Goal: Task Accomplishment & Management: Manage account settings

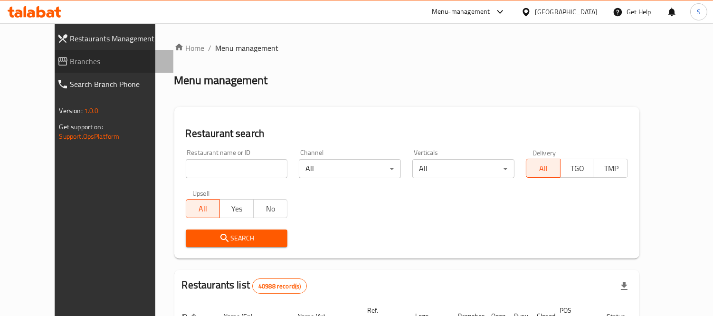
click at [70, 65] on span "Branches" at bounding box center [118, 61] width 96 height 11
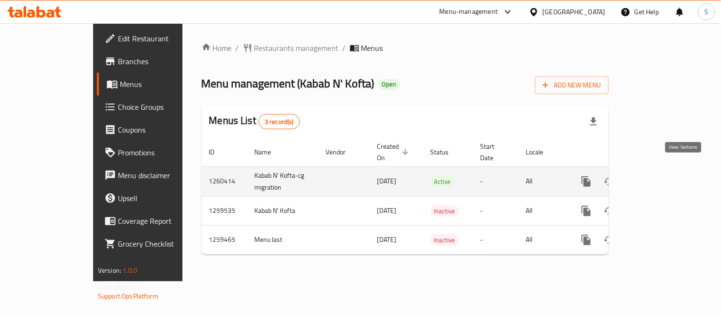
click at [666, 170] on link "enhanced table" at bounding box center [654, 181] width 23 height 23
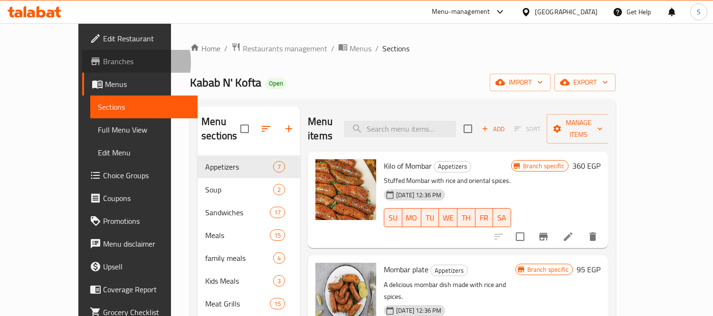
click at [103, 62] on span "Branches" at bounding box center [146, 61] width 87 height 11
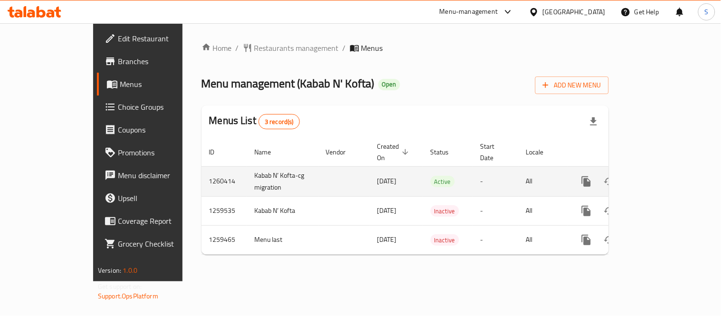
click at [666, 170] on link "enhanced table" at bounding box center [654, 181] width 23 height 23
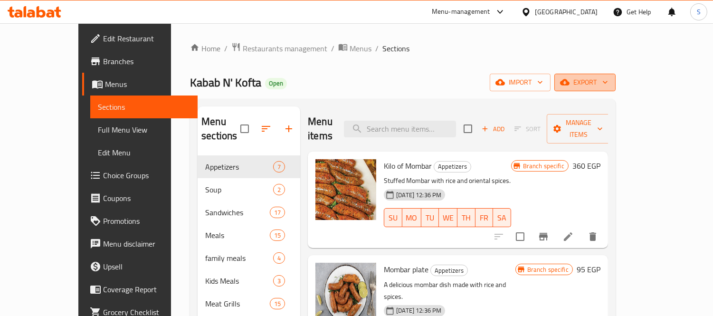
click at [616, 75] on button "export" at bounding box center [584, 83] width 61 height 18
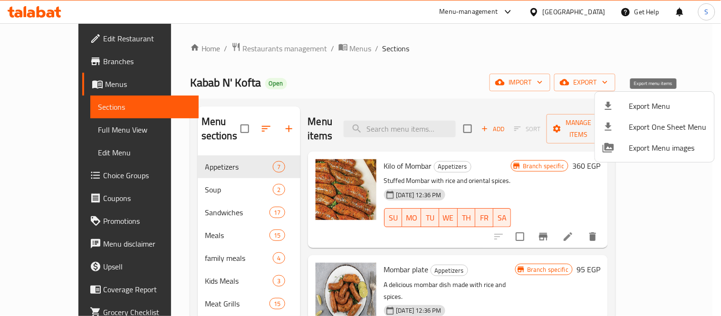
click at [645, 105] on span "Export Menu" at bounding box center [667, 105] width 77 height 11
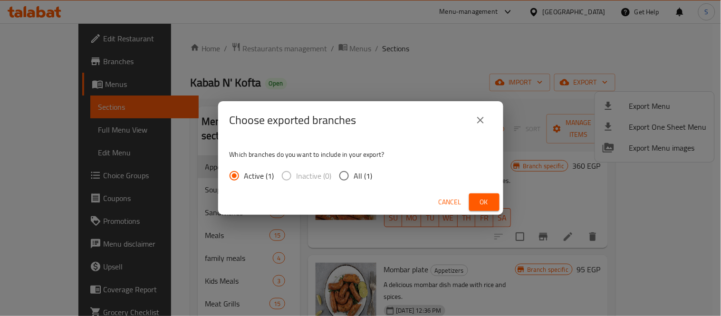
click at [351, 174] on input "All (1)" at bounding box center [344, 176] width 20 height 20
radio input "true"
click at [483, 196] on span "Ok" at bounding box center [483, 202] width 15 height 12
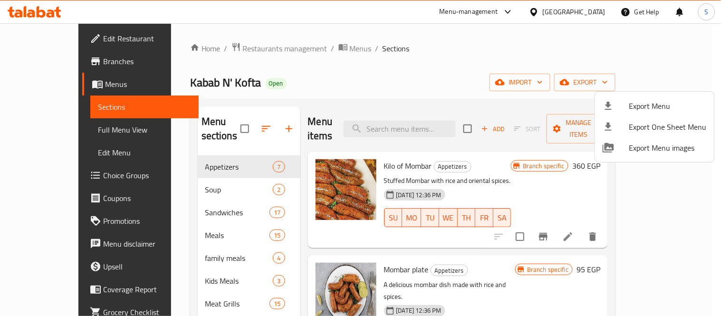
click at [445, 50] on div at bounding box center [360, 158] width 721 height 316
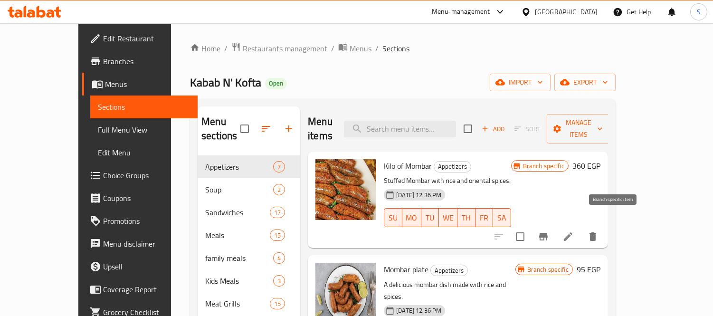
click at [549, 231] on icon "Branch-specific-item" at bounding box center [543, 236] width 11 height 11
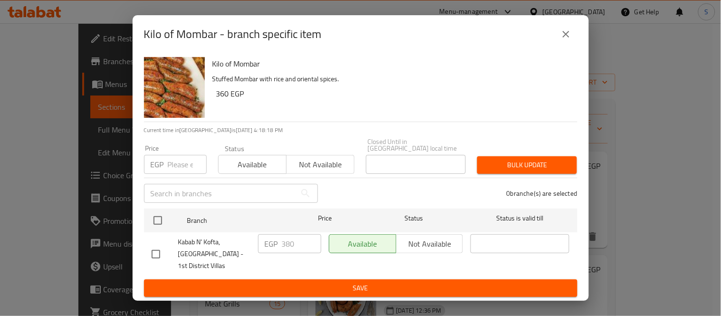
click at [150, 253] on input "checkbox" at bounding box center [156, 254] width 20 height 20
checkbox input "true"
click at [569, 30] on div "Kilo of Mombar - branch specific item" at bounding box center [360, 34] width 433 height 23
click at [568, 31] on icon "close" at bounding box center [565, 33] width 11 height 11
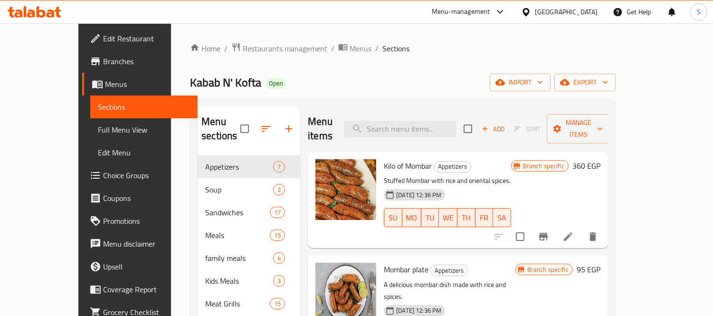
click at [600, 159] on h6 "360 EGP" at bounding box center [586, 165] width 28 height 13
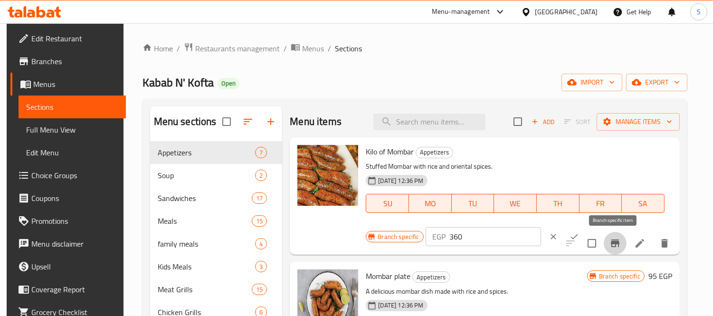
click at [615, 243] on icon "Branch-specific-item" at bounding box center [615, 243] width 9 height 8
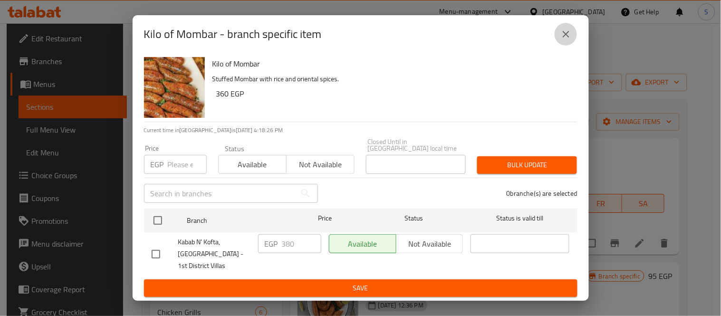
click at [566, 40] on icon "close" at bounding box center [565, 33] width 11 height 11
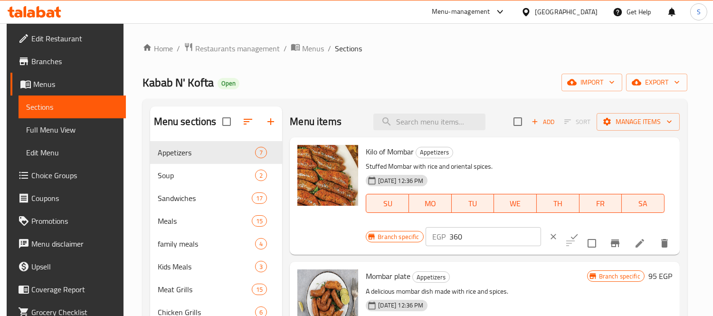
click at [551, 237] on icon "clear" at bounding box center [554, 237] width 6 height 6
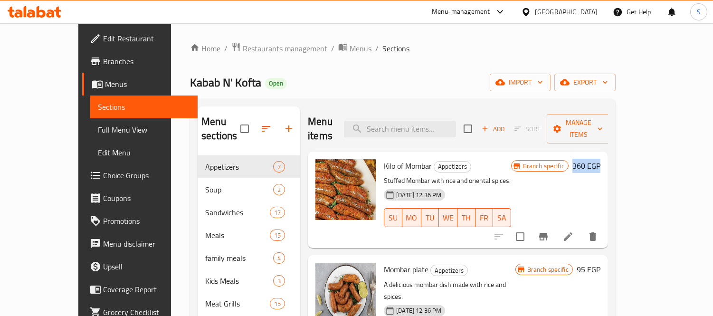
drag, startPoint x: 644, startPoint y: 152, endPoint x: 676, endPoint y: 151, distance: 32.3
click at [608, 152] on div "Kilo of Mombar Appetizers Stuffed Mombar with rice and oriental spices. [DATE] …" at bounding box center [458, 200] width 300 height 96
click at [548, 233] on icon "Branch-specific-item" at bounding box center [543, 237] width 9 height 8
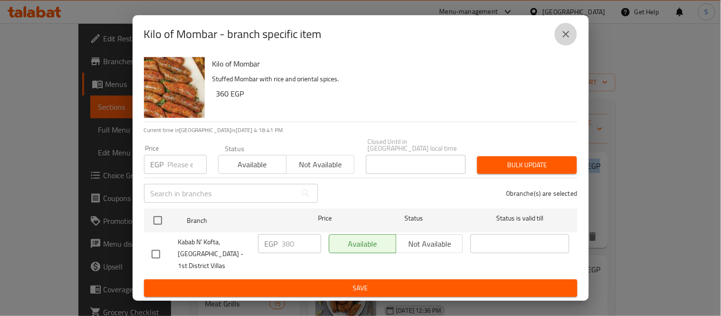
click at [564, 35] on icon "close" at bounding box center [565, 33] width 11 height 11
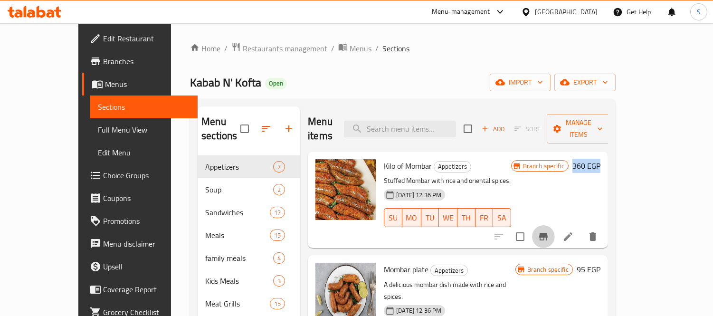
click at [548, 233] on icon "Branch-specific-item" at bounding box center [543, 237] width 9 height 8
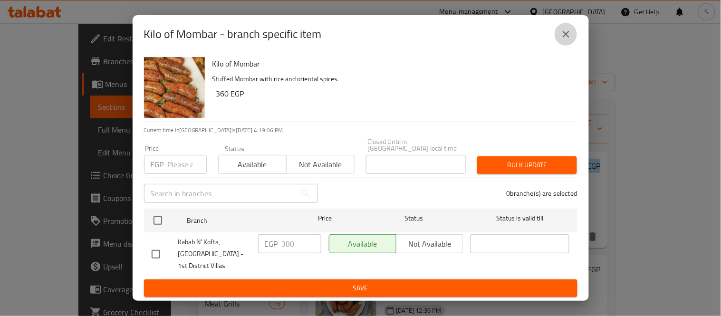
click at [559, 41] on button "close" at bounding box center [565, 34] width 23 height 23
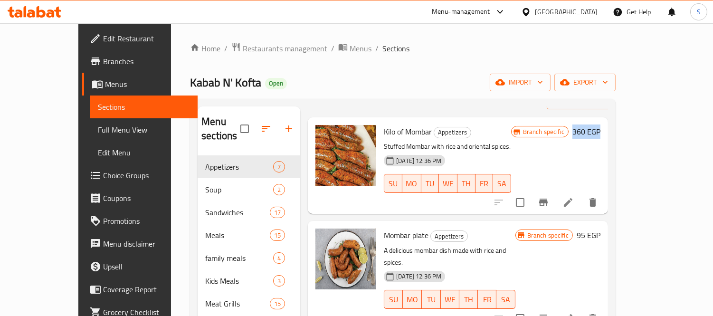
scroll to position [53, 0]
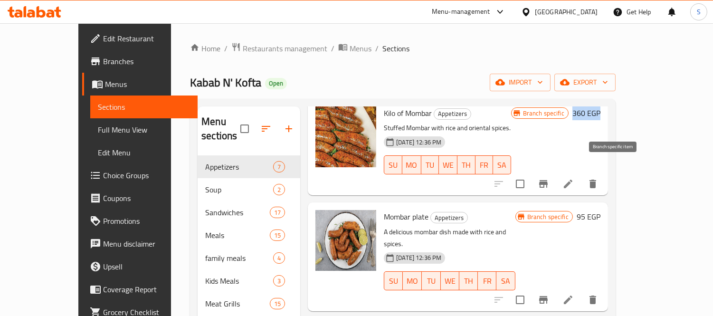
click at [549, 178] on icon "Branch-specific-item" at bounding box center [543, 183] width 11 height 11
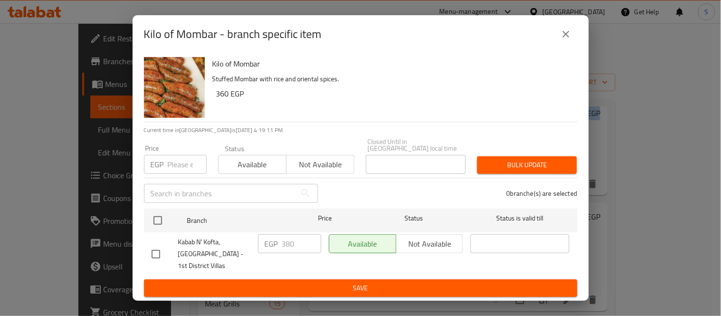
click at [152, 250] on input "checkbox" at bounding box center [156, 254] width 20 height 20
checkbox input "true"
click at [305, 240] on input "380" at bounding box center [301, 243] width 39 height 19
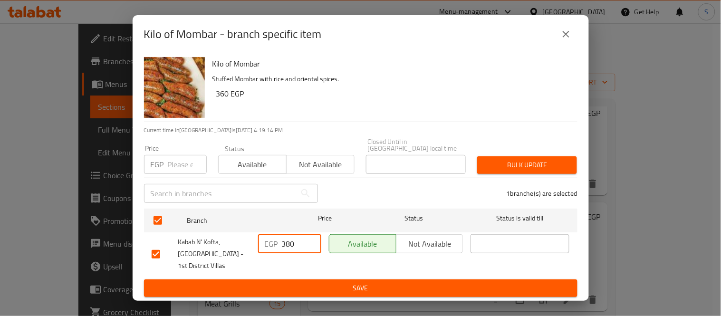
click at [305, 240] on input "380" at bounding box center [301, 243] width 39 height 19
type input "550"
click at [567, 40] on icon "close" at bounding box center [565, 33] width 11 height 11
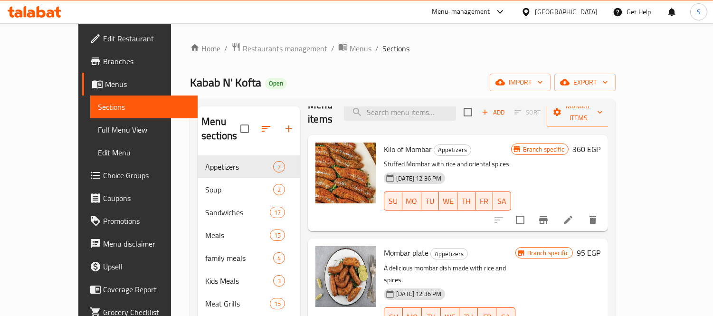
scroll to position [0, 0]
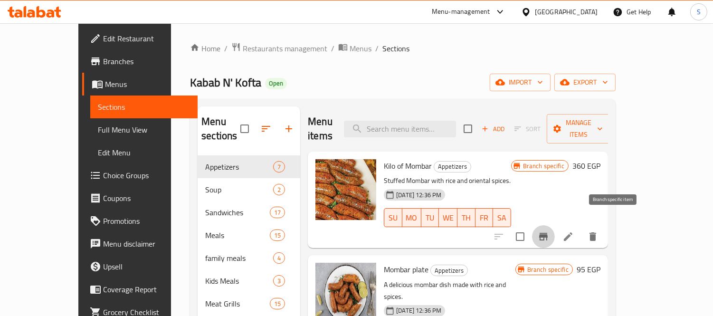
click at [548, 233] on icon "Branch-specific-item" at bounding box center [543, 237] width 9 height 8
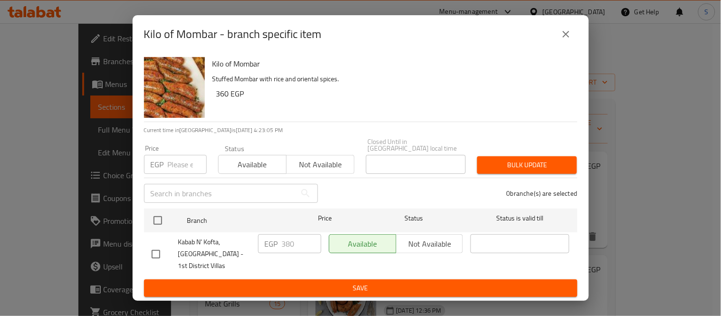
click at [153, 250] on input "checkbox" at bounding box center [156, 254] width 20 height 20
checkbox input "true"
click at [296, 247] on input "380" at bounding box center [301, 243] width 39 height 19
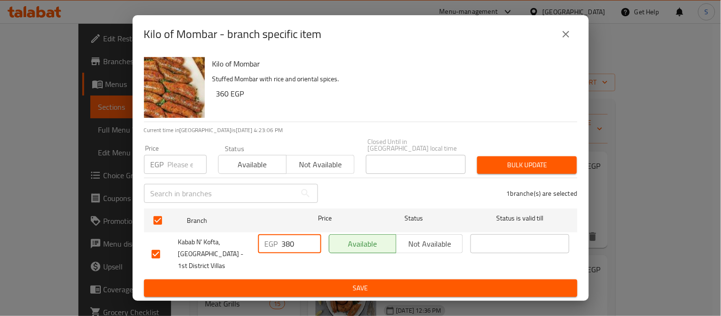
click at [296, 247] on input "380" at bounding box center [301, 243] width 39 height 19
type input "550"
click at [176, 158] on input "number" at bounding box center [187, 164] width 39 height 19
click at [571, 32] on icon "close" at bounding box center [565, 33] width 11 height 11
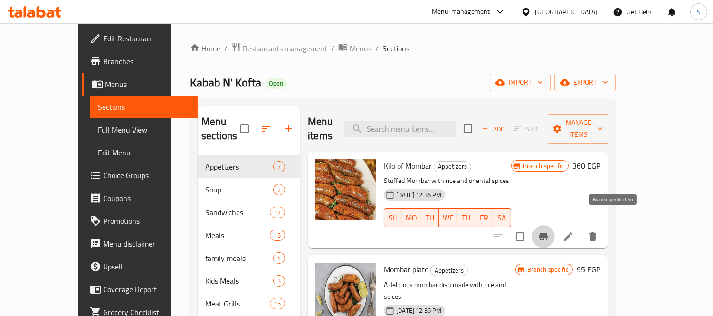
click at [549, 231] on icon "Branch-specific-item" at bounding box center [543, 236] width 11 height 11
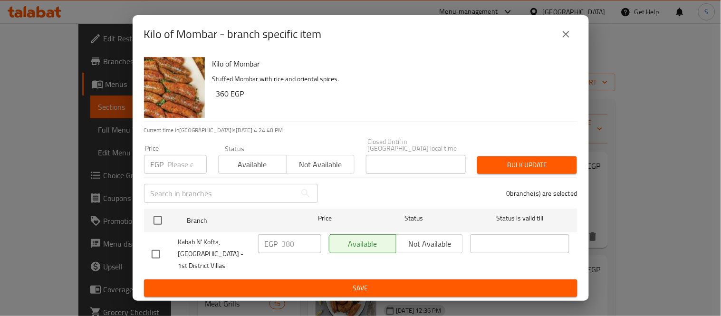
click at [188, 157] on input "number" at bounding box center [187, 164] width 39 height 19
click at [567, 37] on icon "close" at bounding box center [565, 34] width 7 height 7
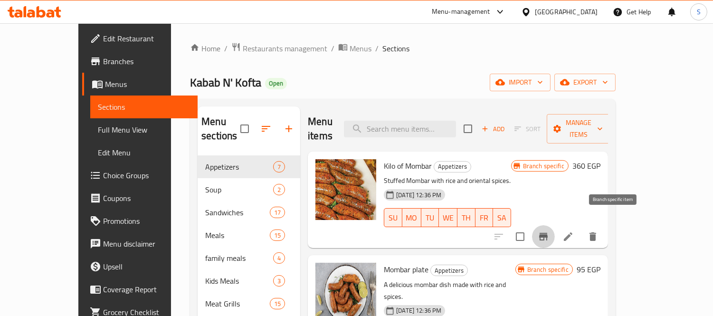
click at [548, 233] on icon "Branch-specific-item" at bounding box center [543, 237] width 9 height 8
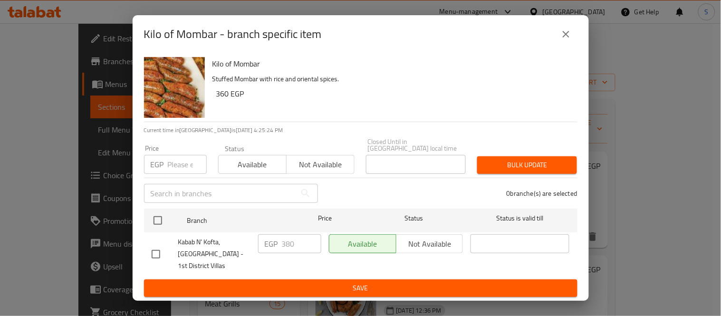
click at [157, 244] on input "checkbox" at bounding box center [156, 254] width 20 height 20
checkbox input "true"
click at [290, 238] on input "380" at bounding box center [301, 243] width 39 height 19
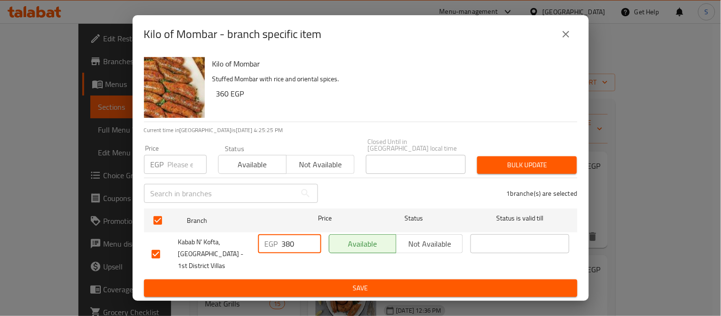
click at [290, 238] on input "380" at bounding box center [301, 243] width 39 height 19
type input "550"
click at [366, 282] on span "Save" at bounding box center [361, 288] width 418 height 12
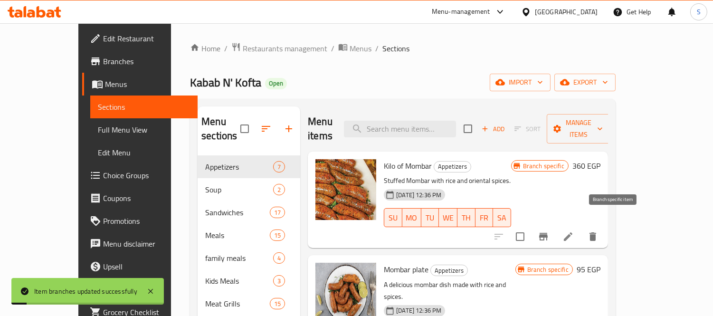
click at [549, 231] on icon "Branch-specific-item" at bounding box center [543, 236] width 11 height 11
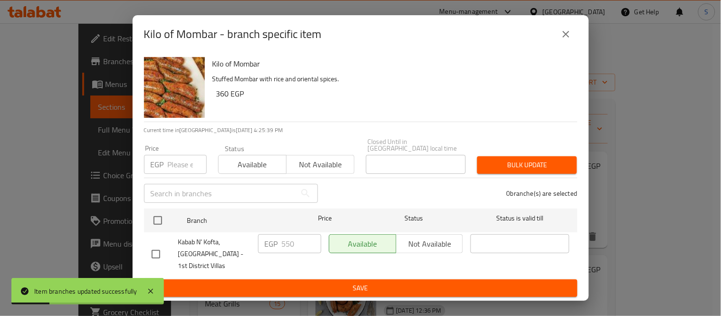
click at [567, 37] on icon "close" at bounding box center [565, 33] width 11 height 11
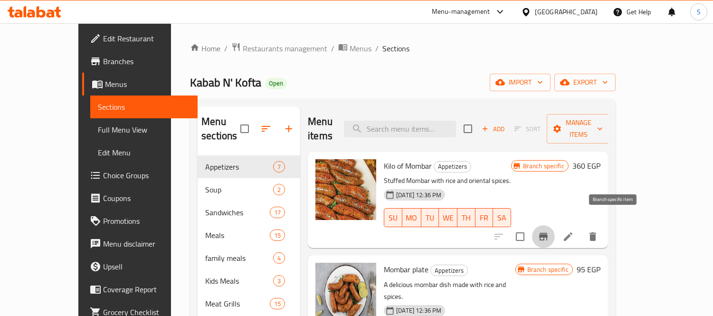
click at [549, 231] on icon "Branch-specific-item" at bounding box center [543, 236] width 11 height 11
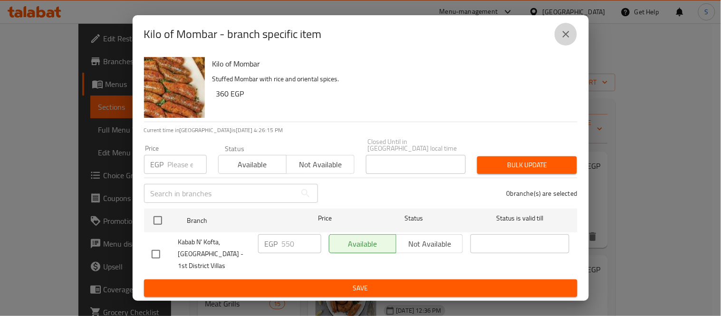
click at [573, 39] on button "close" at bounding box center [565, 34] width 23 height 23
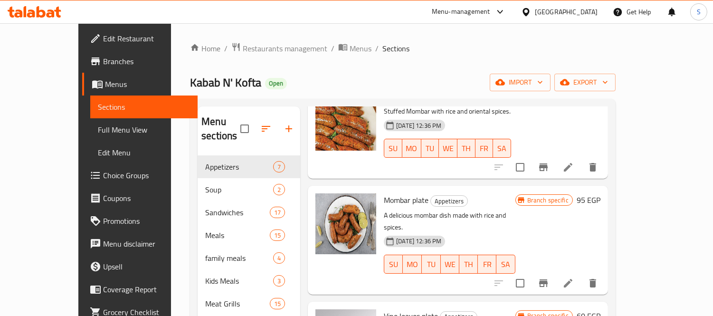
scroll to position [53, 0]
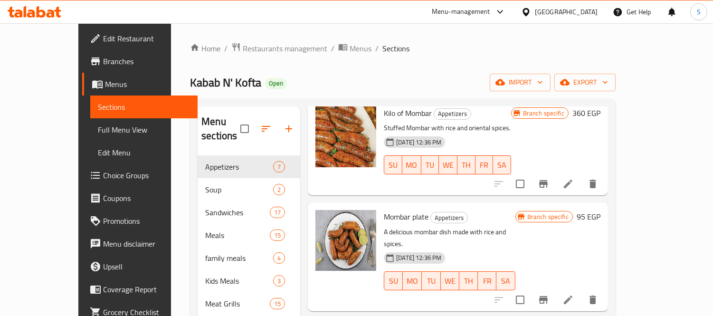
click at [548, 296] on icon "Branch-specific-item" at bounding box center [543, 300] width 9 height 8
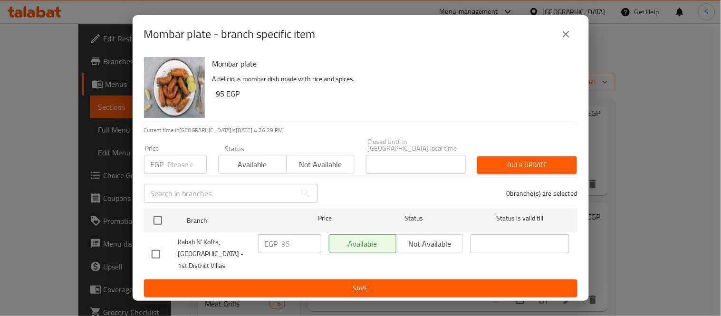
click at [160, 250] on input "checkbox" at bounding box center [156, 254] width 20 height 20
checkbox input "true"
click at [300, 239] on input "95" at bounding box center [301, 243] width 39 height 19
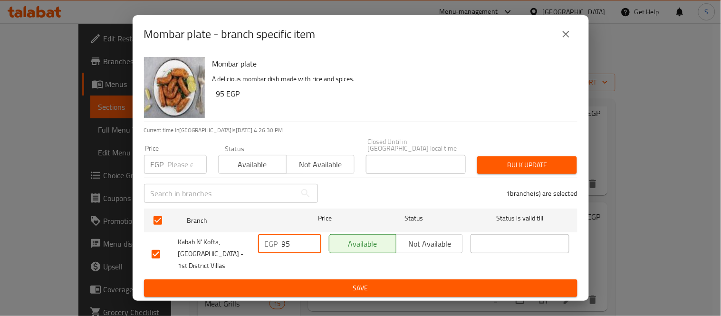
click at [300, 239] on input "95" at bounding box center [301, 243] width 39 height 19
type input "138"
click at [321, 275] on ul "Branch Price Status Status is valid till Kabab N' [GEOGRAPHIC_DATA], [GEOGRAPHI…" at bounding box center [360, 242] width 433 height 75
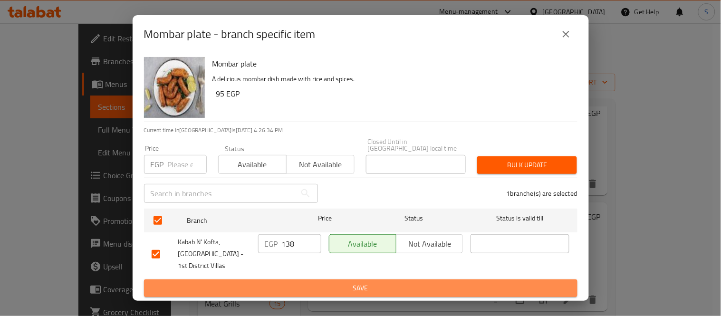
click at [323, 282] on span "Save" at bounding box center [361, 288] width 418 height 12
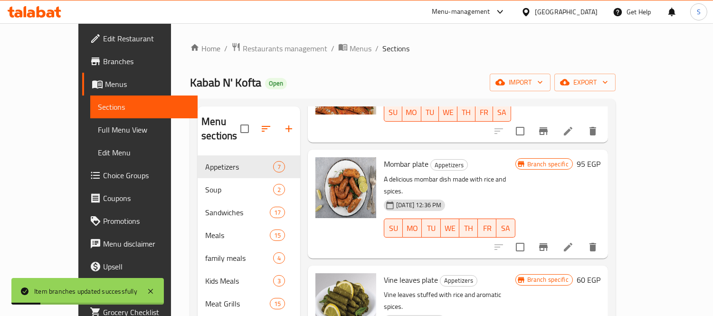
scroll to position [158, 0]
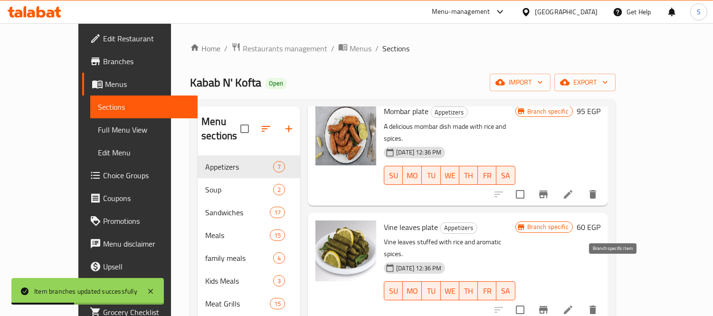
click at [549, 304] on icon "Branch-specific-item" at bounding box center [543, 309] width 11 height 11
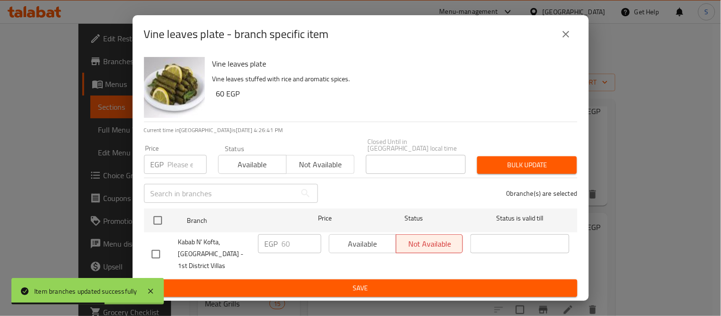
click at [154, 250] on input "checkbox" at bounding box center [156, 254] width 20 height 20
checkbox input "true"
click at [292, 244] on input "60" at bounding box center [301, 243] width 39 height 19
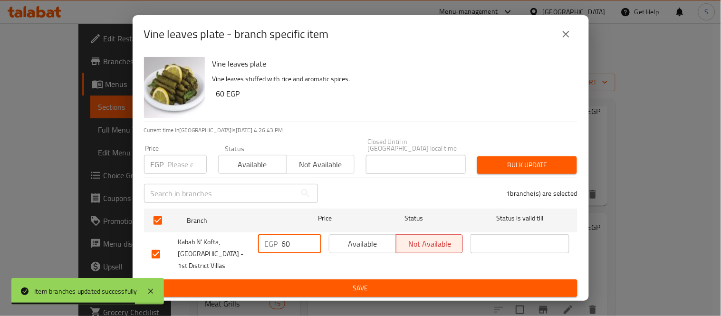
click at [292, 244] on input "60" at bounding box center [301, 243] width 39 height 19
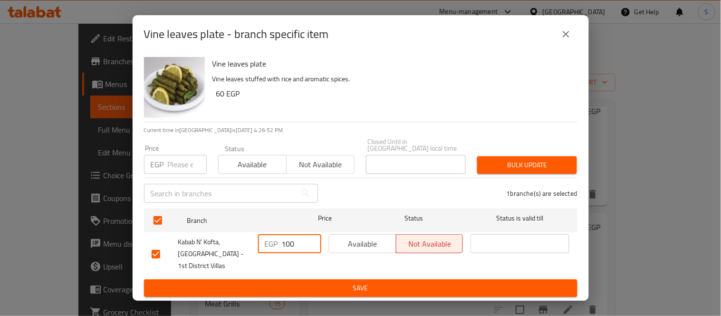
type input "100"
click at [566, 35] on icon "close" at bounding box center [565, 33] width 11 height 11
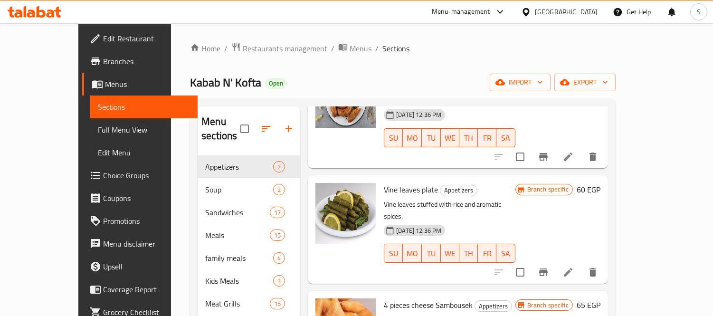
scroll to position [211, 0]
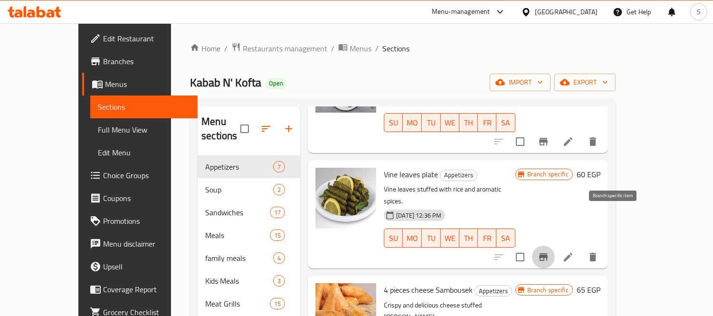
click at [549, 251] on icon "Branch-specific-item" at bounding box center [543, 256] width 11 height 11
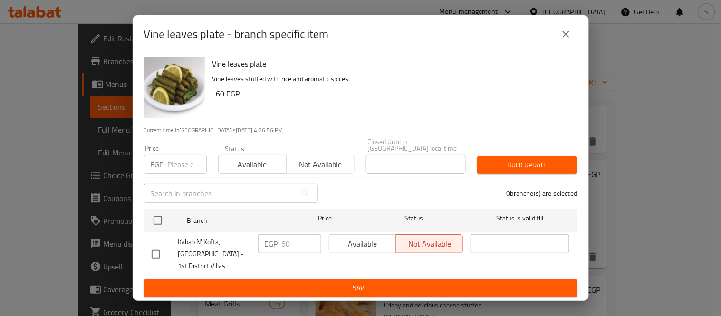
click at [163, 250] on input "checkbox" at bounding box center [156, 254] width 20 height 20
checkbox input "true"
click at [287, 247] on input "60" at bounding box center [301, 243] width 39 height 19
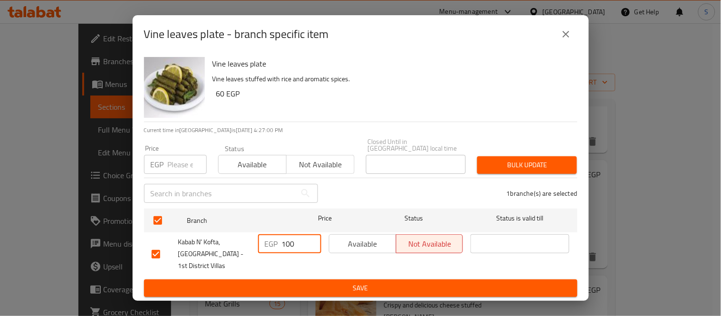
type input "100"
click at [372, 239] on span "Available" at bounding box center [362, 244] width 59 height 14
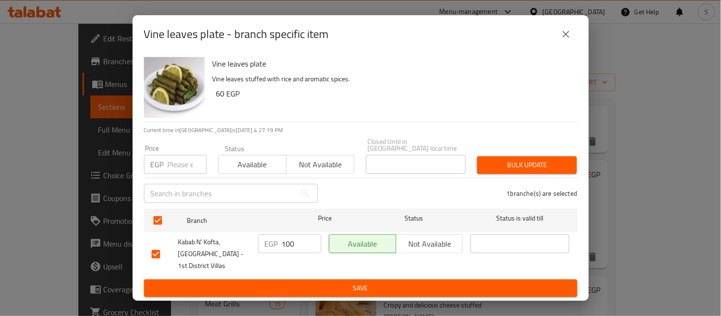
click at [575, 34] on button "close" at bounding box center [565, 34] width 23 height 23
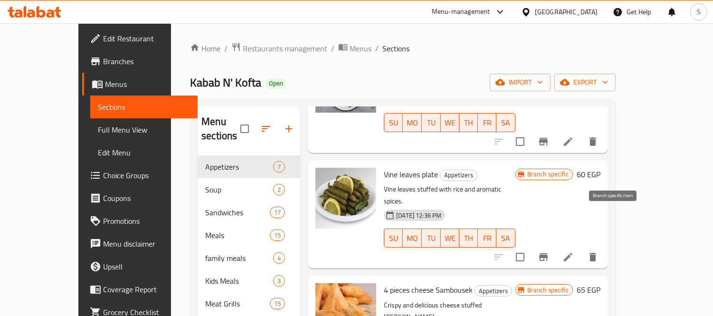
click at [548, 253] on icon "Branch-specific-item" at bounding box center [543, 257] width 9 height 8
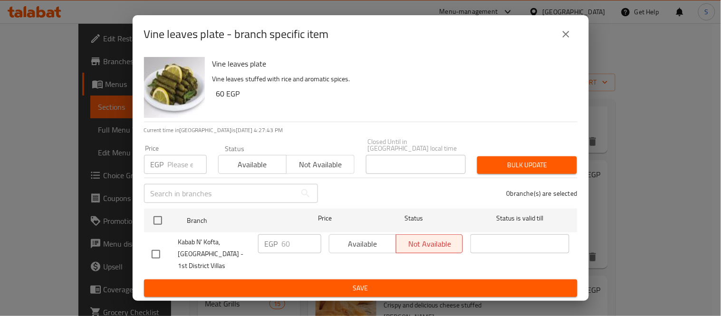
click at [157, 254] on input "checkbox" at bounding box center [156, 254] width 20 height 20
checkbox input "true"
click at [291, 240] on input "60" at bounding box center [301, 243] width 39 height 19
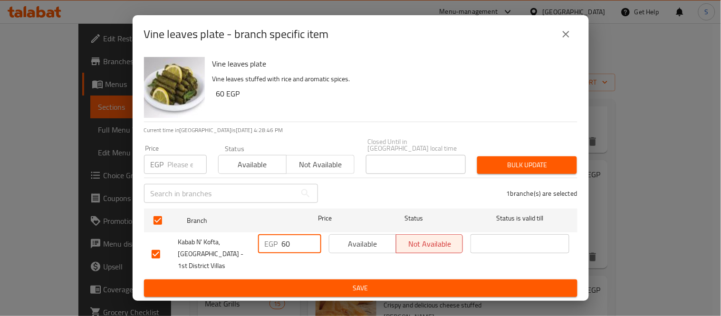
click at [291, 240] on input "60" at bounding box center [301, 243] width 39 height 19
type input "100"
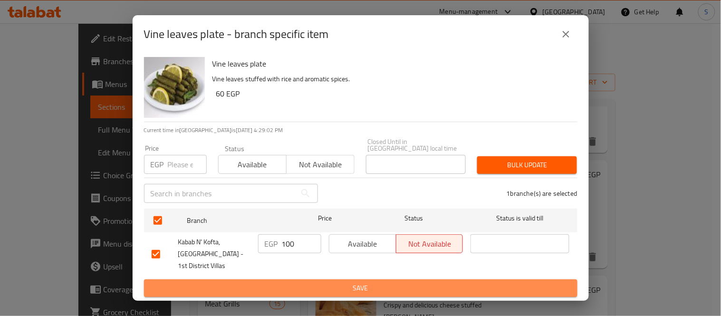
click at [361, 286] on span "Save" at bounding box center [361, 288] width 418 height 12
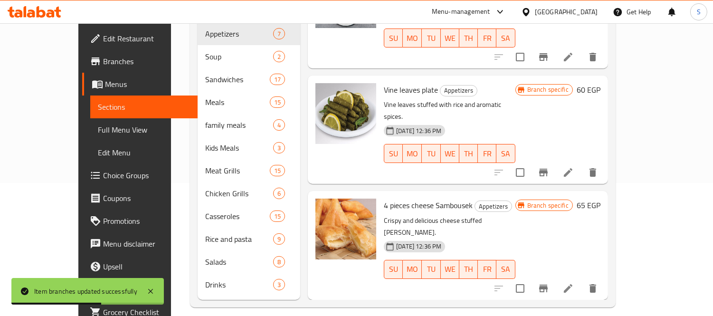
scroll to position [158, 0]
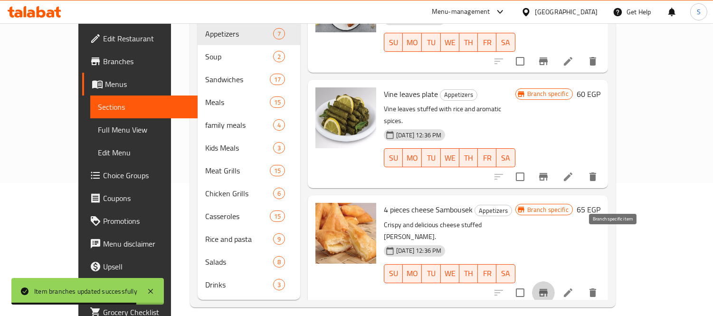
click at [549, 287] on icon "Branch-specific-item" at bounding box center [543, 292] width 11 height 11
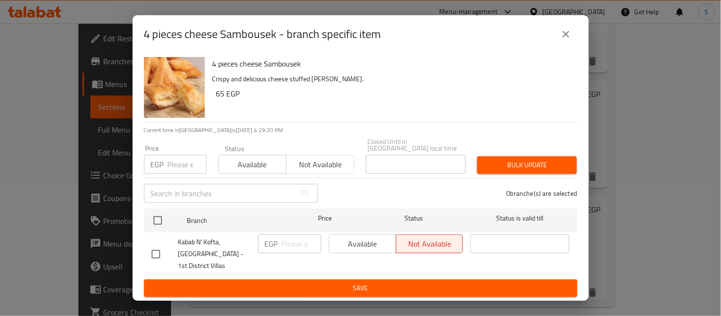
click at [153, 245] on input "checkbox" at bounding box center [156, 254] width 20 height 20
checkbox input "true"
click at [295, 242] on input "number" at bounding box center [301, 243] width 39 height 19
type input "95"
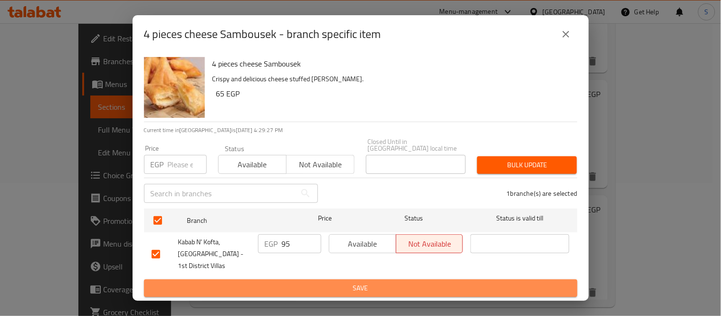
click at [339, 282] on span "Save" at bounding box center [361, 288] width 418 height 12
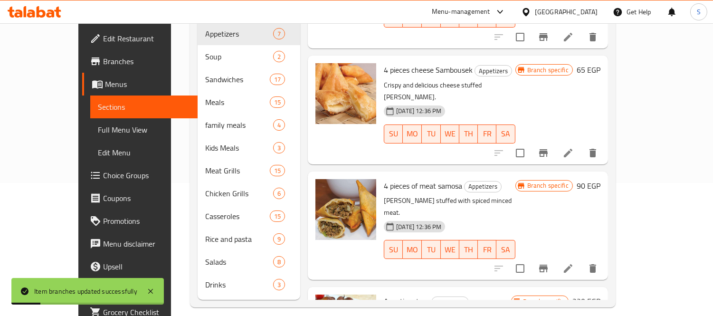
scroll to position [316, 0]
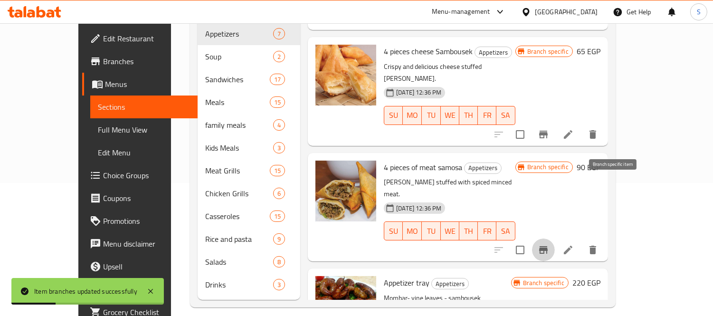
click at [548, 246] on icon "Branch-specific-item" at bounding box center [543, 250] width 9 height 8
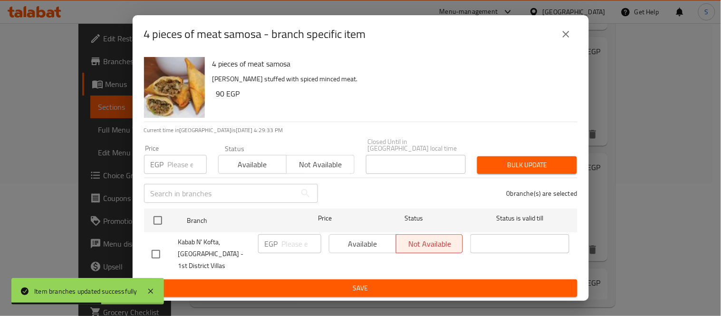
click at [160, 246] on input "checkbox" at bounding box center [156, 254] width 20 height 20
checkbox input "true"
click at [282, 243] on input "number" at bounding box center [301, 243] width 39 height 19
type input "125"
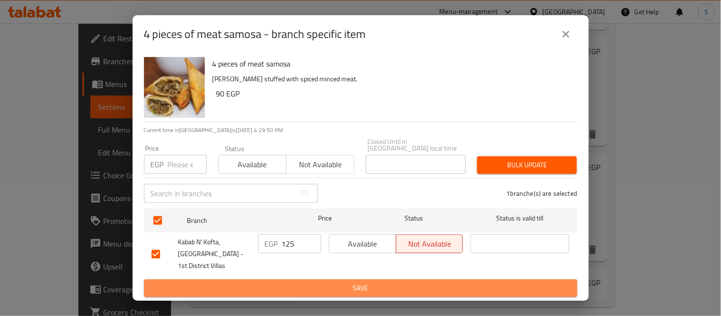
click at [306, 287] on span "Save" at bounding box center [361, 288] width 418 height 12
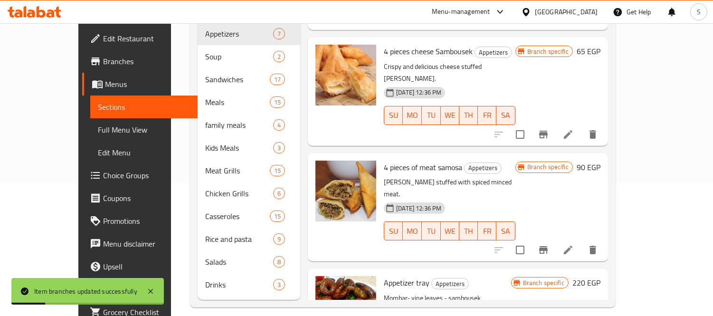
scroll to position [369, 0]
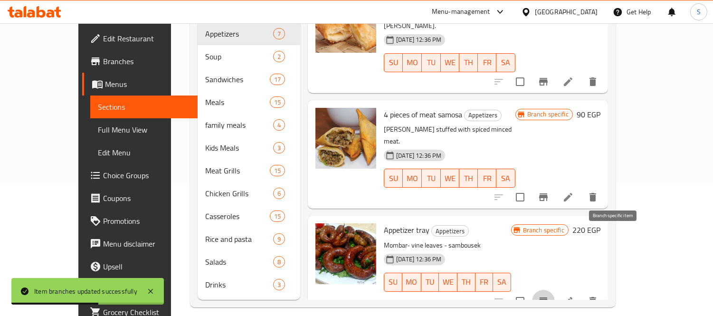
click at [548, 297] on icon "Branch-specific-item" at bounding box center [543, 301] width 9 height 8
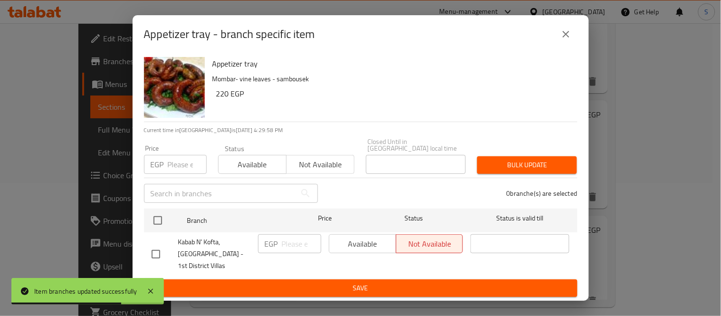
drag, startPoint x: 145, startPoint y: 249, endPoint x: 161, endPoint y: 250, distance: 15.2
click at [146, 249] on input "checkbox" at bounding box center [156, 254] width 20 height 20
checkbox input "true"
click at [280, 237] on div "EGP ​" at bounding box center [289, 243] width 63 height 19
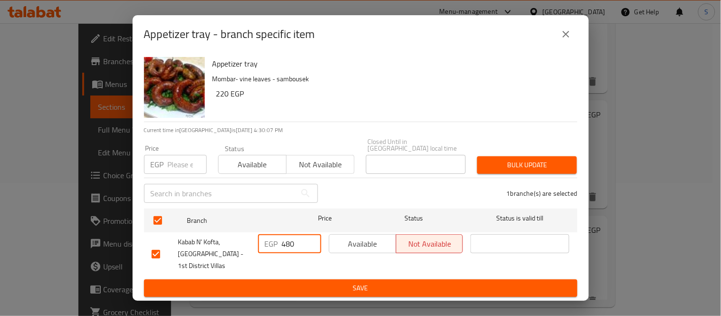
type input "480"
click at [300, 275] on ul "Branch Price Status Status is valid till Kabab N' [GEOGRAPHIC_DATA], [GEOGRAPHI…" at bounding box center [360, 242] width 433 height 75
click at [304, 282] on span "Save" at bounding box center [361, 288] width 418 height 12
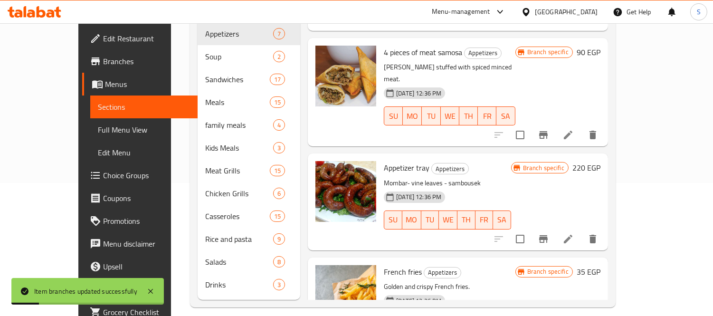
scroll to position [434, 0]
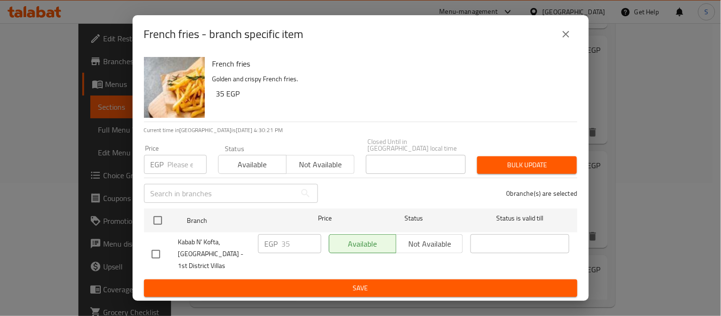
click at [157, 244] on input "checkbox" at bounding box center [156, 254] width 20 height 20
checkbox input "true"
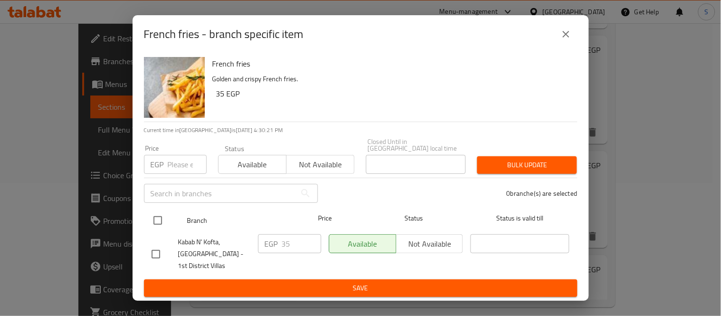
checkbox input "true"
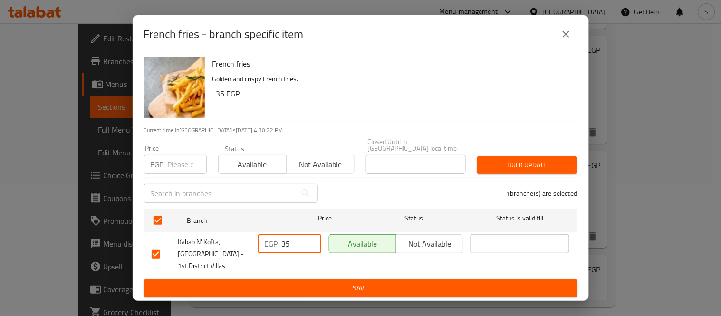
drag, startPoint x: 285, startPoint y: 238, endPoint x: 278, endPoint y: 238, distance: 7.1
click at [278, 238] on div "EGP 35 ​" at bounding box center [289, 243] width 63 height 19
type input "45"
click at [329, 282] on span "Save" at bounding box center [361, 288] width 418 height 12
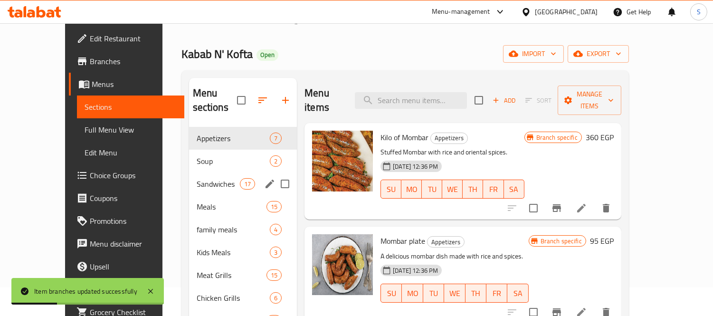
scroll to position [27, 0]
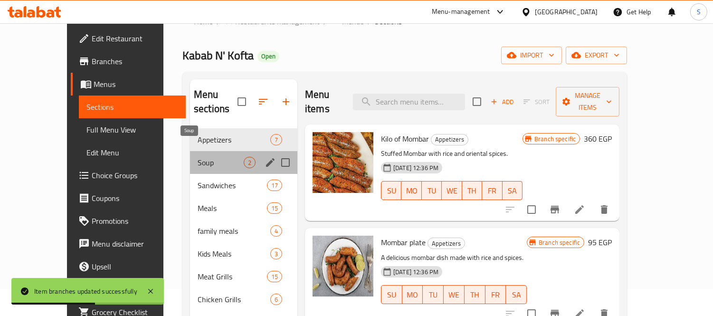
click at [198, 157] on span "Soup" at bounding box center [221, 162] width 46 height 11
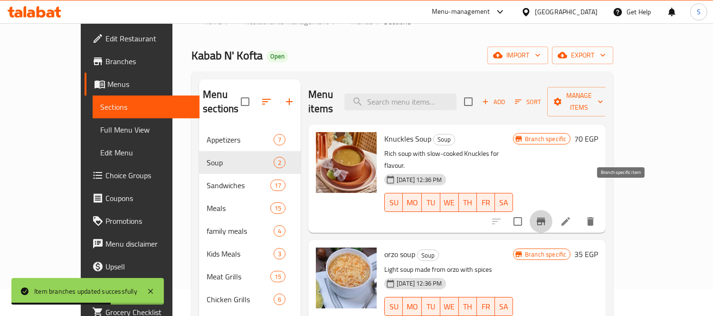
click at [545, 218] on icon "Branch-specific-item" at bounding box center [541, 222] width 9 height 8
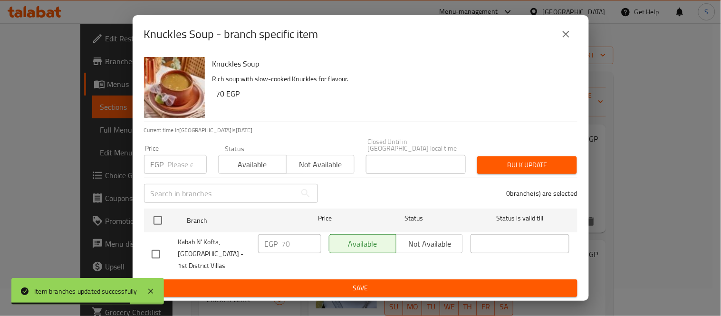
click at [158, 247] on input "checkbox" at bounding box center [156, 254] width 20 height 20
checkbox input "true"
click at [282, 243] on input "70" at bounding box center [301, 243] width 39 height 19
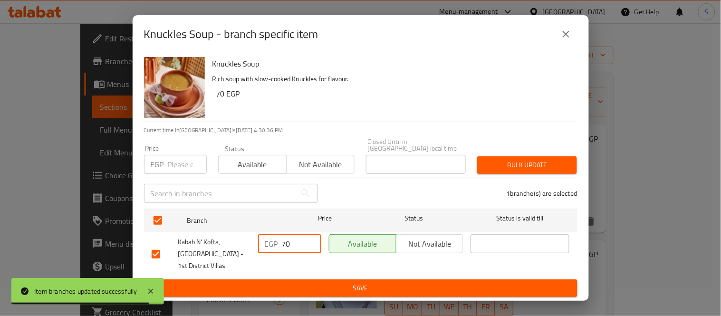
click at [282, 243] on input "70" at bounding box center [301, 243] width 39 height 19
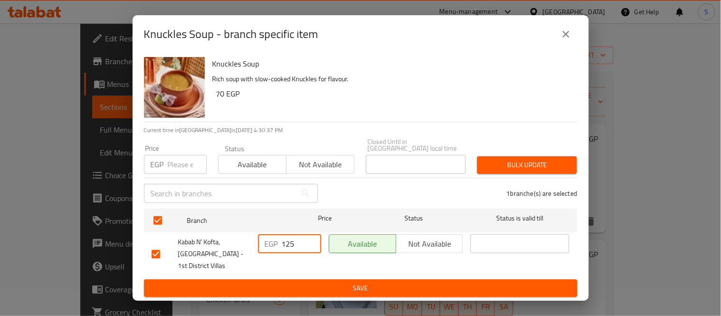
type input "125"
click at [305, 284] on span "Save" at bounding box center [361, 288] width 418 height 12
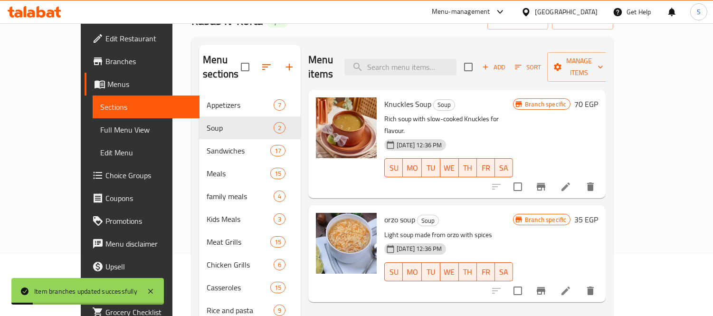
scroll to position [80, 0]
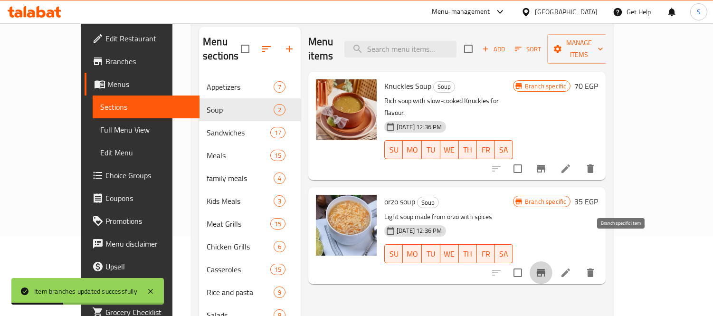
click at [547, 267] on icon "Branch-specific-item" at bounding box center [540, 272] width 11 height 11
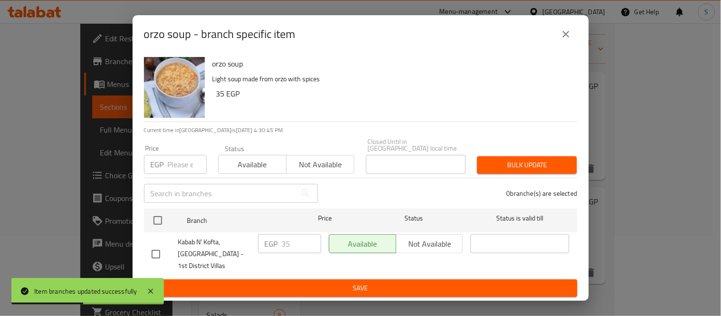
drag, startPoint x: 157, startPoint y: 251, endPoint x: 190, endPoint y: 247, distance: 33.9
click at [156, 251] on input "checkbox" at bounding box center [156, 254] width 20 height 20
checkbox input "true"
click at [284, 237] on input "35" at bounding box center [301, 243] width 39 height 19
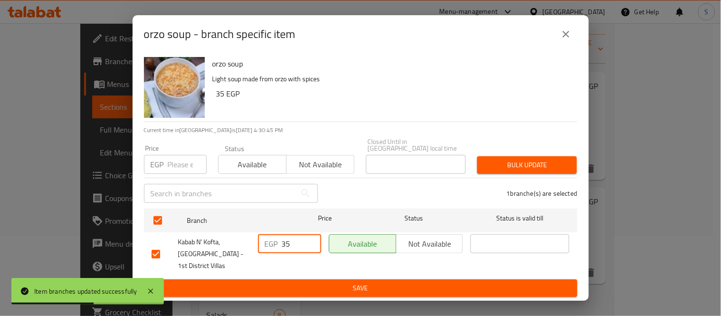
click at [284, 237] on input "35" at bounding box center [301, 243] width 39 height 19
type input "55"
click at [318, 283] on span "Save" at bounding box center [361, 288] width 418 height 12
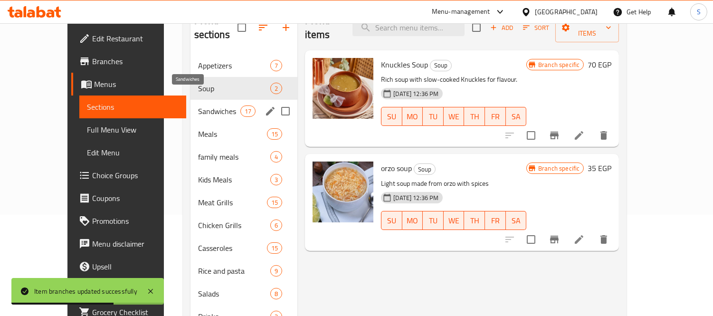
scroll to position [105, 0]
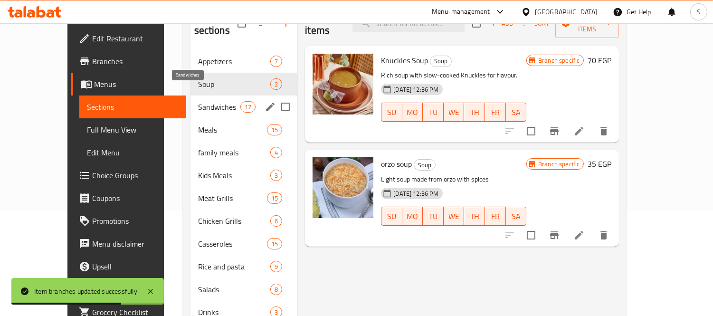
click at [198, 101] on span "Sandwiches" at bounding box center [219, 106] width 42 height 11
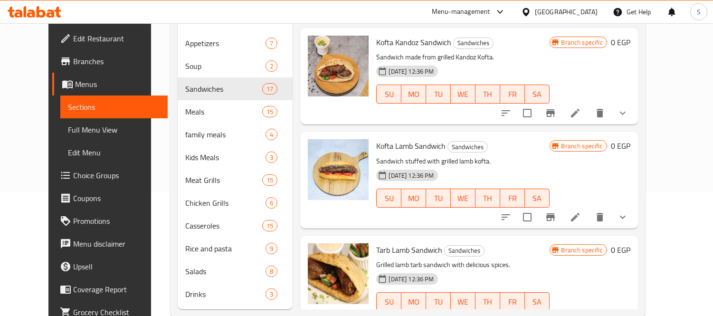
scroll to position [133, 0]
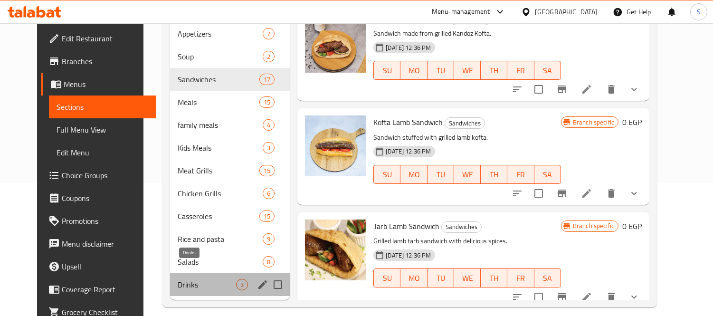
click at [195, 279] on span "Drinks" at bounding box center [207, 284] width 58 height 11
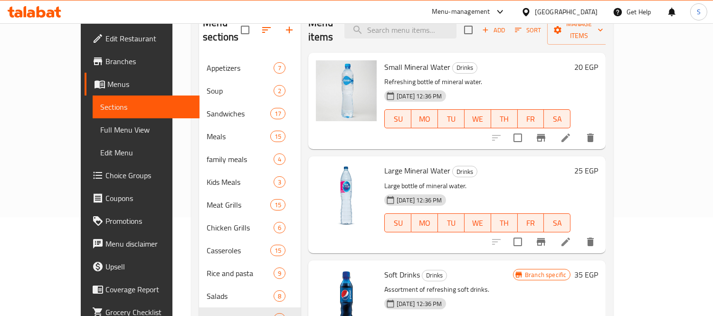
scroll to position [80, 0]
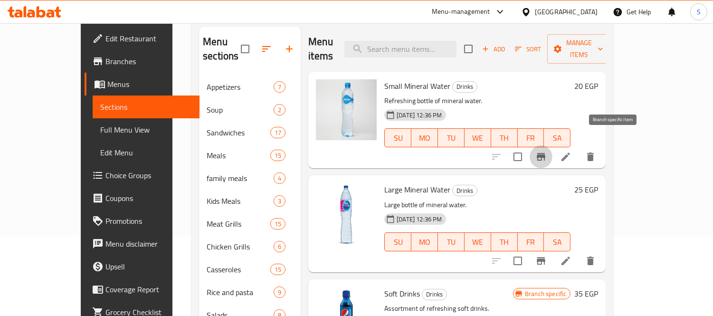
click at [547, 151] on icon "Branch-specific-item" at bounding box center [540, 156] width 11 height 11
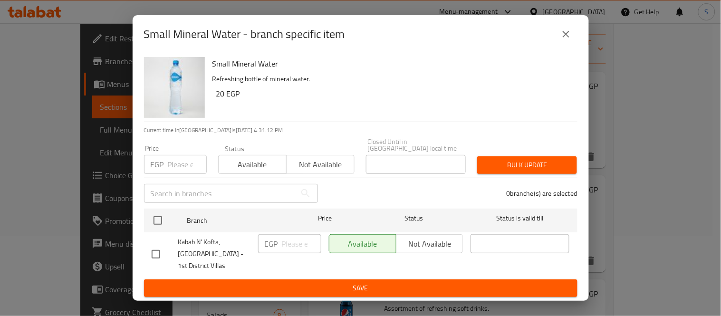
click at [148, 249] on input "checkbox" at bounding box center [156, 254] width 20 height 20
checkbox input "true"
click at [283, 244] on input "number" at bounding box center [301, 243] width 39 height 19
type input "20"
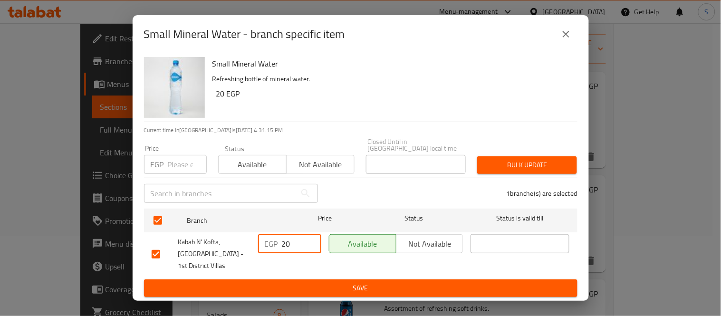
click at [298, 282] on span "Save" at bounding box center [361, 288] width 418 height 12
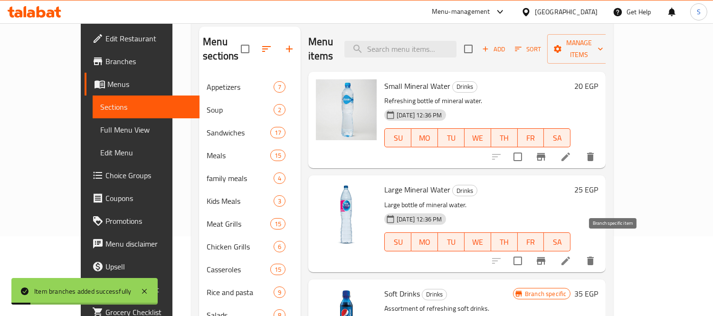
click at [545, 257] on icon "Branch-specific-item" at bounding box center [541, 261] width 9 height 8
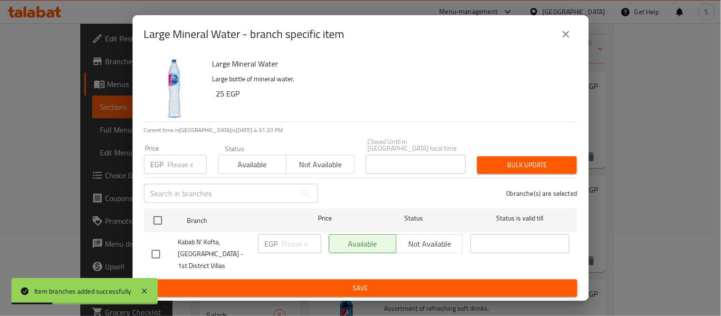
click at [150, 251] on input "checkbox" at bounding box center [156, 254] width 20 height 20
checkbox input "true"
click at [272, 240] on p "EGP" at bounding box center [271, 243] width 13 height 11
click at [284, 241] on input "number" at bounding box center [301, 243] width 39 height 19
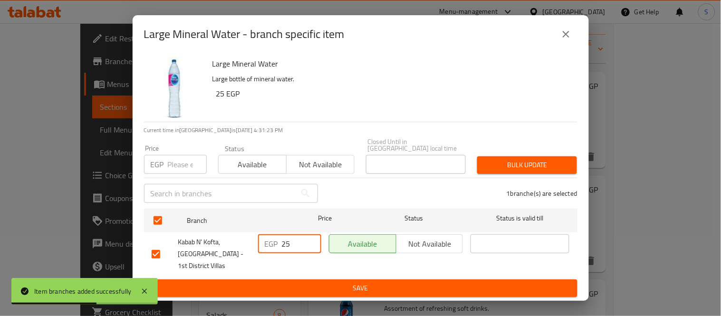
type input "25"
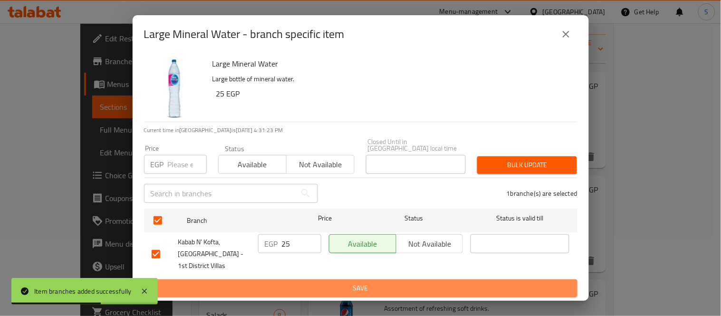
click at [307, 282] on span "Save" at bounding box center [361, 288] width 418 height 12
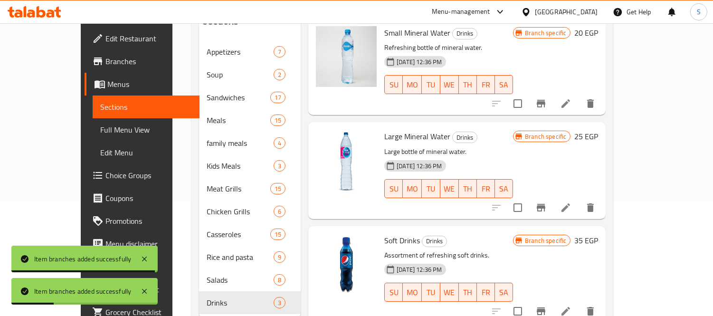
scroll to position [133, 0]
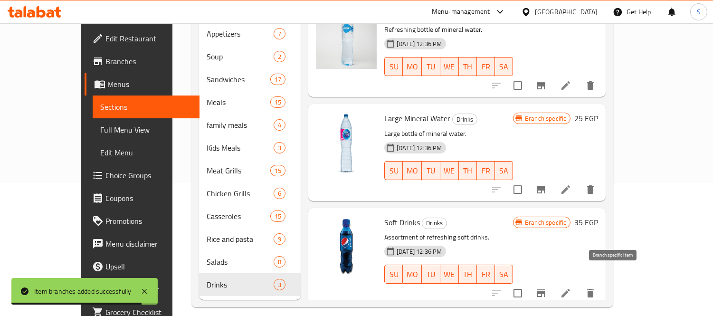
click at [545, 289] on icon "Branch-specific-item" at bounding box center [541, 293] width 9 height 8
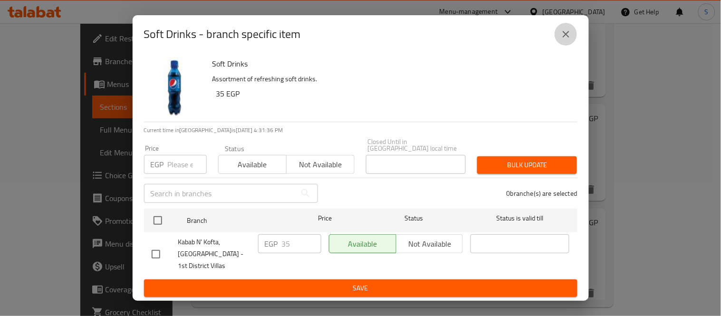
click at [571, 35] on icon "close" at bounding box center [565, 33] width 11 height 11
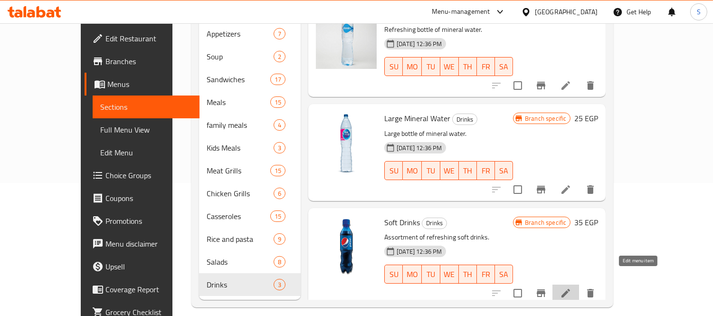
click at [571, 287] on icon at bounding box center [565, 292] width 11 height 11
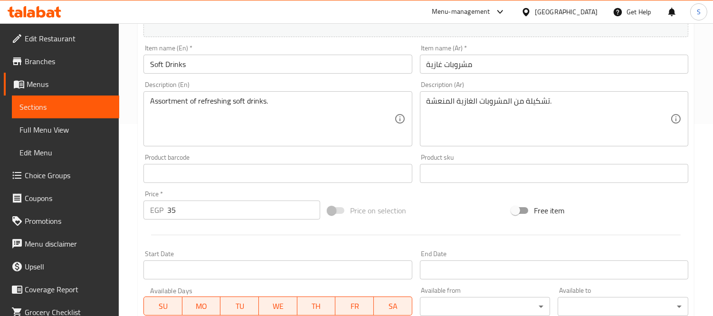
scroll to position [53, 0]
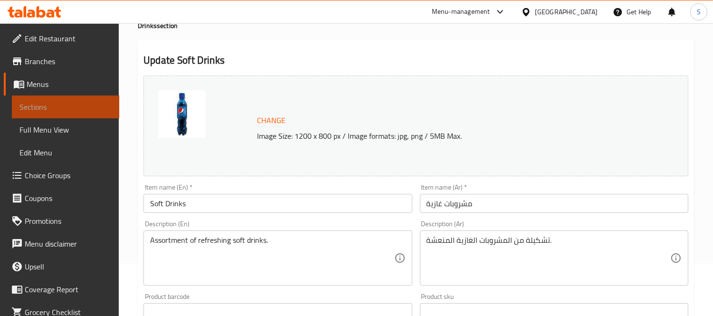
click at [85, 108] on span "Sections" at bounding box center [65, 106] width 92 height 11
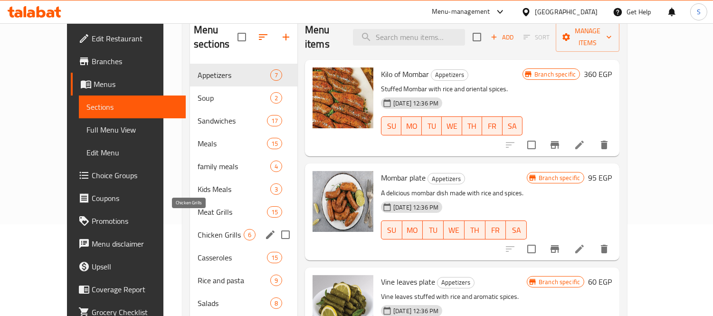
scroll to position [133, 0]
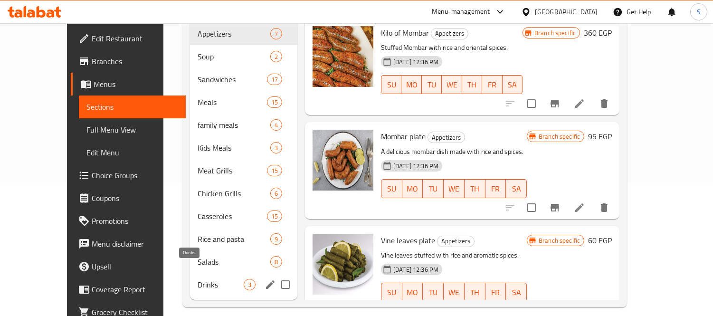
click at [198, 279] on span "Drinks" at bounding box center [221, 284] width 46 height 11
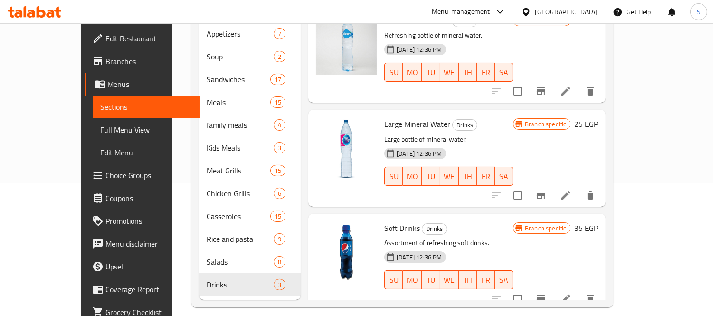
scroll to position [18, 0]
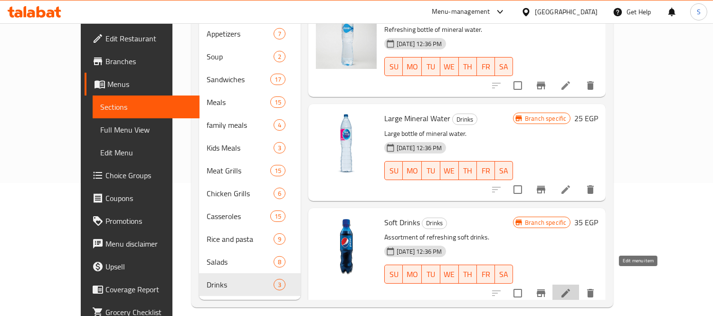
click at [571, 287] on icon at bounding box center [565, 292] width 11 height 11
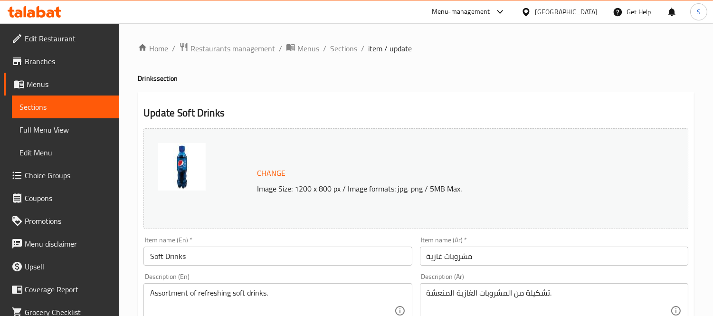
click at [337, 51] on span "Sections" at bounding box center [343, 48] width 27 height 11
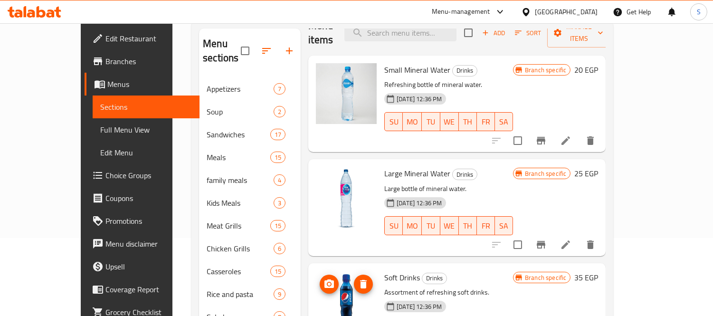
scroll to position [133, 0]
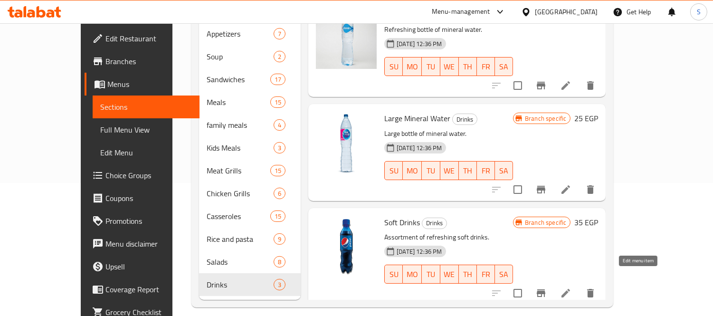
click at [570, 289] on icon at bounding box center [565, 293] width 9 height 9
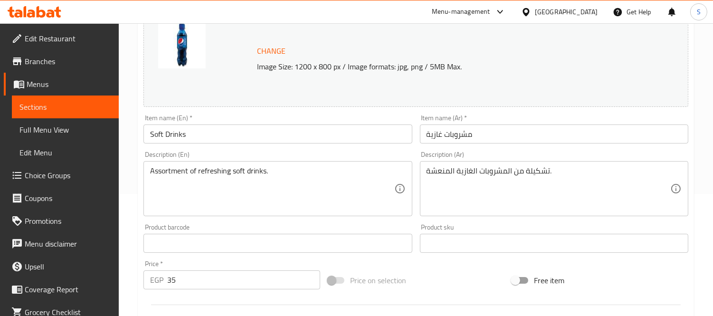
scroll to position [367, 0]
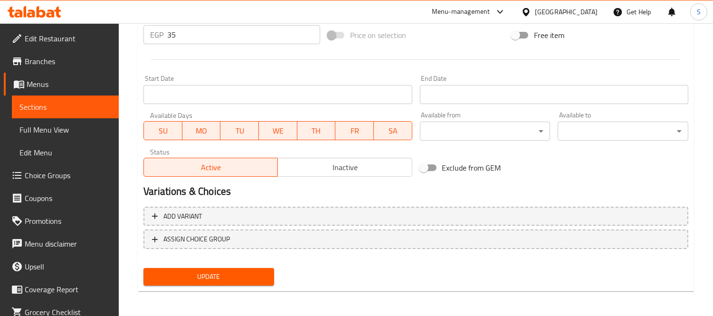
click at [337, 161] on span "Inactive" at bounding box center [345, 168] width 126 height 14
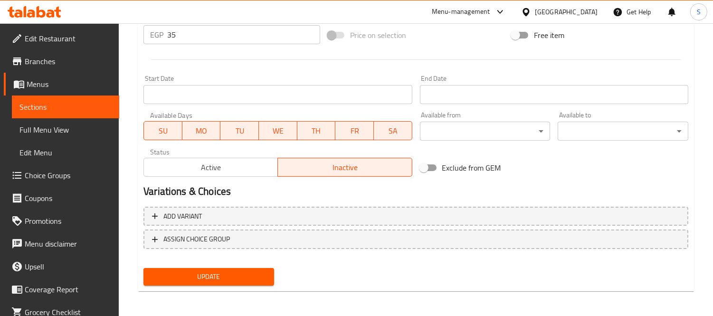
click at [260, 272] on span "Update" at bounding box center [208, 277] width 115 height 12
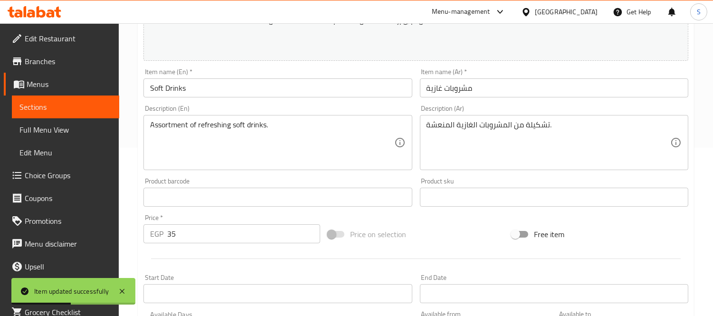
scroll to position [0, 0]
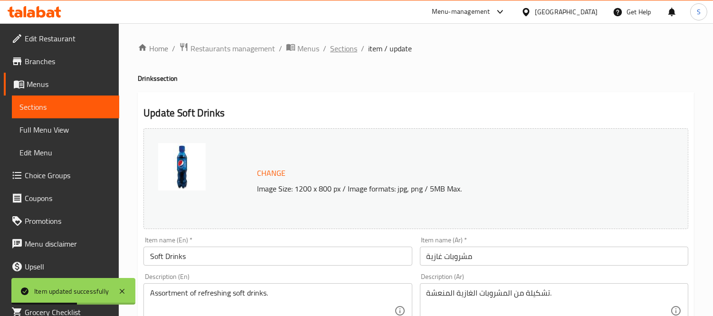
click at [343, 49] on span "Sections" at bounding box center [343, 48] width 27 height 11
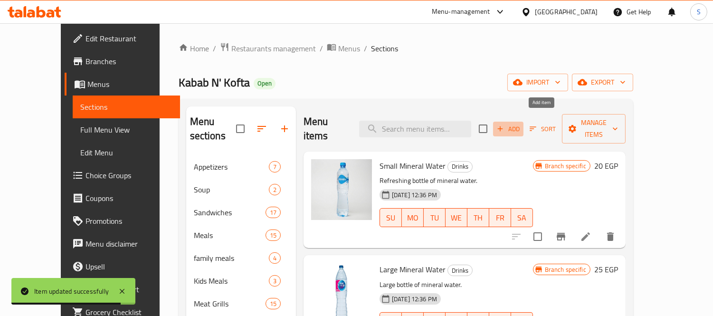
click at [521, 123] on span "Add" at bounding box center [508, 128] width 26 height 11
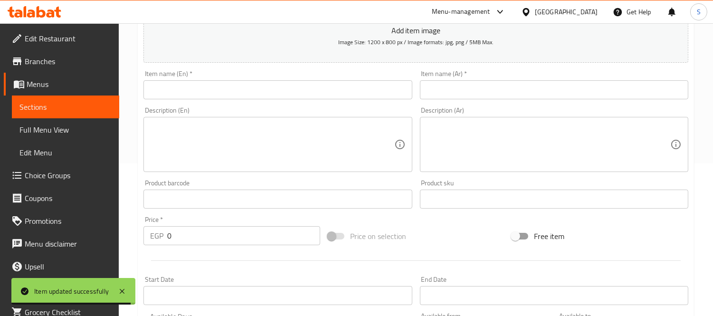
scroll to position [158, 0]
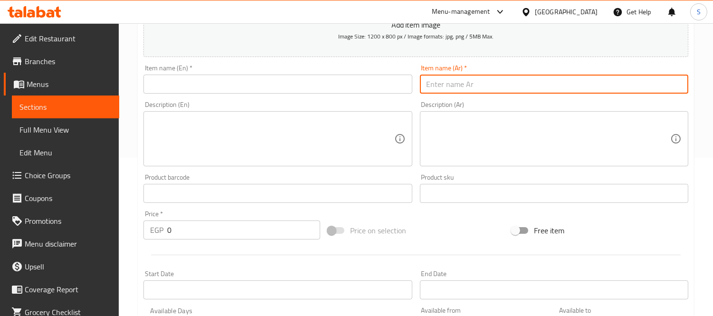
click at [538, 90] on input "text" at bounding box center [554, 84] width 268 height 19
type input "مشروبات غازية"
click at [351, 93] on input "text" at bounding box center [277, 84] width 268 height 19
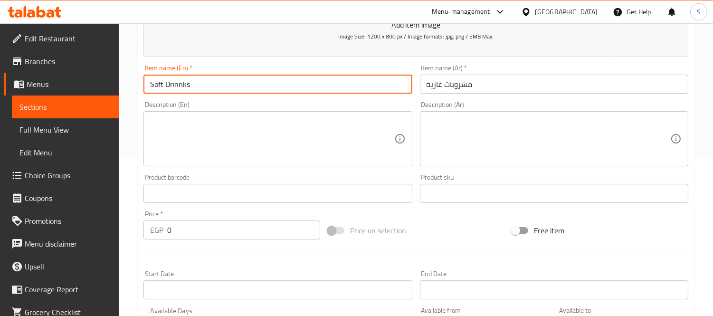
type input "Soft Drinnks"
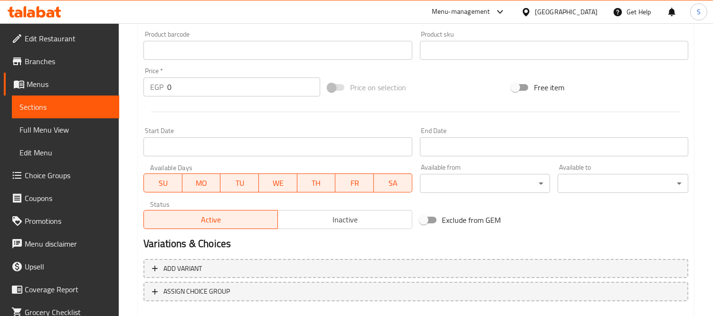
scroll to position [353, 0]
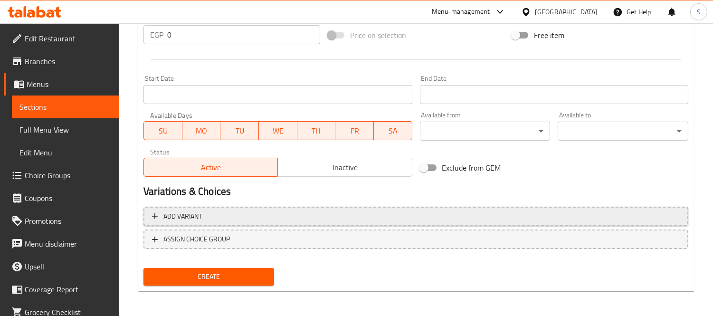
click at [267, 212] on span "Add variant" at bounding box center [416, 216] width 528 height 12
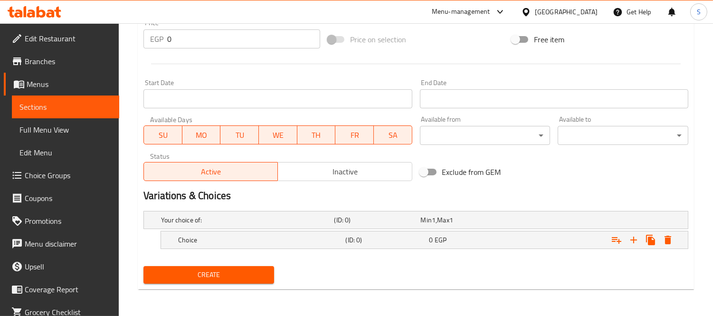
scroll to position [349, 0]
click at [279, 225] on h5 "Choice" at bounding box center [245, 220] width 169 height 9
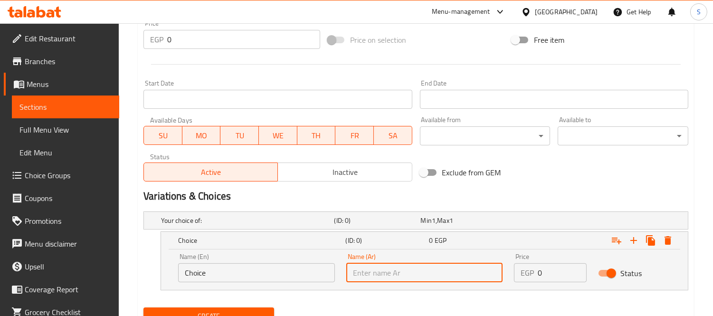
click at [425, 267] on input "text" at bounding box center [424, 272] width 157 height 19
click at [469, 271] on input "text" at bounding box center [424, 272] width 157 height 19
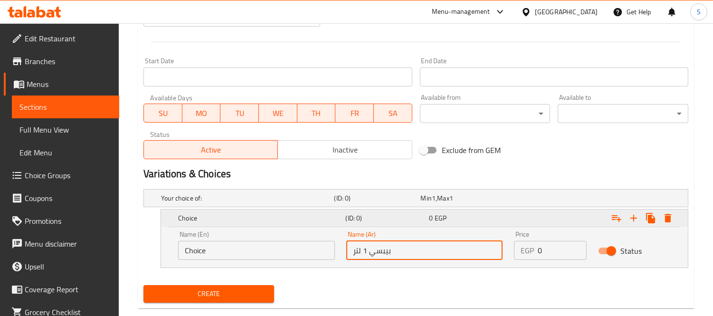
scroll to position [389, 0]
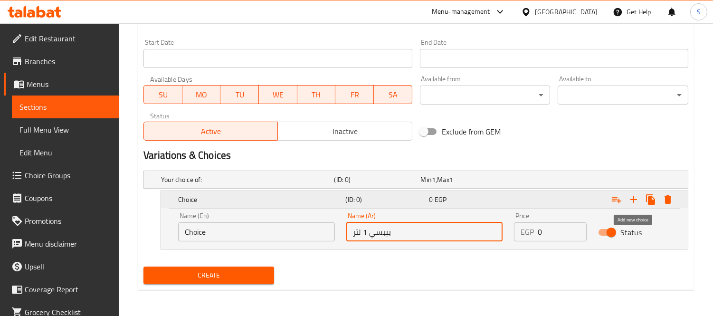
type input "بيبسي 1 لتر"
click at [631, 194] on icon "Expand" at bounding box center [633, 199] width 11 height 11
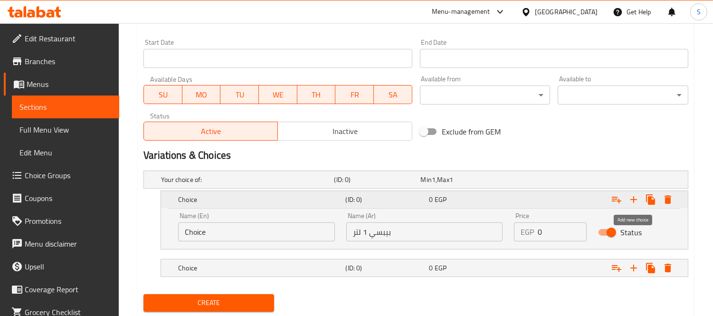
click at [631, 194] on icon "Expand" at bounding box center [633, 199] width 11 height 11
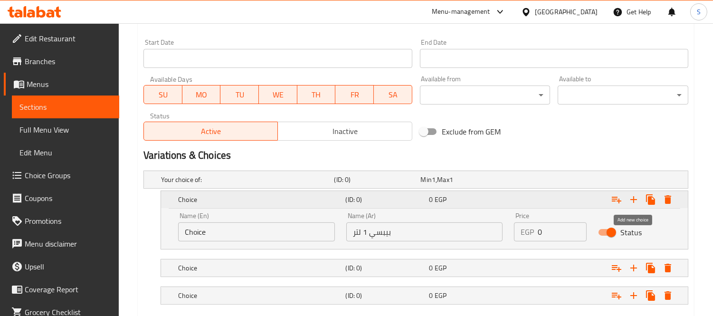
click at [631, 194] on icon "Expand" at bounding box center [633, 199] width 11 height 11
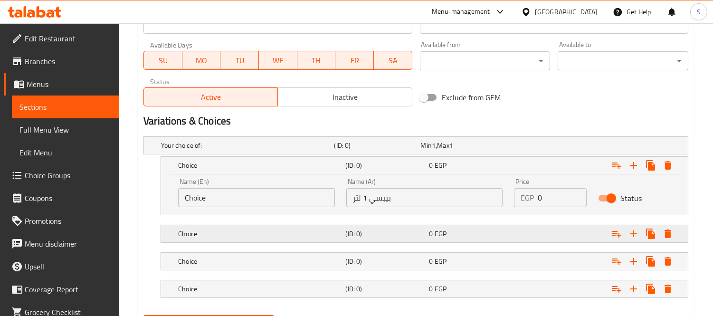
scroll to position [472, 0]
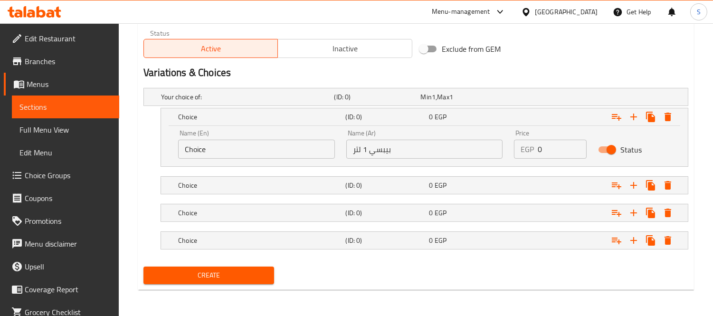
click at [386, 150] on input "بيبسي 1 لتر" at bounding box center [424, 149] width 157 height 19
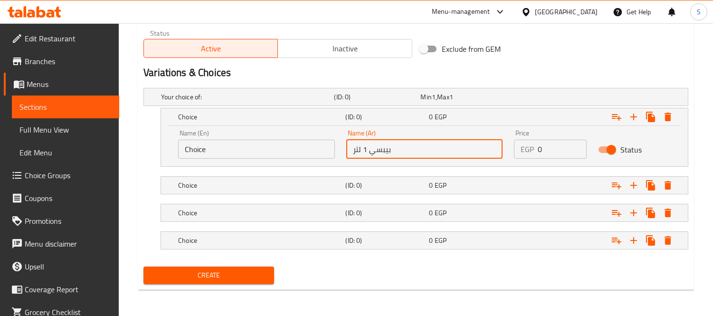
click at [386, 150] on input "بيبسي 1 لتر" at bounding box center [424, 149] width 157 height 19
drag, startPoint x: 522, startPoint y: 187, endPoint x: 513, endPoint y: 188, distance: 8.6
click at [521, 99] on div "Expand" at bounding box center [591, 97] width 173 height 4
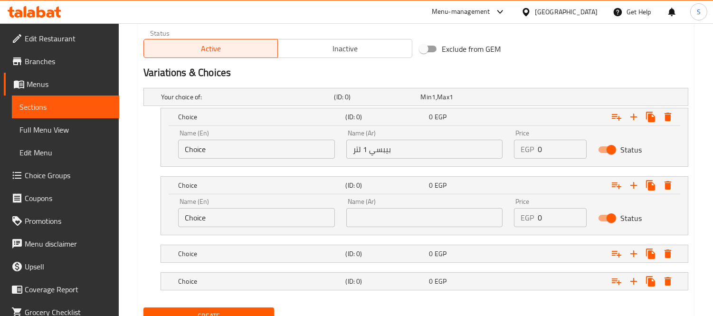
click at [425, 221] on input "text" at bounding box center [424, 217] width 157 height 19
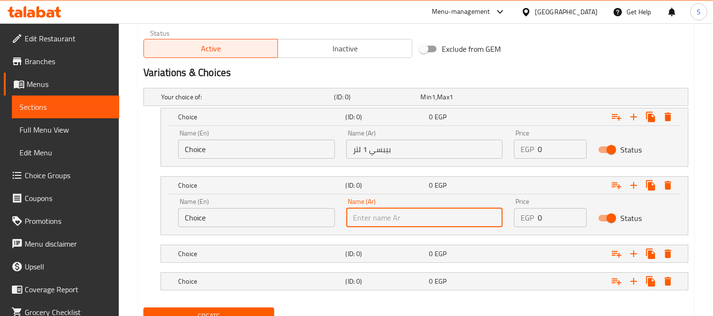
click at [425, 221] on input "text" at bounding box center [424, 217] width 157 height 19
paste input "بيبسي 1 لتر"
click at [365, 216] on input "بيبسي 1 لتر" at bounding box center [424, 217] width 157 height 19
type input "بيبسي 2 لتر"
click at [376, 104] on div "(ID: 0)" at bounding box center [375, 96] width 86 height 13
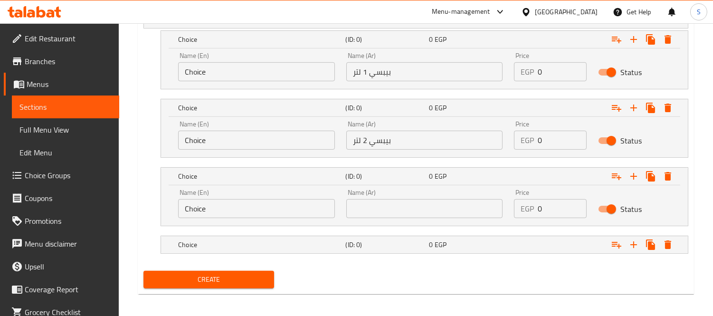
scroll to position [554, 0]
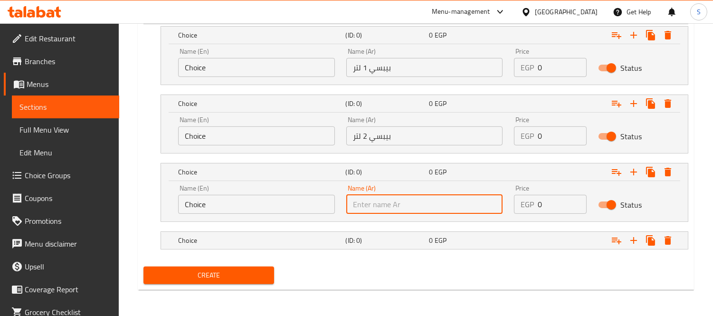
click at [386, 207] on input "text" at bounding box center [424, 204] width 157 height 19
paste input "بيبسي 1 لتر"
click at [385, 205] on input "بيبسي 1 لتر" at bounding box center [424, 204] width 157 height 19
type input "سفن 1 لتر"
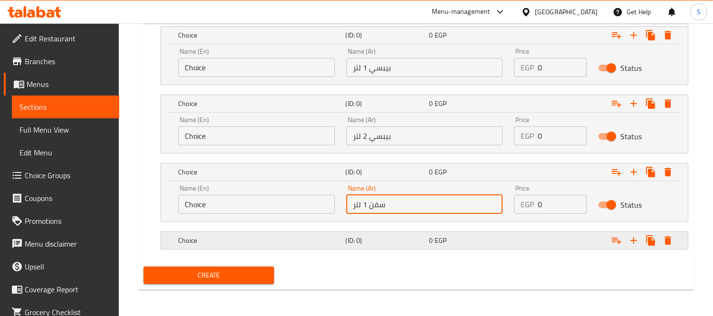
click at [373, 20] on h5 "(ID: 0)" at bounding box center [375, 14] width 83 height 9
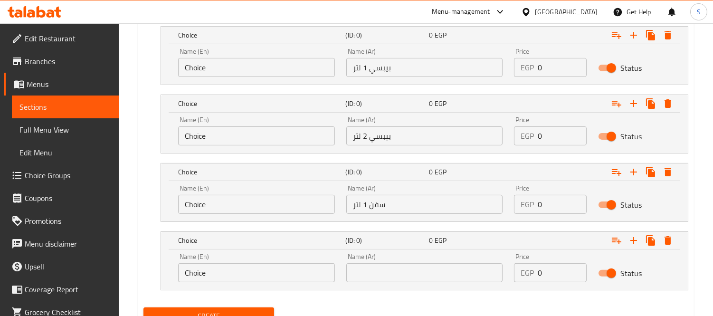
click at [367, 279] on input "text" at bounding box center [424, 272] width 157 height 19
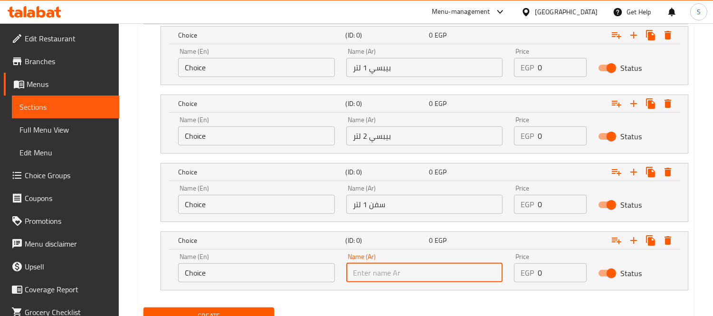
click at [370, 207] on input "سفن 1 لتر" at bounding box center [424, 204] width 157 height 19
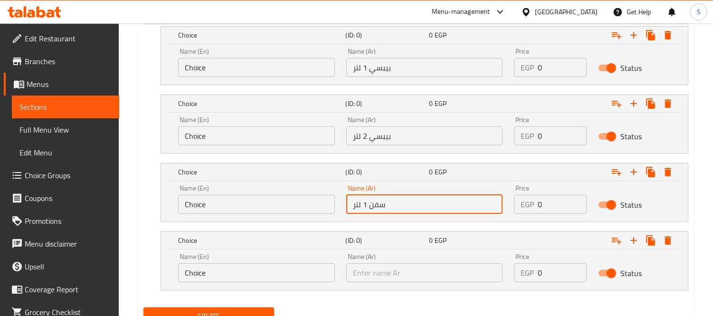
click at [370, 207] on input "سفن 1 لتر" at bounding box center [424, 204] width 157 height 19
drag, startPoint x: 377, startPoint y: 286, endPoint x: 379, endPoint y: 273, distance: 13.4
click at [377, 286] on div "Name (Ar) Name (Ar)" at bounding box center [425, 267] width 168 height 40
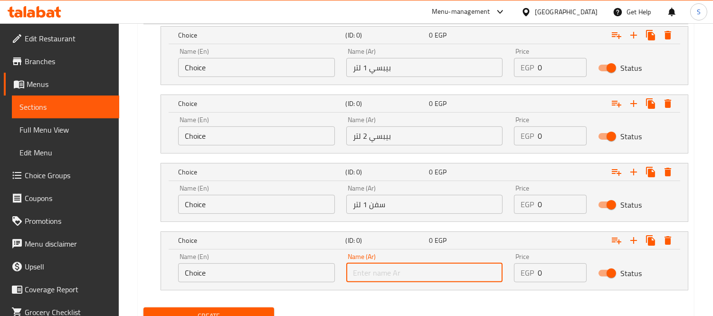
click at [379, 273] on input "text" at bounding box center [424, 272] width 157 height 19
paste input "سفن 1 لتر"
drag, startPoint x: 369, startPoint y: 272, endPoint x: 391, endPoint y: 270, distance: 22.9
click at [391, 270] on input "سفن 1 لتر" at bounding box center [424, 272] width 157 height 19
click at [363, 271] on input "سفن 1 لتر" at bounding box center [424, 272] width 157 height 19
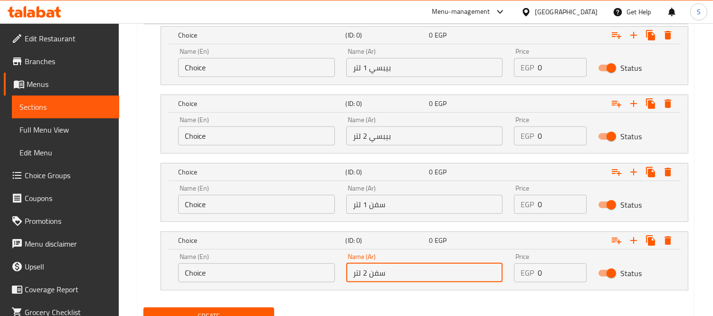
type input "سفن 2 لتر"
click at [550, 207] on input "0" at bounding box center [562, 204] width 49 height 19
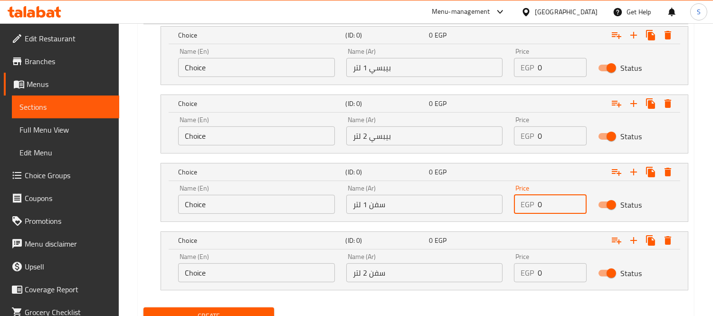
click at [550, 207] on input "0" at bounding box center [562, 204] width 49 height 19
type input "40"
click at [544, 268] on input "0" at bounding box center [562, 272] width 49 height 19
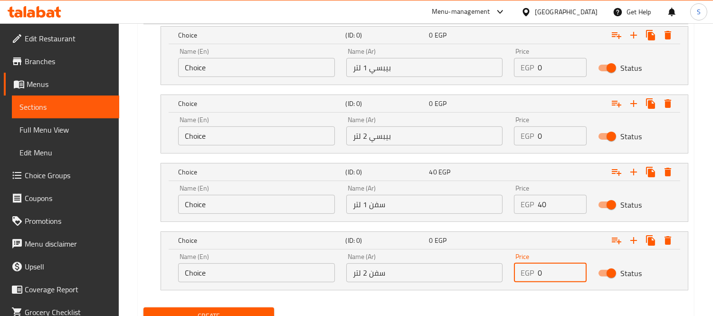
click at [544, 268] on input "0" at bounding box center [562, 272] width 49 height 19
type input "45"
click at [548, 142] on input "0" at bounding box center [562, 135] width 49 height 19
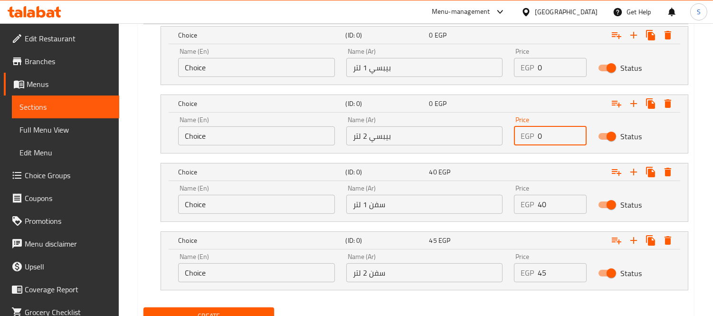
click at [548, 142] on input "0" at bounding box center [562, 135] width 49 height 19
type input "45"
click at [544, 59] on input "0" at bounding box center [562, 67] width 49 height 19
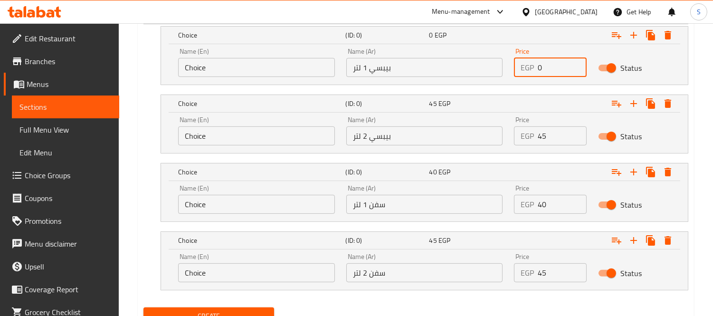
click at [544, 59] on input "0" at bounding box center [562, 67] width 49 height 19
type input "40"
click at [268, 67] on input "Choice" at bounding box center [256, 67] width 157 height 19
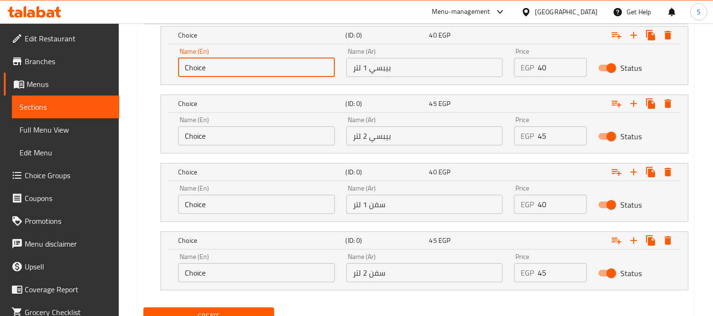
click at [268, 67] on input "Choice" at bounding box center [256, 67] width 157 height 19
type input "Pepsi 1 litre"
click at [229, 144] on input "Choice" at bounding box center [256, 135] width 157 height 19
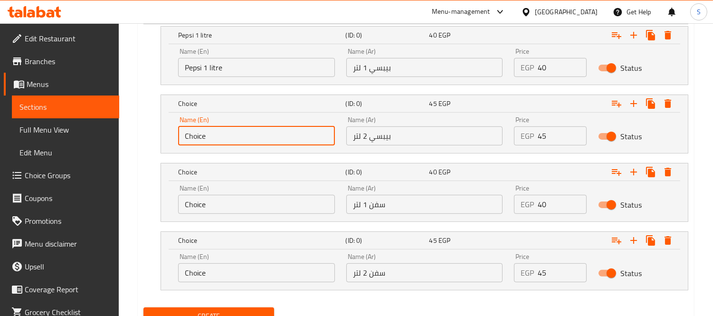
click at [229, 144] on input "Choice" at bounding box center [256, 135] width 157 height 19
paste input "Pepsi 1 litr"
click at [205, 136] on input "Pepsi 1 litre" at bounding box center [256, 135] width 157 height 19
click at [217, 133] on input "Pepsi 2 liter" at bounding box center [256, 135] width 157 height 19
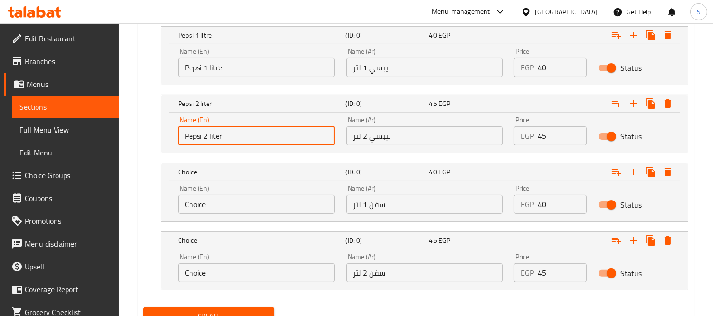
click at [217, 136] on input "Pepsi 2 liter" at bounding box center [256, 135] width 157 height 19
type input "Pepsi 2 liter"
click at [220, 68] on input "Pepsi 1 litre" at bounding box center [256, 67] width 157 height 19
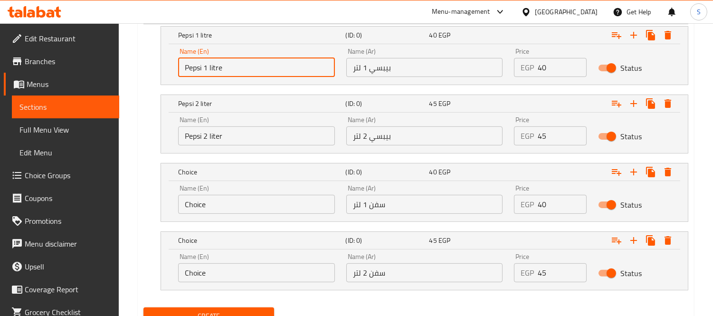
click at [220, 68] on input "Pepsi 1 litre" at bounding box center [256, 67] width 157 height 19
paste input "2 liter"
click at [208, 68] on input "Pepsi 2 liter" at bounding box center [256, 67] width 157 height 19
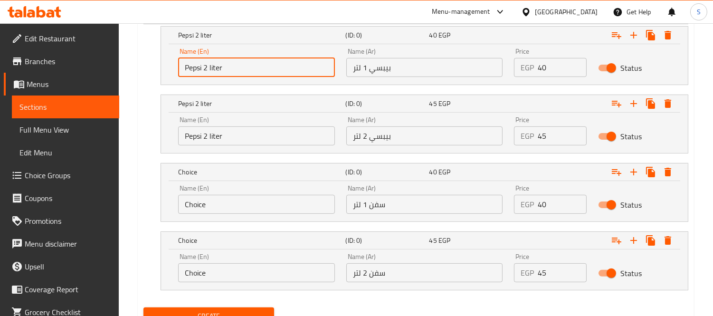
click at [204, 66] on input "Pepsi 2 liter" at bounding box center [256, 67] width 157 height 19
click at [208, 67] on input "Pepsi 2 liter" at bounding box center [256, 67] width 157 height 19
type input "Pepsi 1 liter"
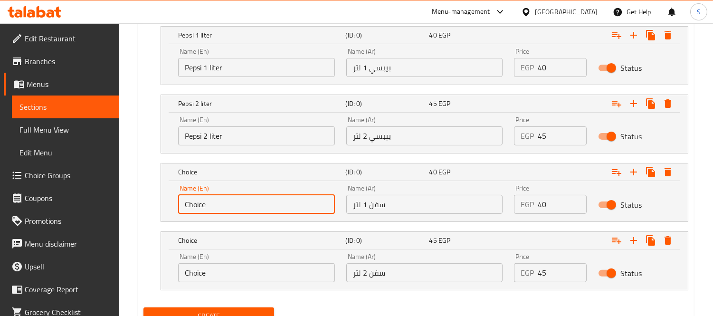
click at [247, 205] on input "Choice" at bounding box center [256, 204] width 157 height 19
paste input "Pepsi 2 liter"
click at [193, 205] on input "Pepsi 2 liter" at bounding box center [256, 204] width 157 height 19
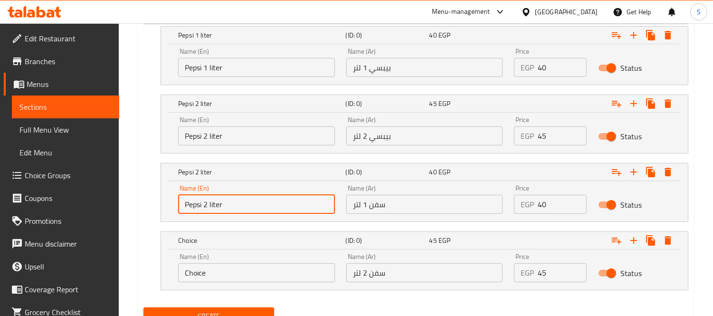
click at [193, 205] on input "Pepsi 2 liter" at bounding box center [256, 204] width 157 height 19
click at [219, 210] on input "Seven 1 liter" at bounding box center [256, 204] width 157 height 19
type input "Seven 1 liter"
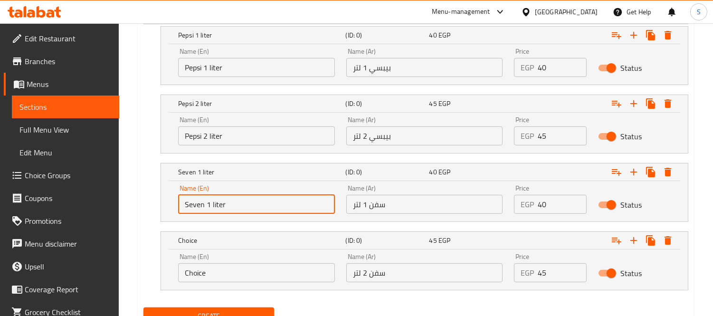
click at [225, 272] on input "Choice" at bounding box center [256, 272] width 157 height 19
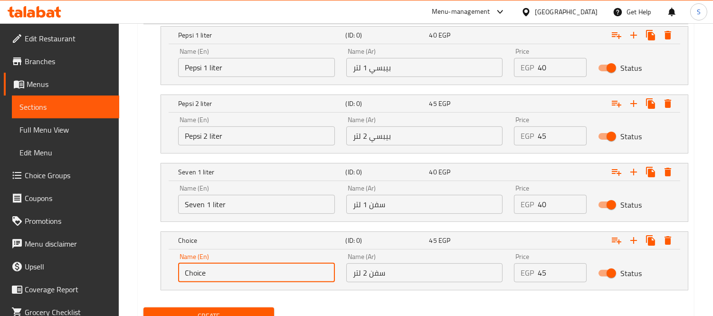
paste input "Seven 1 liter"
click at [219, 272] on input "ChoiceSeven 1 liter" at bounding box center [256, 272] width 157 height 19
paste input "text"
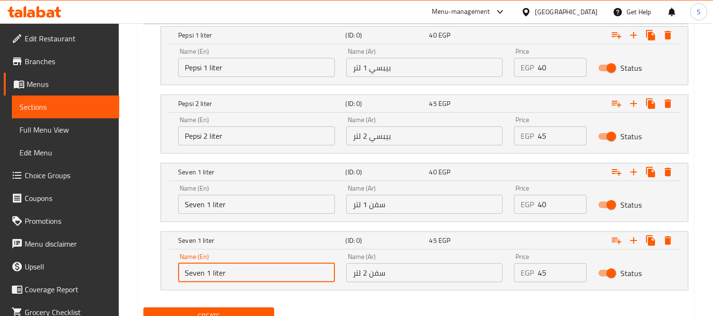
click at [208, 271] on input "Seven 1 liter" at bounding box center [256, 272] width 157 height 19
type input "Seven 2 liter"
click at [143, 307] on button "Create" at bounding box center [208, 316] width 131 height 18
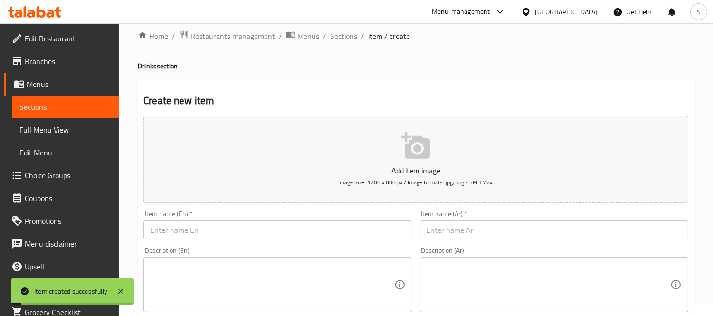
scroll to position [0, 0]
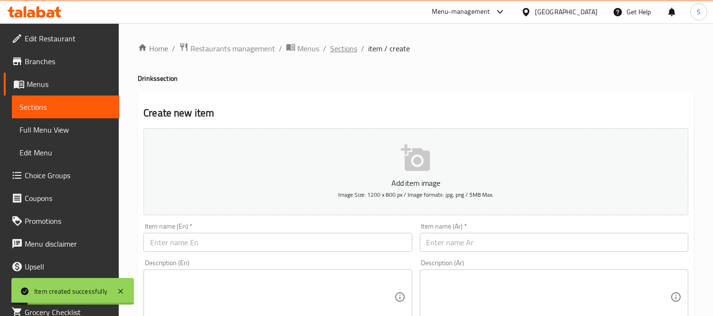
click at [351, 47] on span "Sections" at bounding box center [343, 48] width 27 height 11
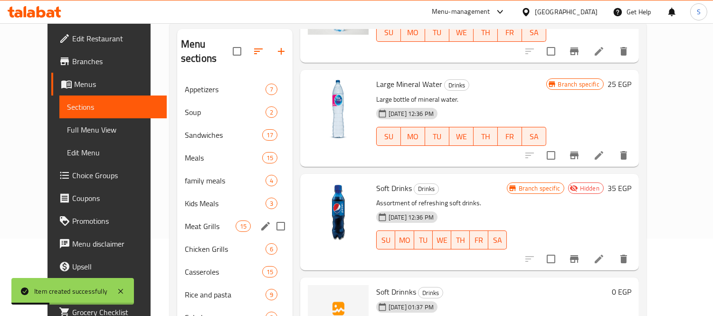
scroll to position [133, 0]
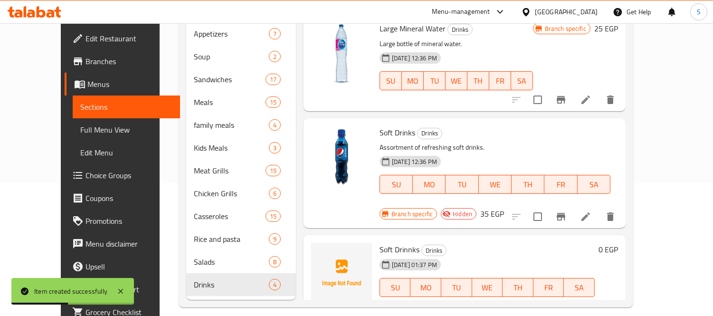
click at [616, 301] on icon "show more" at bounding box center [610, 306] width 11 height 11
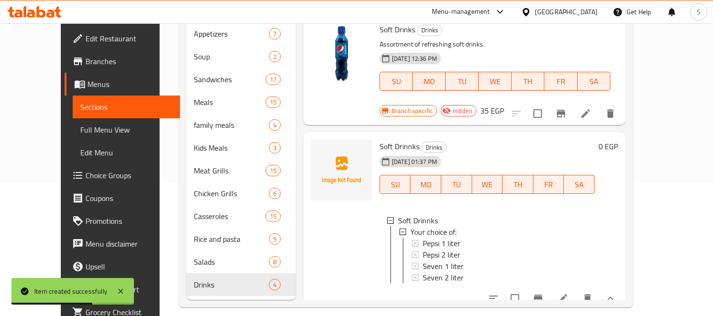
scroll to position [1, 0]
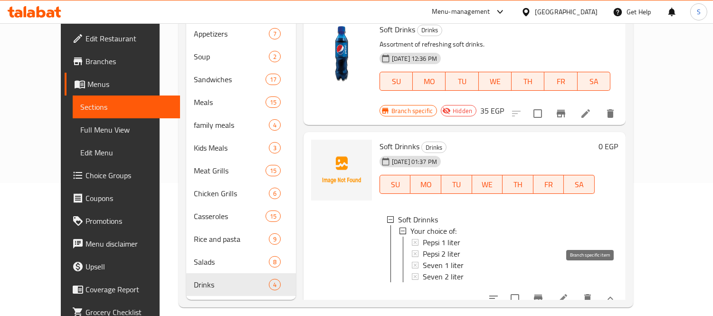
click at [544, 293] on icon "Branch-specific-item" at bounding box center [537, 298] width 11 height 11
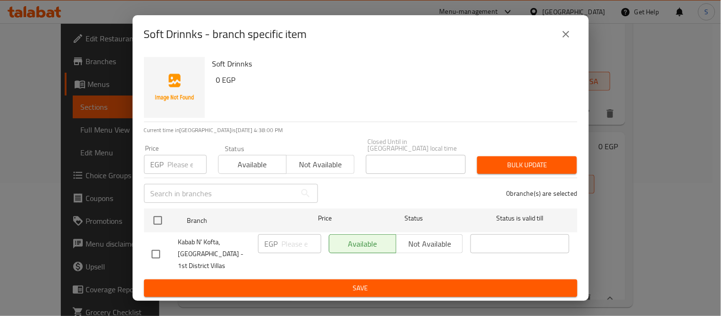
click at [568, 36] on icon "close" at bounding box center [565, 33] width 11 height 11
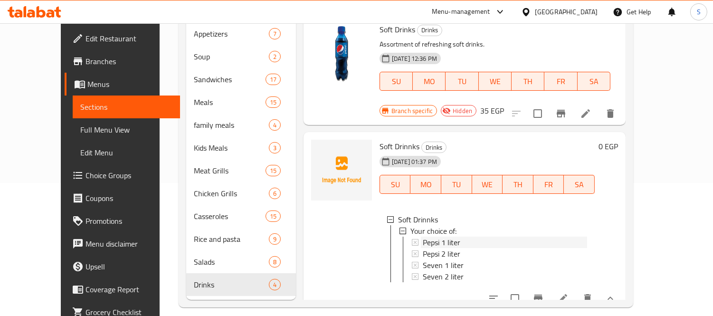
click at [436, 237] on span "Pepsi 1 liter" at bounding box center [442, 242] width 38 height 11
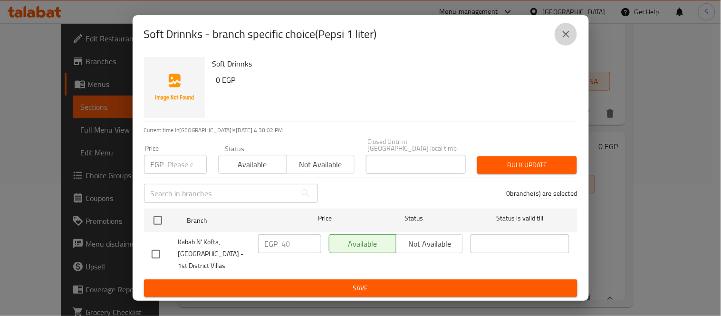
click at [569, 27] on button "close" at bounding box center [565, 34] width 23 height 23
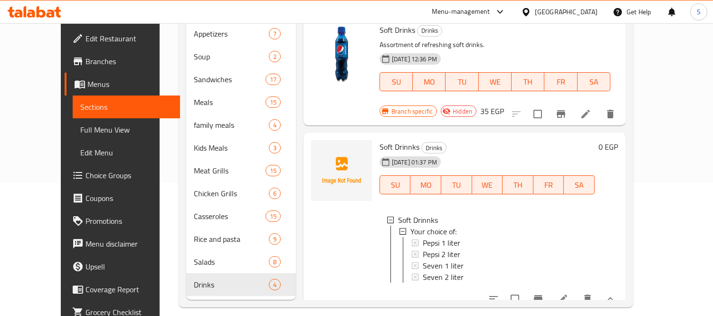
scroll to position [211, 0]
click at [569, 293] on icon at bounding box center [562, 298] width 11 height 11
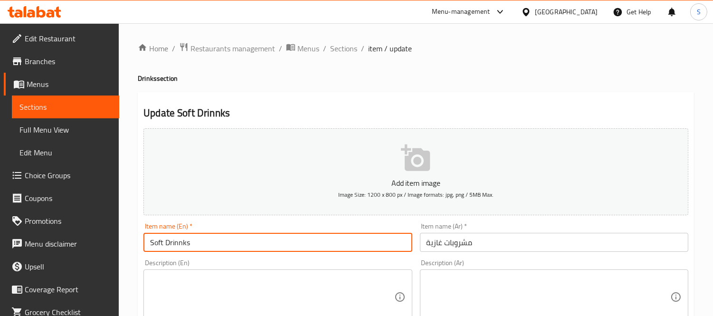
click at [181, 245] on input "Soft Drinnks" at bounding box center [277, 242] width 268 height 19
type input "Soft Drinks"
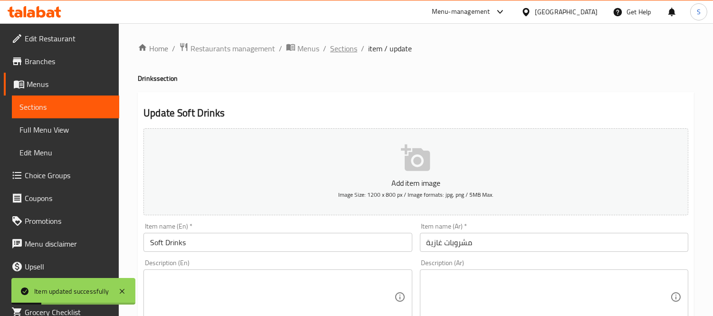
click at [330, 54] on span "Sections" at bounding box center [343, 48] width 27 height 11
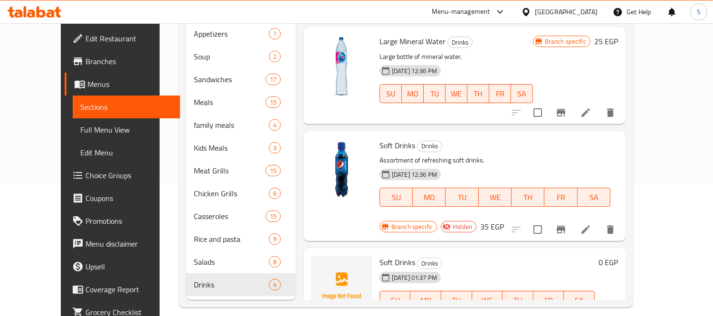
scroll to position [108, 0]
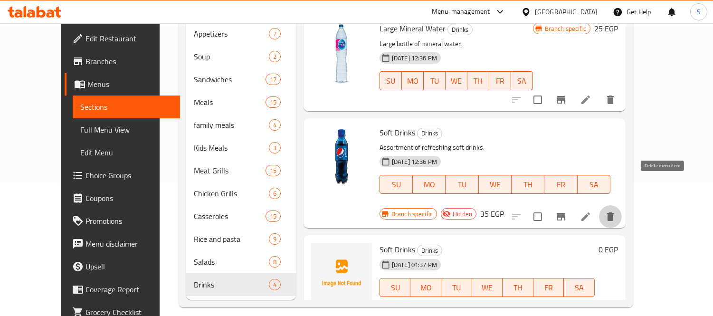
click at [614, 212] on icon "delete" at bounding box center [610, 216] width 7 height 9
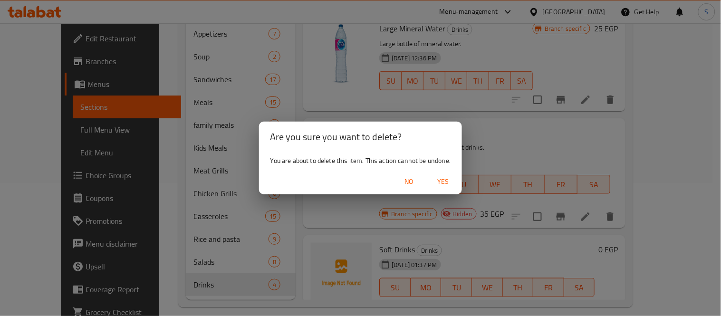
click at [442, 181] on span "Yes" at bounding box center [442, 182] width 23 height 12
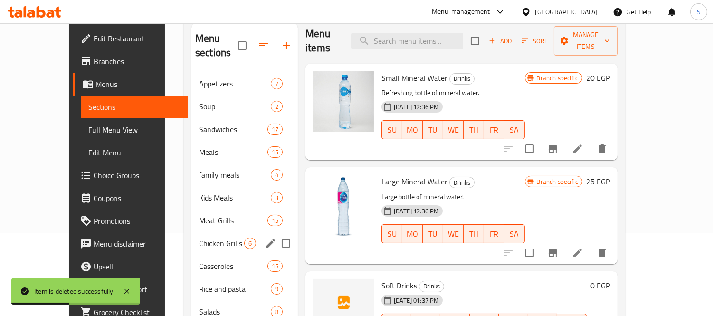
scroll to position [133, 0]
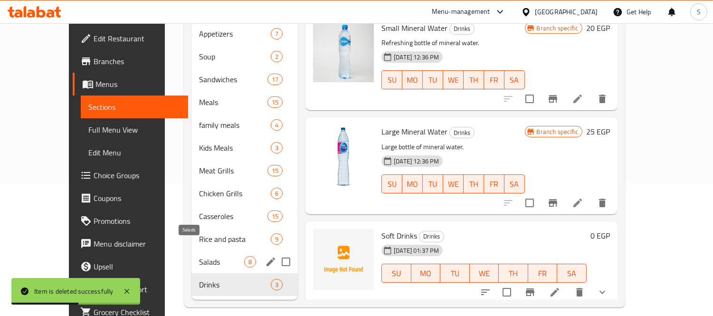
click at [204, 256] on span "Salads" at bounding box center [221, 261] width 45 height 11
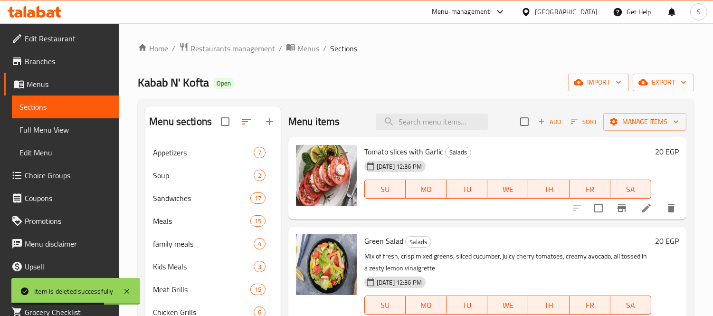
click at [617, 209] on icon "Branch-specific-item" at bounding box center [621, 208] width 9 height 8
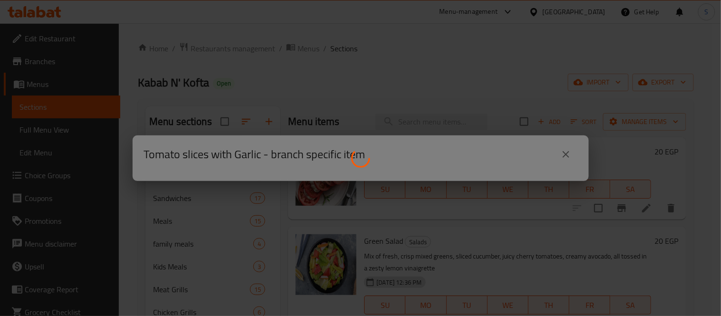
click at [566, 149] on div at bounding box center [360, 158] width 721 height 316
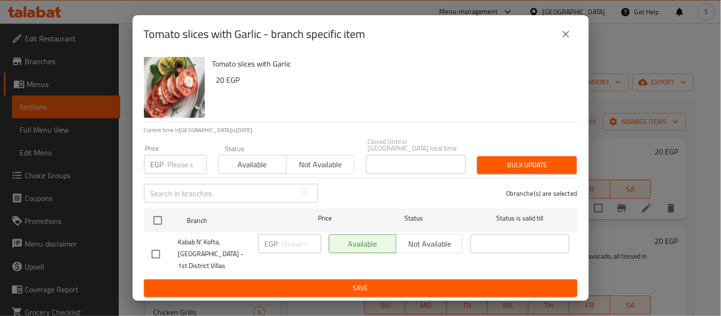
click at [563, 32] on icon "close" at bounding box center [565, 33] width 11 height 11
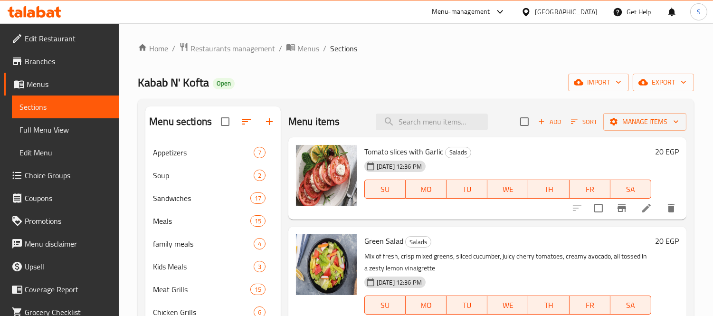
click at [662, 149] on h6 "20 EGP" at bounding box center [667, 151] width 24 height 13
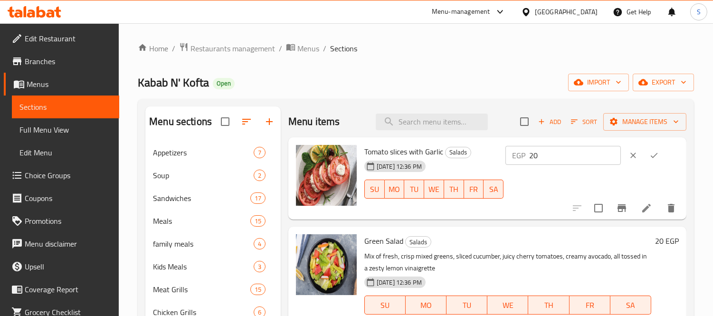
click at [628, 154] on icon "clear" at bounding box center [632, 155] width 9 height 9
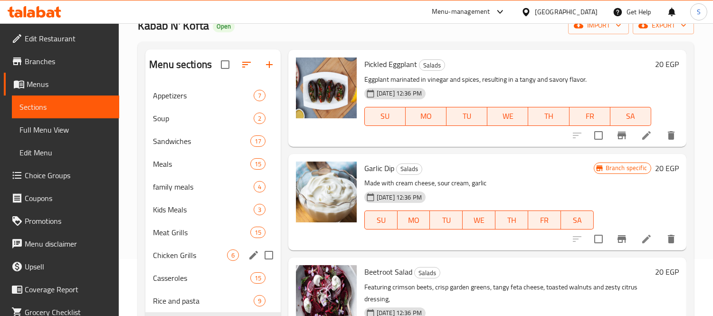
scroll to position [133, 0]
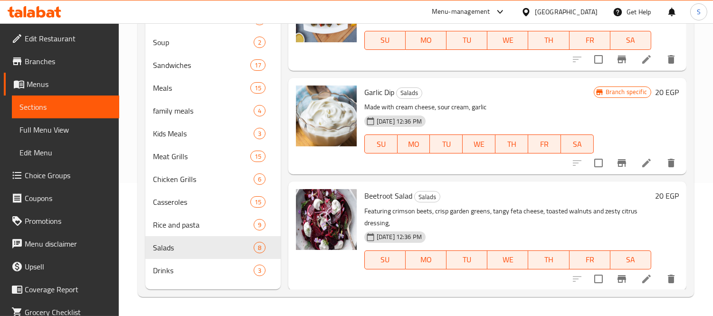
click at [655, 193] on h6 "20 EGP" at bounding box center [667, 195] width 24 height 13
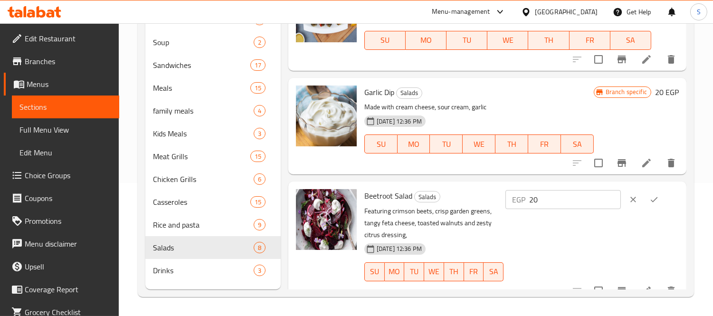
click at [636, 197] on button "clear" at bounding box center [633, 199] width 21 height 21
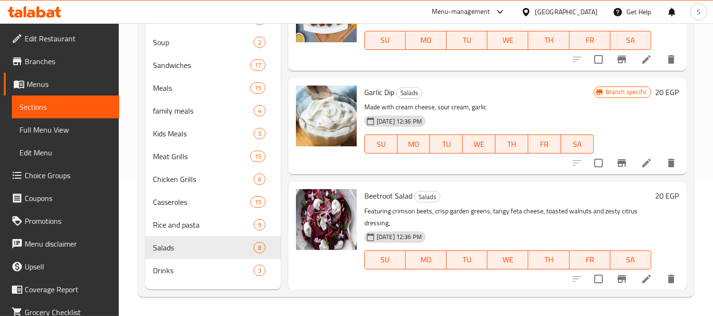
click at [616, 158] on icon "Branch-specific-item" at bounding box center [621, 162] width 11 height 11
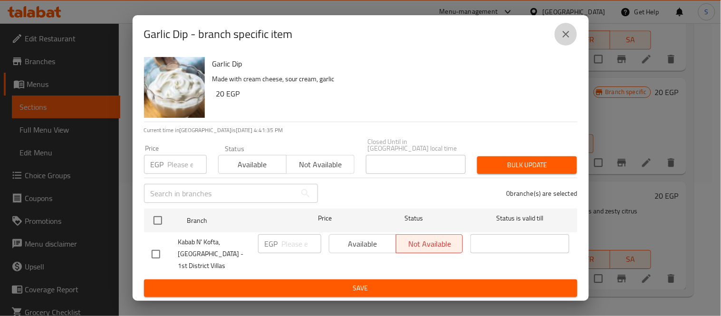
click at [569, 35] on icon "close" at bounding box center [565, 33] width 11 height 11
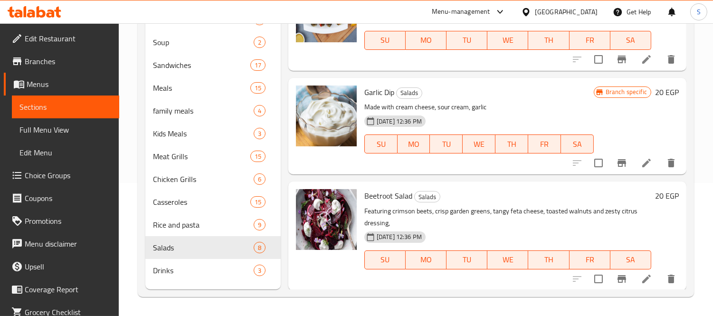
click at [655, 191] on h6 "20 EGP" at bounding box center [667, 195] width 24 height 13
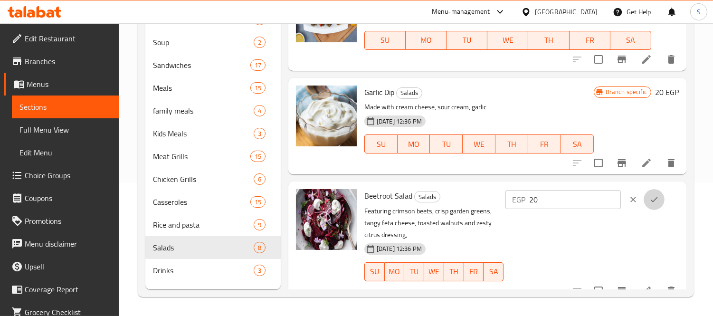
click at [650, 191] on button "ok" at bounding box center [654, 199] width 21 height 21
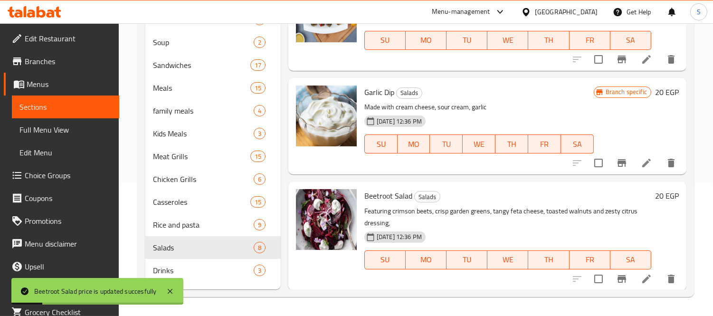
click at [651, 190] on div "20 EGP" at bounding box center [665, 195] width 28 height 13
click at [655, 190] on h6 "20 EGP" at bounding box center [667, 195] width 24 height 13
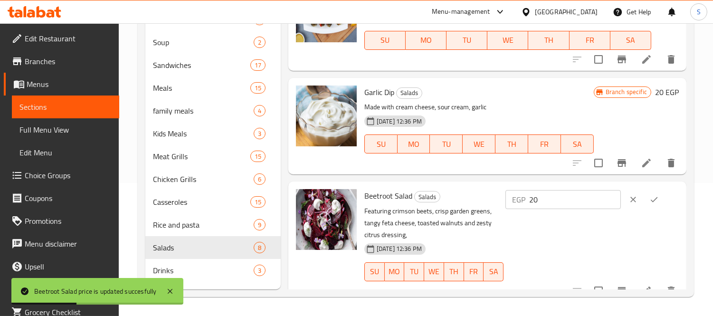
click at [566, 200] on input "20" at bounding box center [575, 199] width 92 height 19
type input "25"
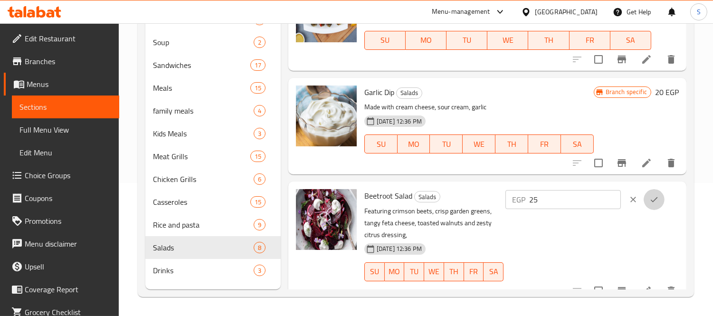
click at [653, 196] on icon "ok" at bounding box center [653, 199] width 9 height 9
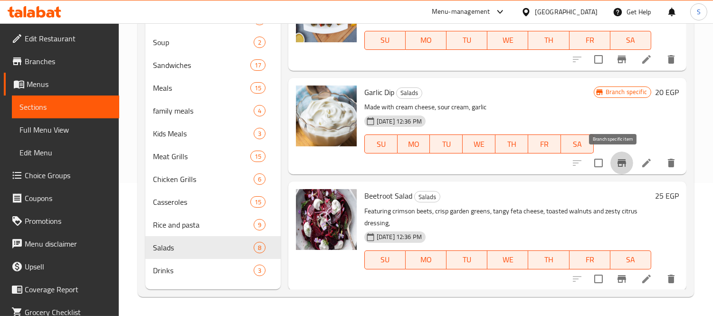
click at [617, 160] on icon "Branch-specific-item" at bounding box center [621, 163] width 9 height 8
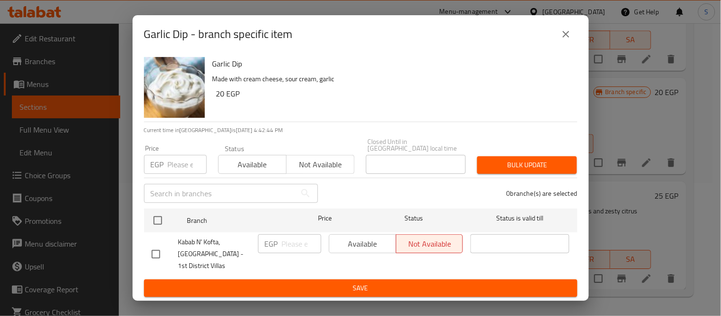
click at [154, 249] on input "checkbox" at bounding box center [156, 254] width 20 height 20
checkbox input "true"
click at [294, 240] on input "number" at bounding box center [301, 243] width 39 height 19
type input "25"
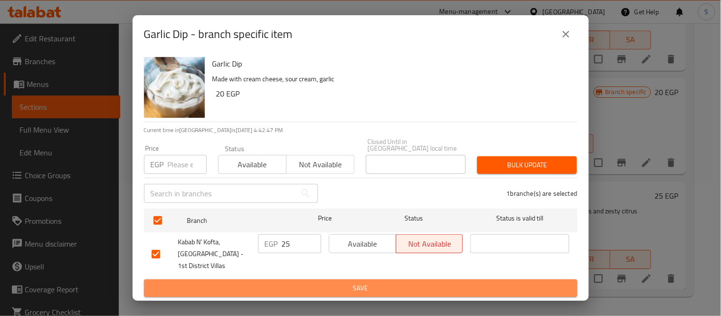
click at [308, 286] on span "Save" at bounding box center [361, 288] width 418 height 12
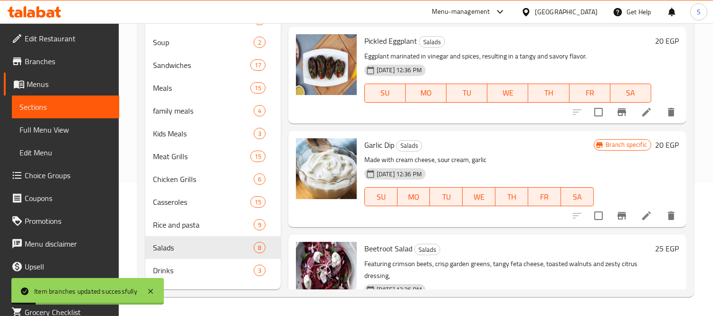
scroll to position [453, 0]
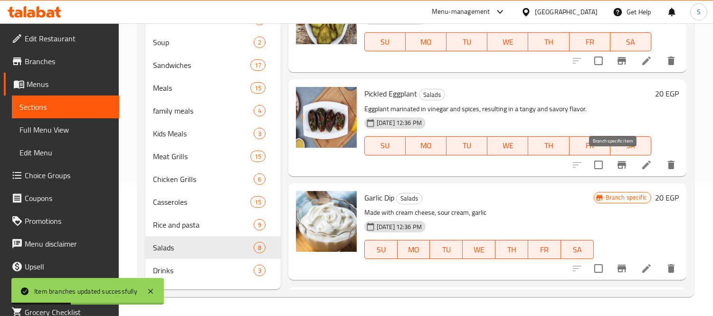
click at [616, 168] on icon "Branch-specific-item" at bounding box center [621, 164] width 11 height 11
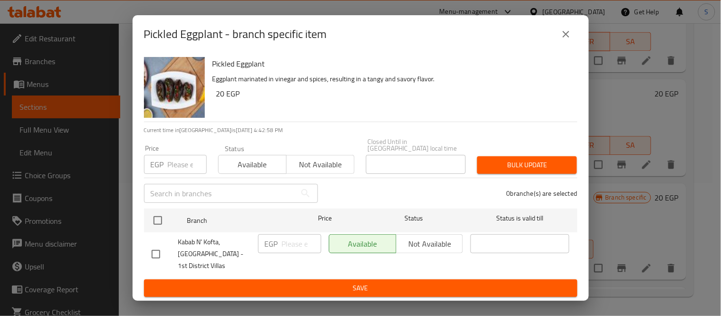
click at [152, 247] on input "checkbox" at bounding box center [156, 254] width 20 height 20
checkbox input "true"
click at [296, 241] on input "number" at bounding box center [301, 243] width 39 height 19
type input "25"
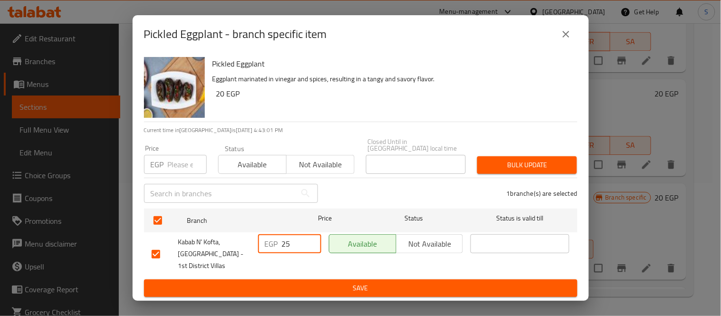
click at [312, 282] on span "Save" at bounding box center [361, 288] width 418 height 12
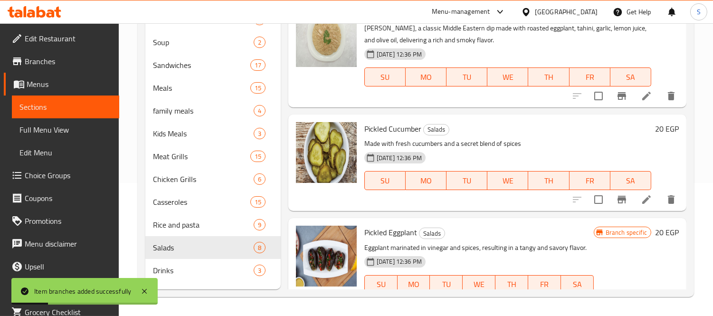
scroll to position [295, 0]
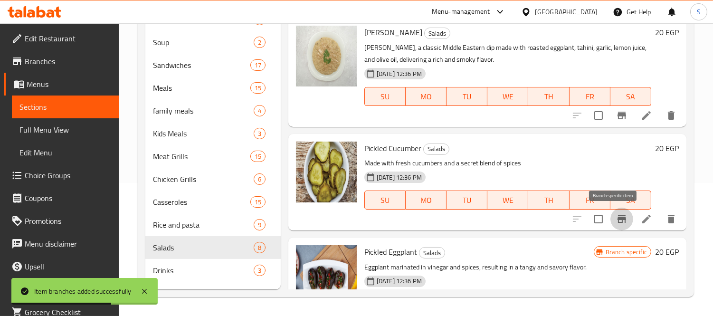
click at [617, 219] on icon "Branch-specific-item" at bounding box center [621, 219] width 9 height 8
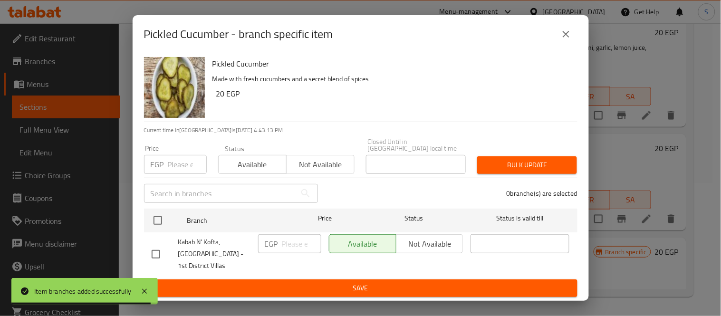
click at [159, 254] on input "checkbox" at bounding box center [156, 254] width 20 height 20
checkbox input "true"
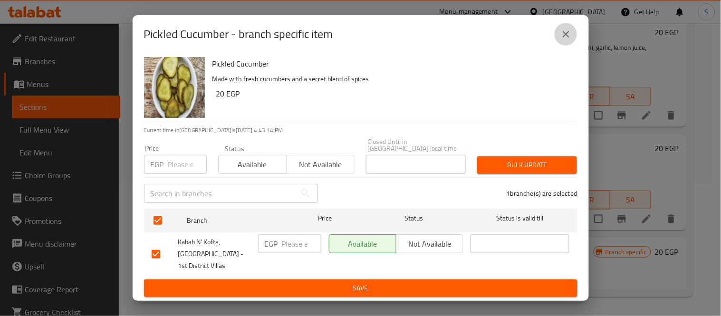
click at [567, 33] on icon "close" at bounding box center [565, 33] width 11 height 11
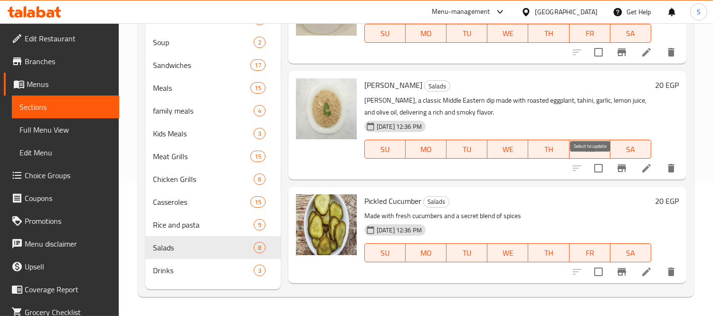
scroll to position [189, 0]
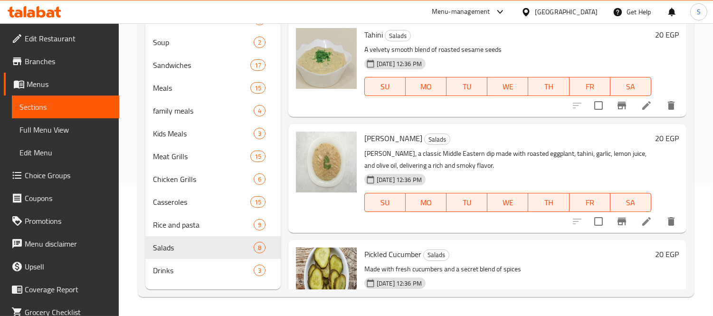
drag, startPoint x: 615, startPoint y: 223, endPoint x: 634, endPoint y: 154, distance: 72.0
click at [634, 154] on div "[PERSON_NAME] Salads Baba Ghanoush, a classic Middle Eastern dip made with roas…" at bounding box center [508, 178] width 294 height 101
click at [655, 138] on h6 "20 EGP" at bounding box center [667, 138] width 24 height 13
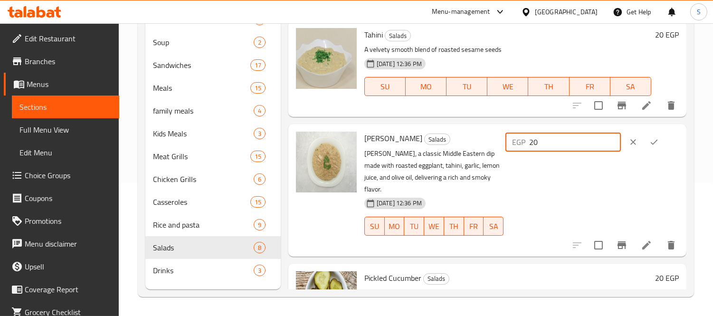
drag, startPoint x: 573, startPoint y: 146, endPoint x: 536, endPoint y: 141, distance: 37.5
click at [536, 141] on input "20" at bounding box center [575, 142] width 92 height 19
type input "25"
click at [656, 138] on icon "ok" at bounding box center [653, 141] width 9 height 9
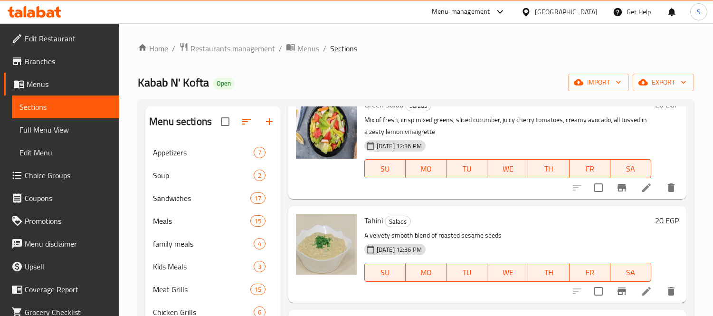
scroll to position [0, 0]
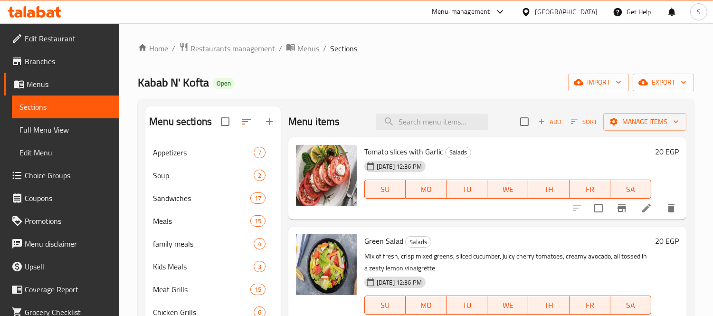
click at [655, 150] on h6 "20 EGP" at bounding box center [667, 151] width 24 height 13
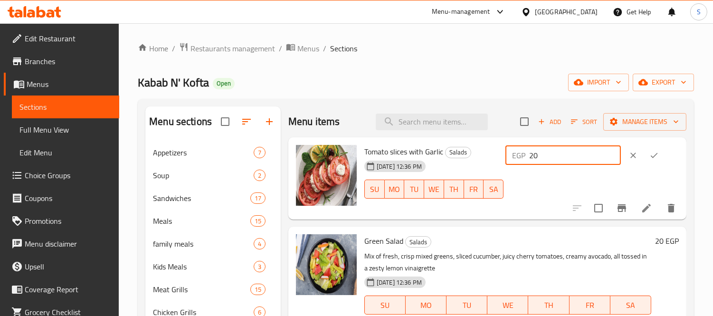
drag, startPoint x: 557, startPoint y: 151, endPoint x: 541, endPoint y: 153, distance: 15.9
click at [541, 153] on input "20" at bounding box center [575, 155] width 92 height 19
type input "25"
click at [653, 155] on icon "ok" at bounding box center [653, 155] width 9 height 9
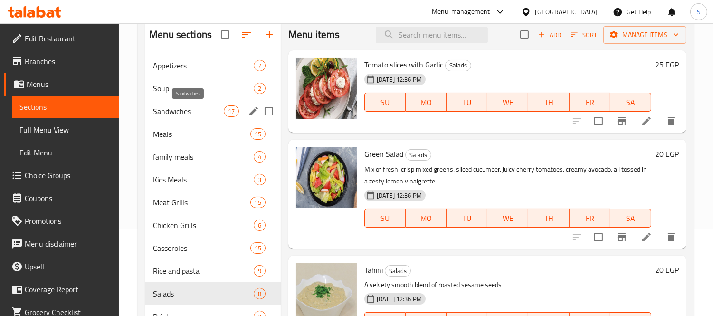
scroll to position [105, 0]
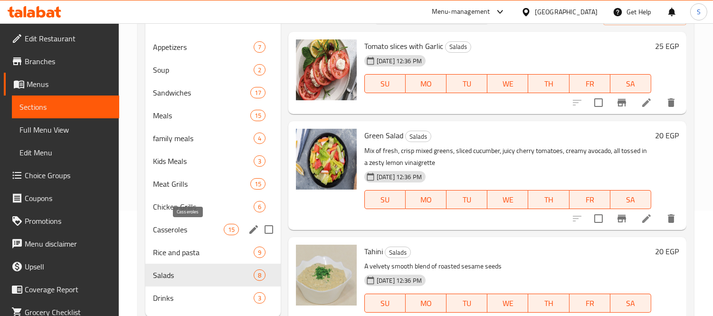
click at [208, 231] on span "Casseroles" at bounding box center [188, 229] width 70 height 11
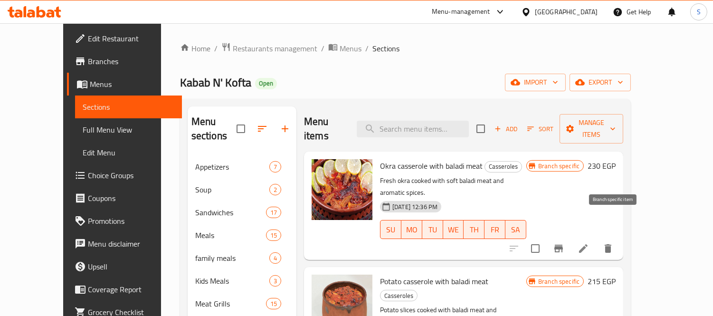
click at [563, 245] on icon "Branch-specific-item" at bounding box center [558, 249] width 9 height 8
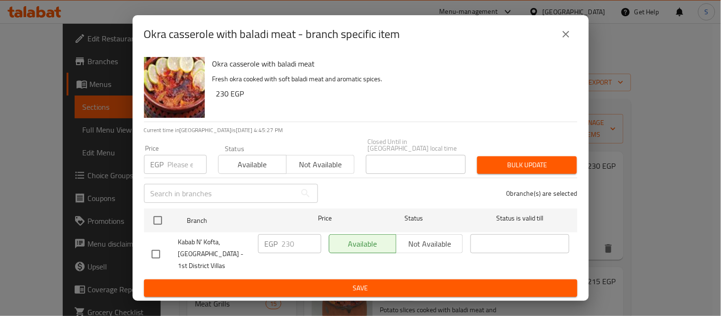
click at [162, 254] on input "checkbox" at bounding box center [156, 254] width 20 height 20
checkbox input "true"
drag, startPoint x: 297, startPoint y: 240, endPoint x: 286, endPoint y: 240, distance: 10.9
click at [286, 240] on input "230" at bounding box center [301, 243] width 39 height 19
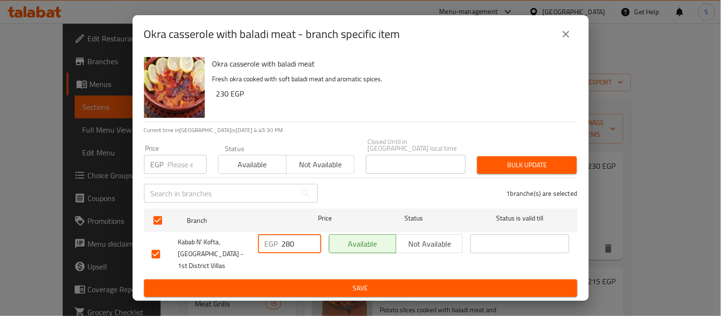
type input "280"
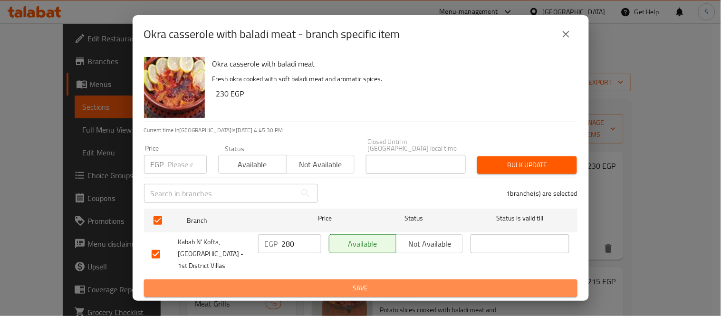
click at [332, 282] on span "Save" at bounding box center [361, 288] width 418 height 12
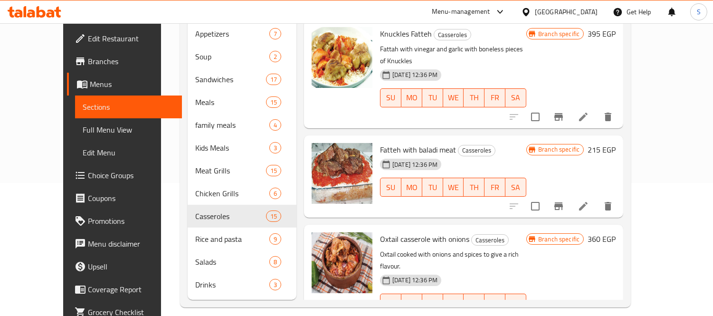
scroll to position [627, 0]
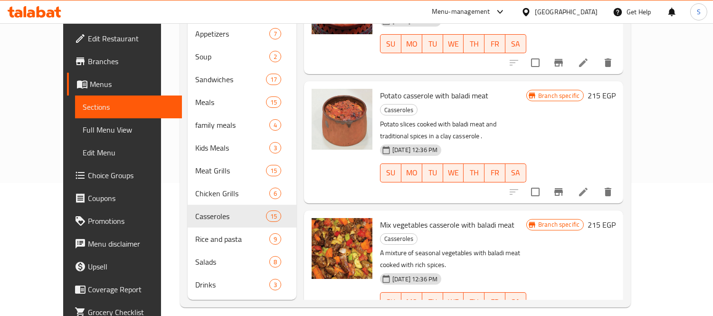
scroll to position [0, 0]
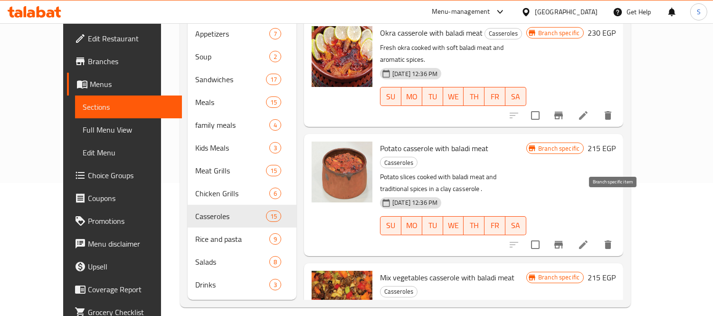
click at [564, 239] on icon "Branch-specific-item" at bounding box center [558, 244] width 11 height 11
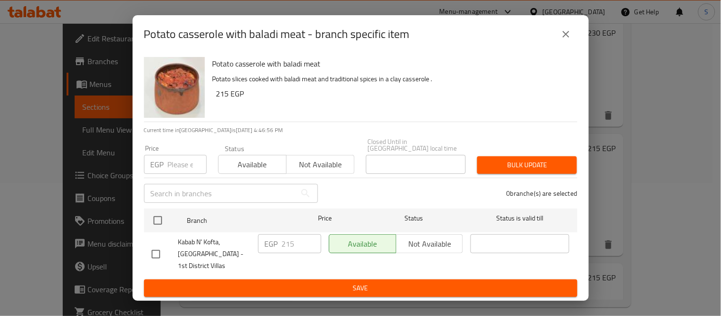
click at [163, 250] on input "checkbox" at bounding box center [156, 254] width 20 height 20
checkbox input "true"
click at [304, 246] on input "215" at bounding box center [301, 243] width 39 height 19
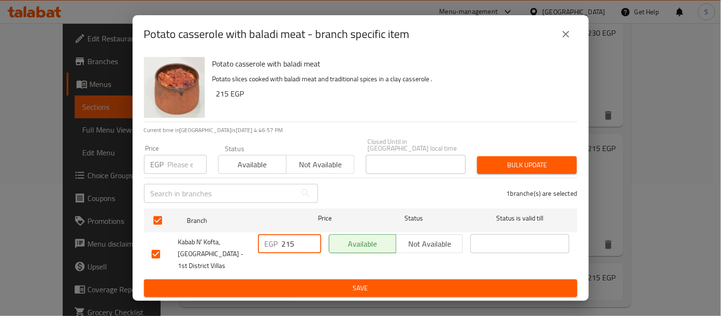
click at [304, 246] on input "215" at bounding box center [301, 243] width 39 height 19
type input "270"
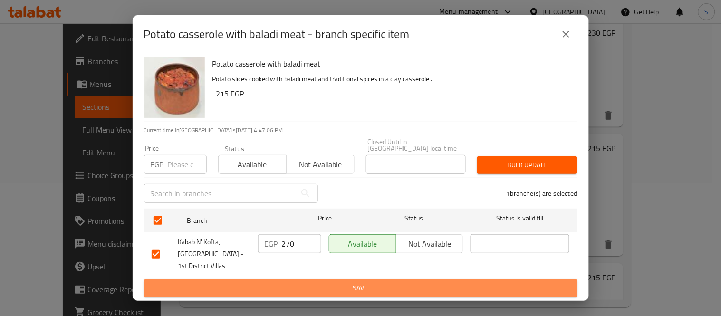
click at [309, 286] on span "Save" at bounding box center [361, 288] width 418 height 12
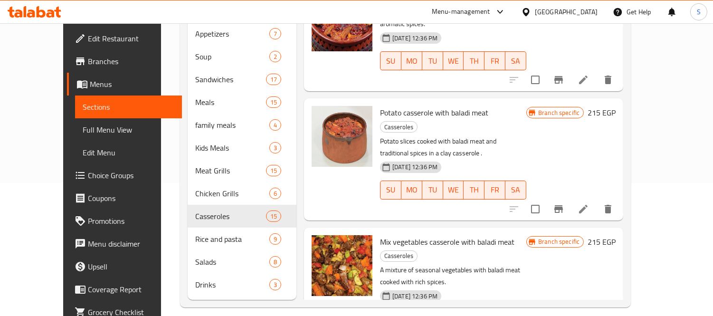
scroll to position [105, 0]
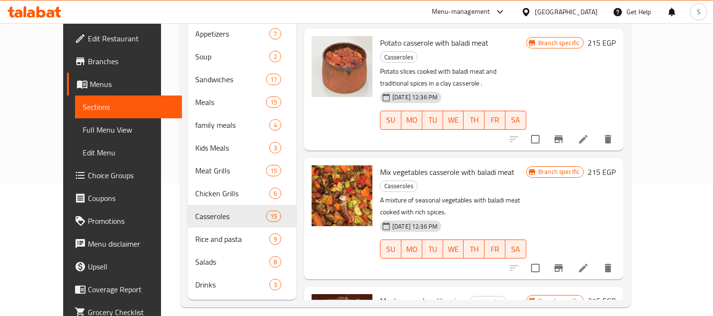
click at [589, 262] on icon at bounding box center [583, 267] width 11 height 11
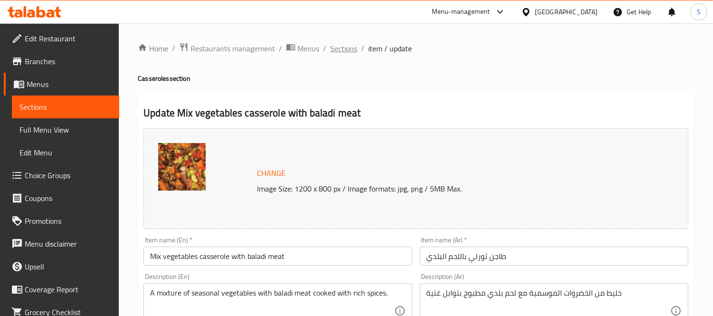
click at [347, 49] on span "Sections" at bounding box center [343, 48] width 27 height 11
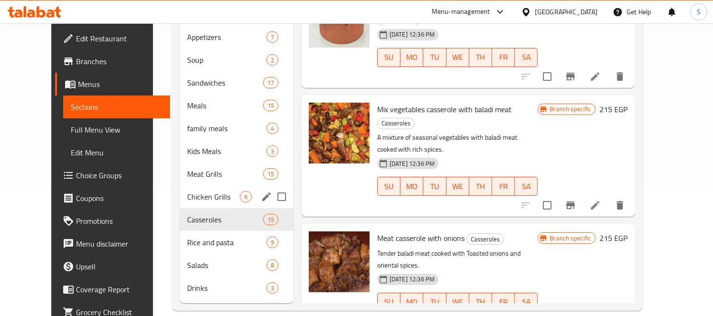
scroll to position [133, 0]
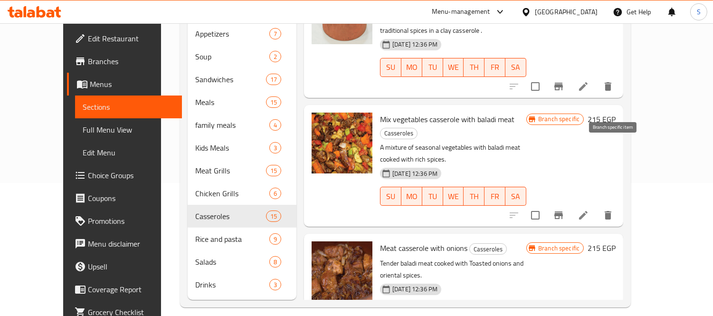
click at [563, 211] on icon "Branch-specific-item" at bounding box center [558, 215] width 9 height 8
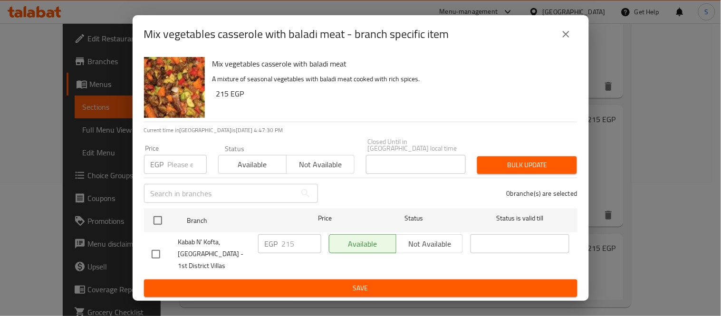
click at [161, 249] on input "checkbox" at bounding box center [156, 254] width 20 height 20
checkbox input "true"
click at [297, 244] on input "215" at bounding box center [301, 243] width 39 height 19
drag, startPoint x: 295, startPoint y: 241, endPoint x: 287, endPoint y: 238, distance: 8.1
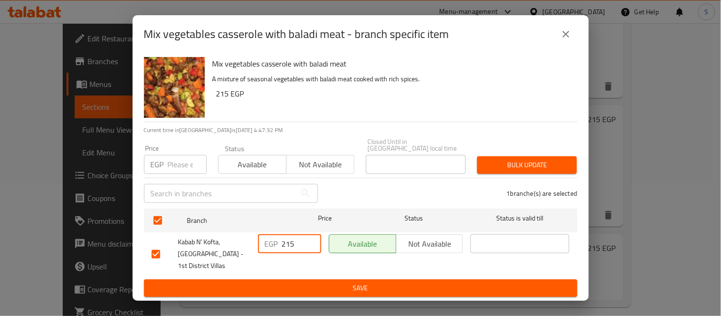
click at [287, 238] on input "215" at bounding box center [301, 243] width 39 height 19
type input "270"
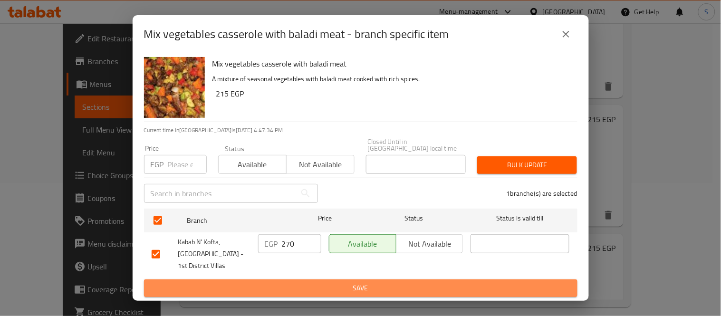
click at [324, 282] on span "Save" at bounding box center [361, 288] width 418 height 12
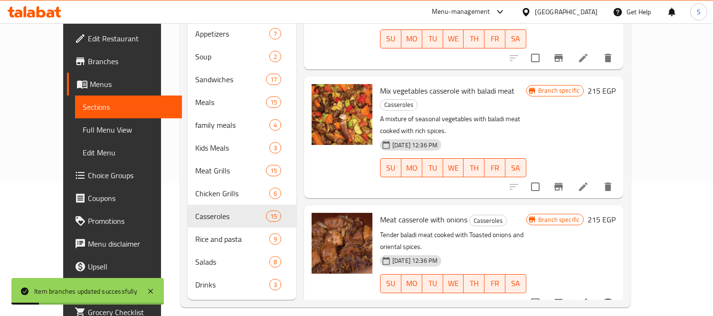
scroll to position [211, 0]
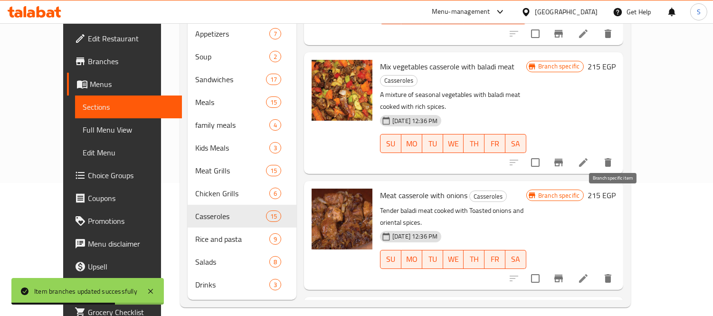
click at [563, 275] on icon "Branch-specific-item" at bounding box center [558, 279] width 9 height 8
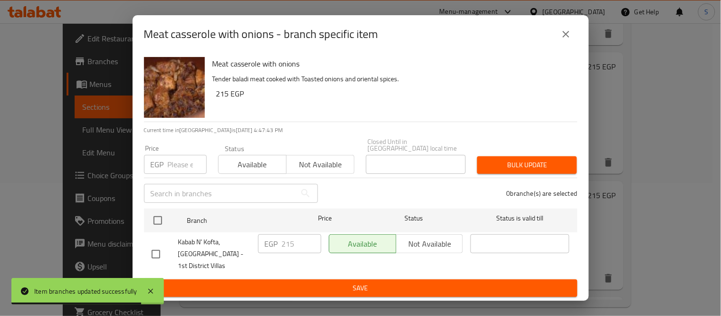
click at [162, 250] on input "checkbox" at bounding box center [156, 254] width 20 height 20
checkbox input "true"
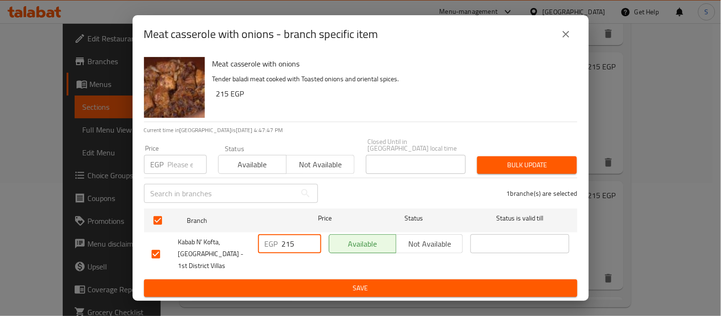
drag, startPoint x: 296, startPoint y: 239, endPoint x: 287, endPoint y: 234, distance: 10.4
click at [287, 234] on input "215" at bounding box center [301, 243] width 39 height 19
type input "270"
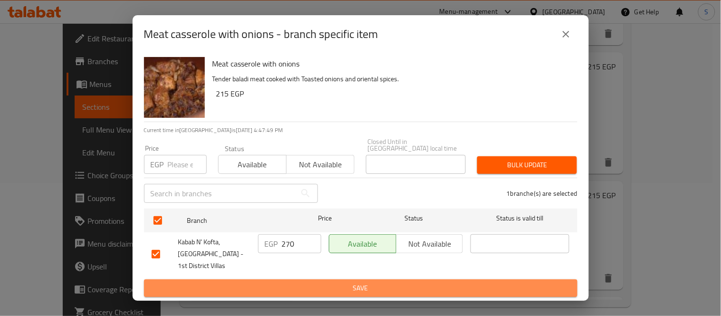
click at [303, 291] on button "Save" at bounding box center [360, 288] width 433 height 18
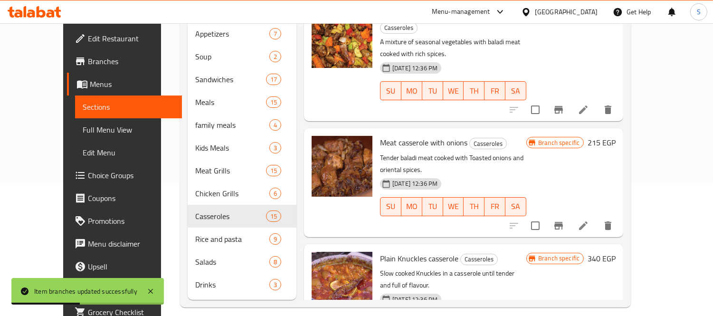
scroll to position [316, 0]
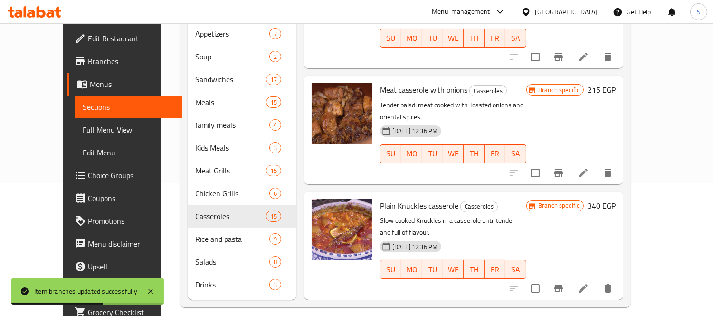
click at [563, 285] on icon "Branch-specific-item" at bounding box center [558, 289] width 9 height 8
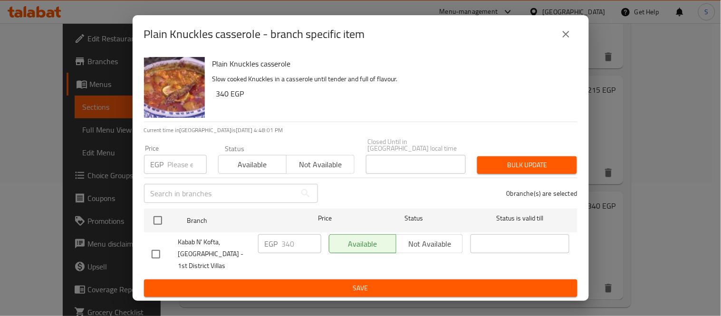
click at [146, 250] on div "Plain Knuckles casserole Slow cooked Knuckles in a casserole until tender and f…" at bounding box center [361, 176] width 456 height 247
drag, startPoint x: 158, startPoint y: 250, endPoint x: 237, endPoint y: 250, distance: 78.8
click at [161, 250] on input "checkbox" at bounding box center [156, 254] width 20 height 20
checkbox input "true"
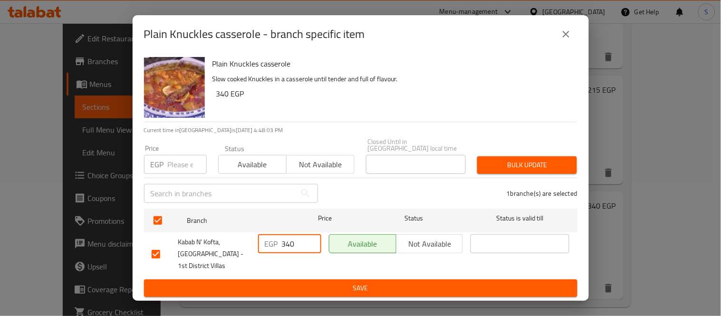
click at [287, 243] on input "340" at bounding box center [301, 243] width 39 height 19
type input "390"
click at [315, 283] on span "Save" at bounding box center [361, 288] width 418 height 12
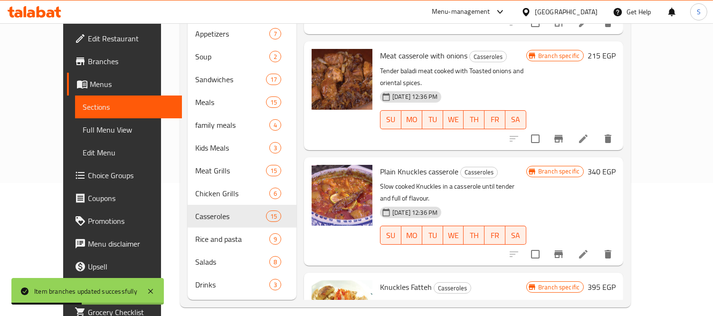
scroll to position [369, 0]
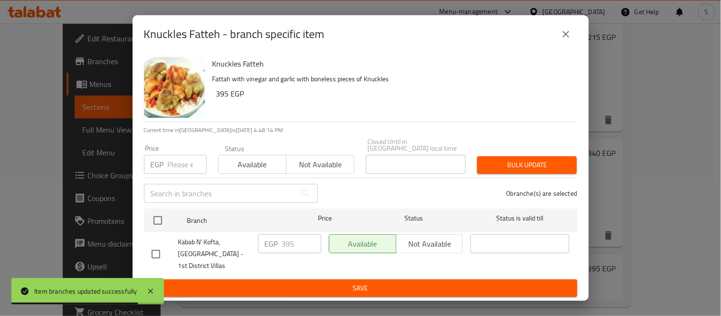
click at [158, 247] on input "checkbox" at bounding box center [156, 254] width 20 height 20
checkbox input "true"
drag, startPoint x: 281, startPoint y: 243, endPoint x: 294, endPoint y: 243, distance: 13.3
click at [294, 243] on div "EGP 395 ​" at bounding box center [289, 243] width 63 height 19
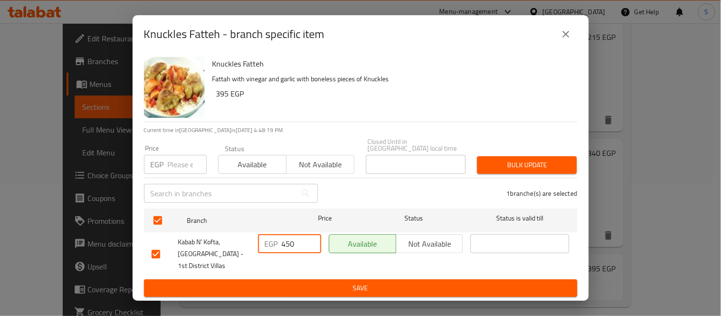
type input "450"
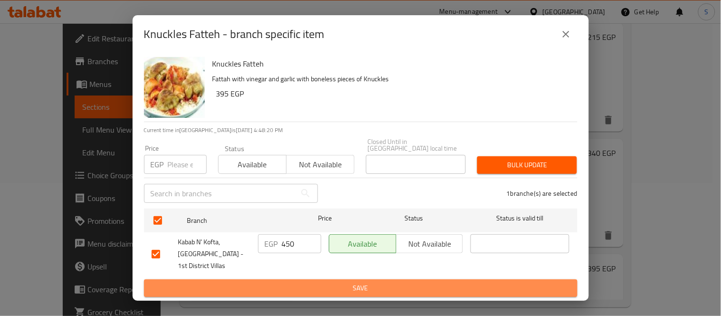
click at [319, 289] on span "Save" at bounding box center [361, 288] width 418 height 12
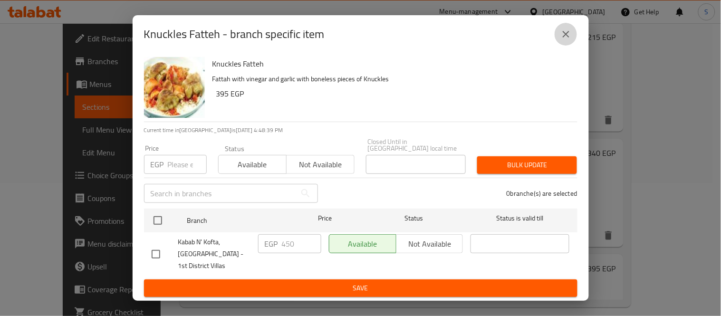
click at [559, 30] on button "close" at bounding box center [565, 34] width 23 height 23
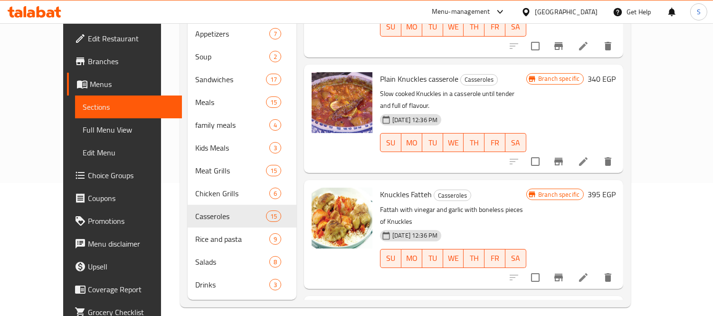
scroll to position [475, 0]
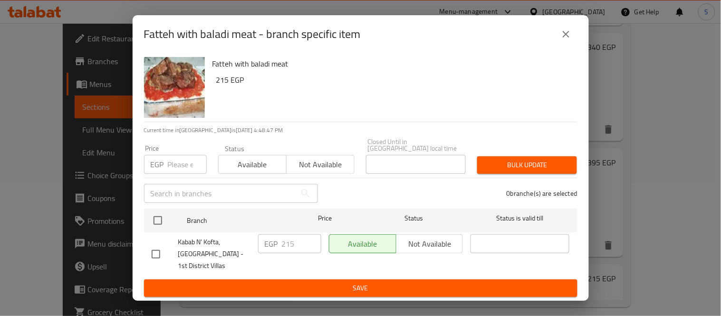
click at [157, 248] on input "checkbox" at bounding box center [156, 254] width 20 height 20
checkbox input "true"
click at [315, 239] on input "215" at bounding box center [301, 243] width 39 height 19
click at [301, 237] on input "215" at bounding box center [301, 243] width 39 height 19
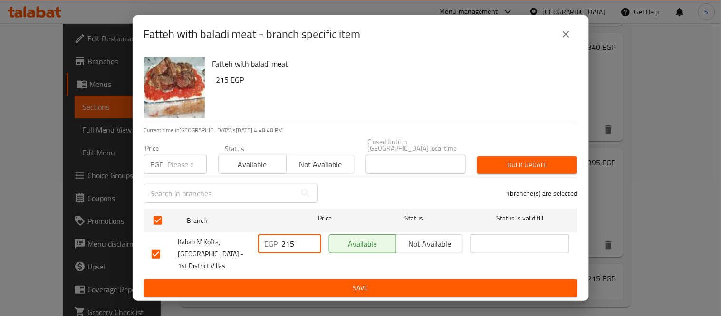
click at [301, 237] on input "215" at bounding box center [301, 243] width 39 height 19
type input "270"
click at [333, 300] on div "Fatteh with baladi meat - branch specific item Fatteh with baladi meat 215 EGP …" at bounding box center [360, 158] width 721 height 316
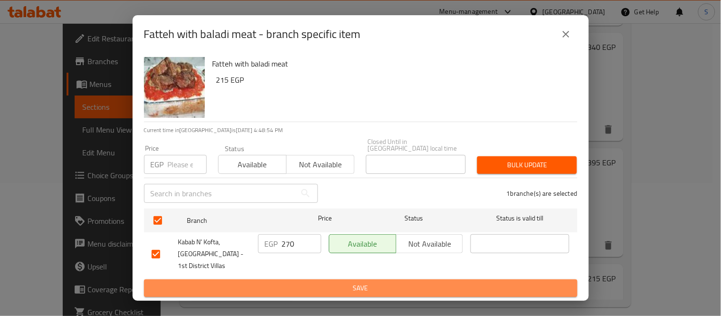
click at [332, 285] on span "Save" at bounding box center [361, 288] width 418 height 12
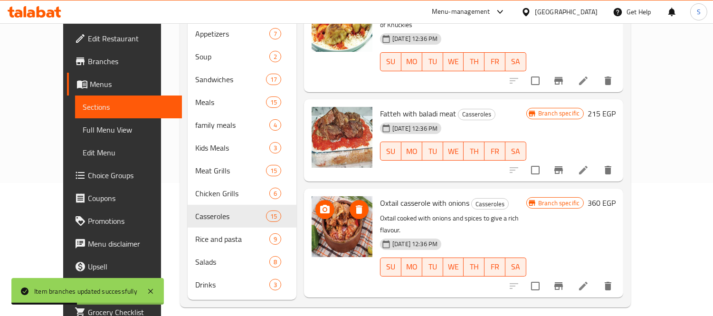
scroll to position [633, 0]
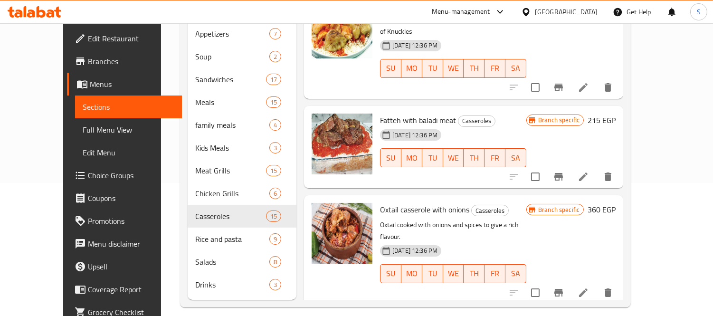
click at [564, 287] on icon "Branch-specific-item" at bounding box center [558, 292] width 11 height 11
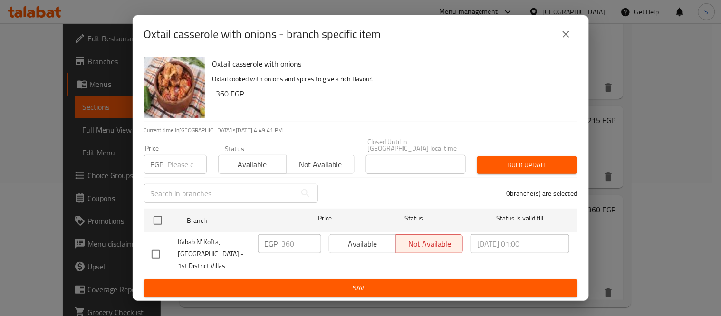
click at [569, 32] on icon "close" at bounding box center [565, 33] width 11 height 11
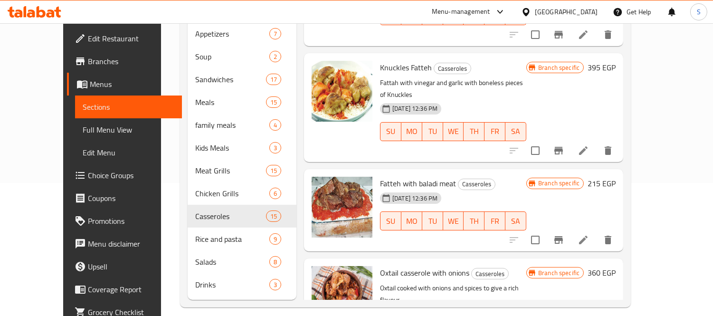
scroll to position [580, 0]
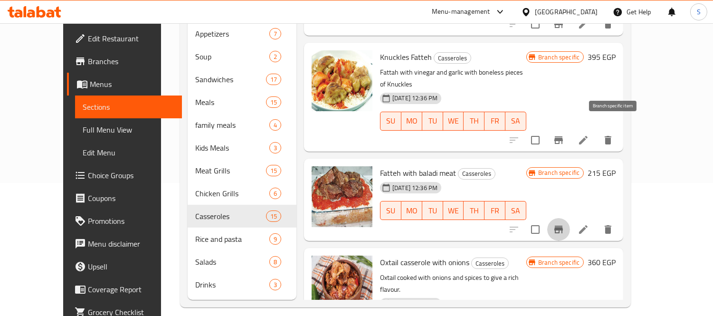
click at [563, 226] on icon "Branch-specific-item" at bounding box center [558, 230] width 9 height 8
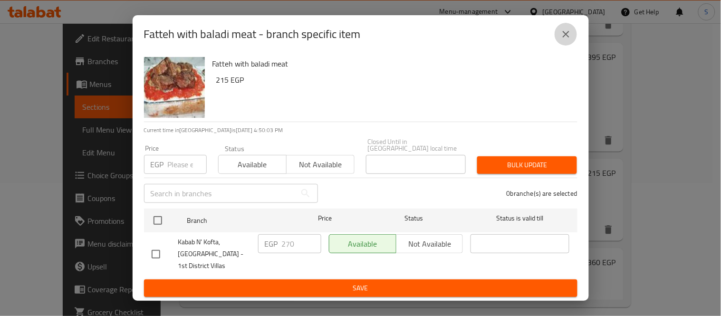
click at [562, 36] on icon "close" at bounding box center [565, 33] width 11 height 11
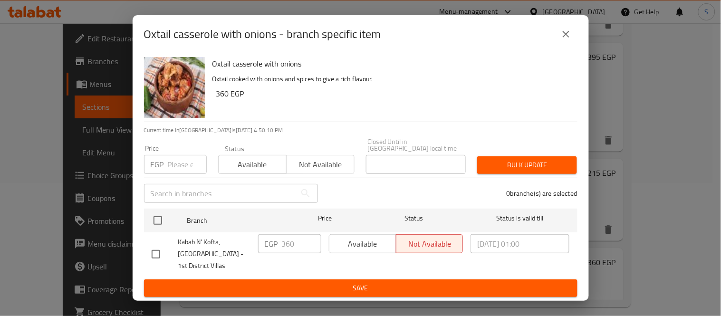
click at [151, 252] on input "checkbox" at bounding box center [156, 254] width 20 height 20
checkbox input "true"
click at [293, 243] on input "360" at bounding box center [301, 243] width 39 height 19
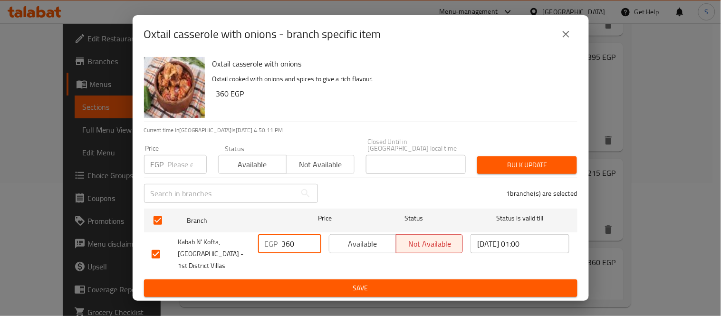
click at [293, 243] on input "360" at bounding box center [301, 243] width 39 height 19
type input "420"
click at [449, 299] on div "Oxtail casserole with onions - branch specific item Oxtail casserole with onion…" at bounding box center [360, 158] width 721 height 316
click at [436, 274] on ul "Branch Price Status Status is valid till Kabab N' [GEOGRAPHIC_DATA], [GEOGRAPHI…" at bounding box center [360, 242] width 433 height 75
click at [442, 284] on span "Save" at bounding box center [361, 288] width 418 height 12
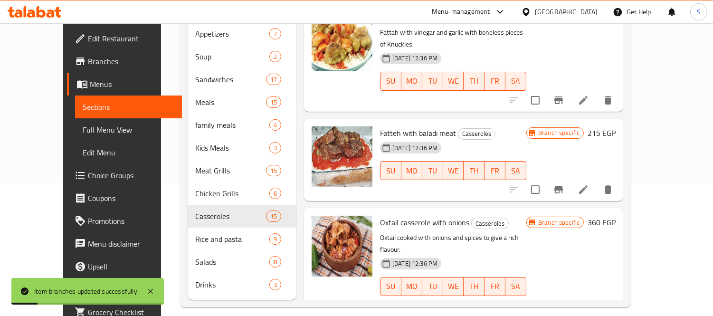
scroll to position [686, 0]
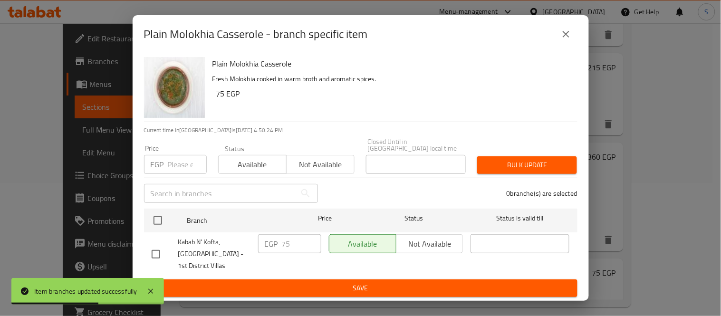
click at [150, 252] on input "checkbox" at bounding box center [156, 254] width 20 height 20
checkbox input "true"
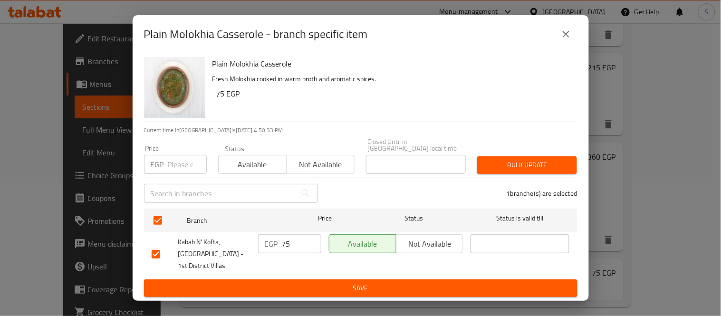
click at [275, 238] on p "EGP" at bounding box center [271, 243] width 13 height 11
click at [284, 238] on input "75" at bounding box center [301, 243] width 39 height 19
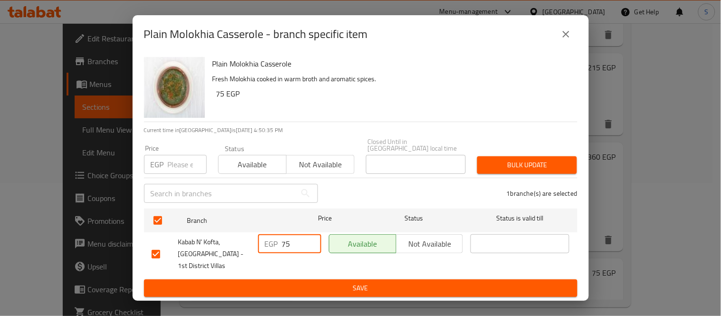
click at [284, 238] on input "75" at bounding box center [301, 243] width 39 height 19
type input "100"
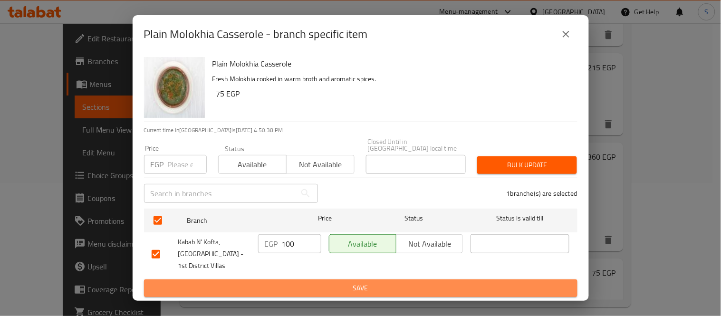
click at [353, 283] on span "Save" at bounding box center [361, 288] width 418 height 12
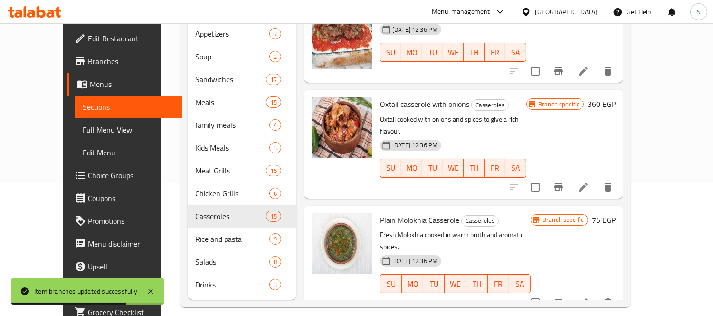
scroll to position [791, 0]
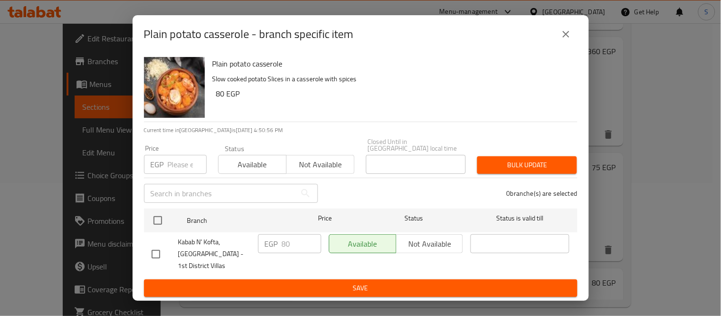
click at [171, 244] on div at bounding box center [165, 254] width 27 height 20
click at [181, 248] on span "Kabab N' Kofta, [GEOGRAPHIC_DATA] - 1st District Villas" at bounding box center [214, 254] width 72 height 36
click at [161, 244] on input "checkbox" at bounding box center [156, 254] width 20 height 20
checkbox input "true"
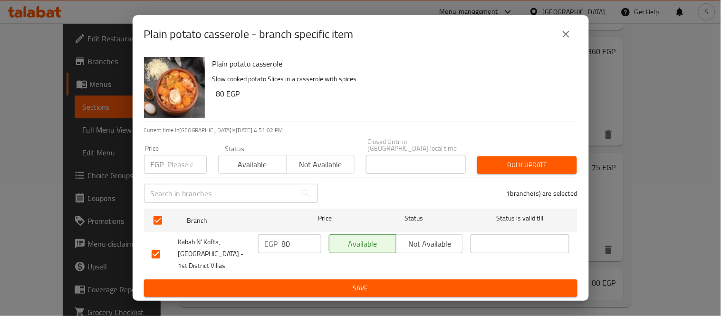
click at [271, 238] on p "EGP" at bounding box center [271, 243] width 13 height 11
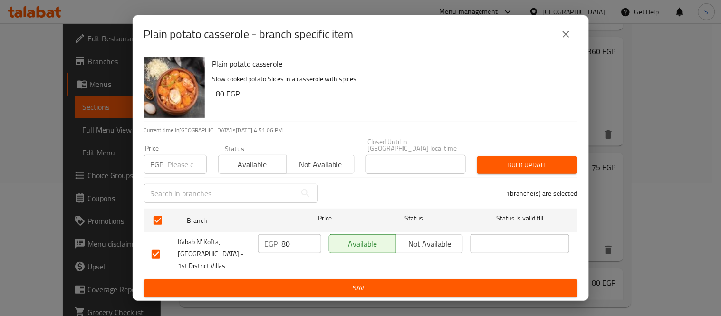
click at [271, 238] on p "EGP" at bounding box center [271, 243] width 13 height 11
click at [296, 236] on input "80" at bounding box center [301, 243] width 39 height 19
type input "115"
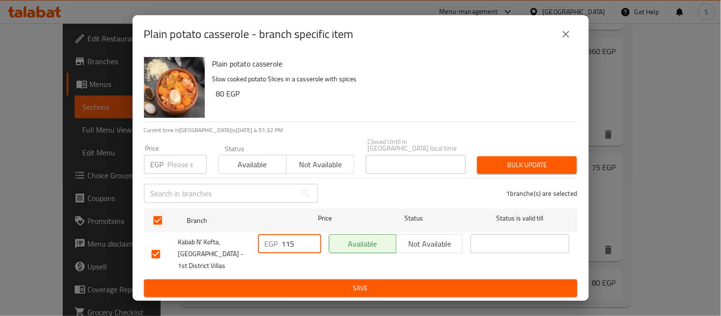
click at [365, 286] on span "Save" at bounding box center [361, 288] width 418 height 12
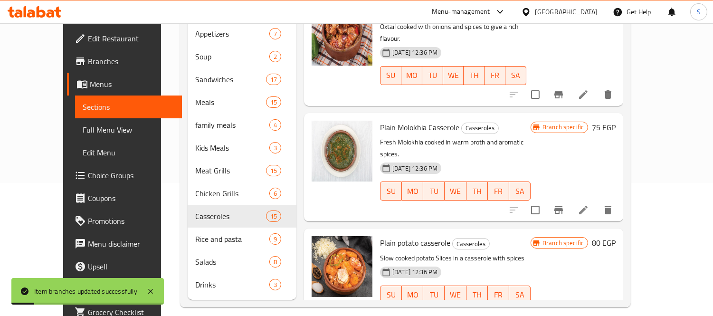
scroll to position [897, 0]
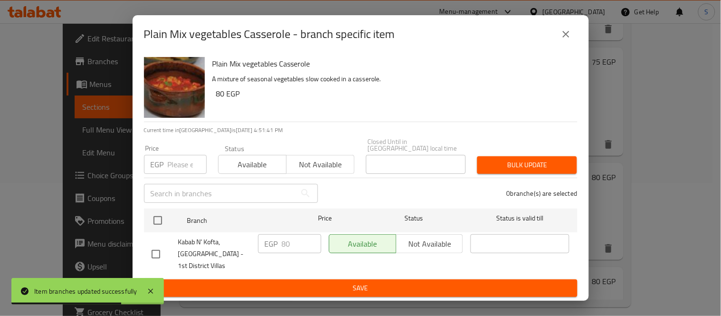
click at [152, 248] on input "checkbox" at bounding box center [156, 254] width 20 height 20
checkbox input "true"
click at [295, 239] on input "80" at bounding box center [301, 243] width 39 height 19
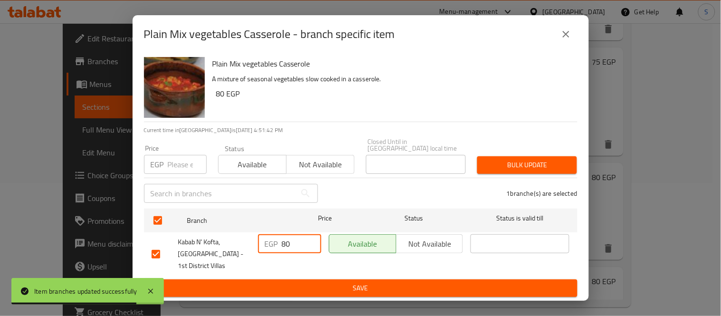
click at [295, 239] on input "80" at bounding box center [301, 243] width 39 height 19
type input "115"
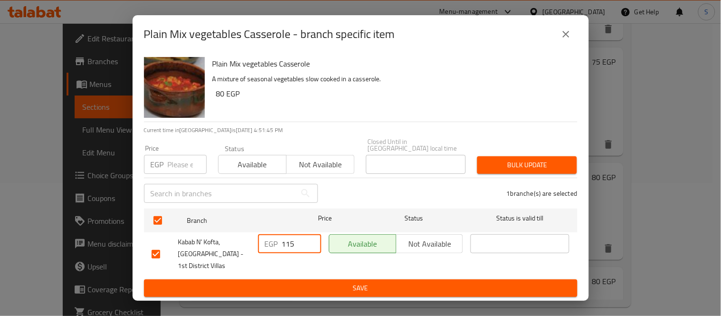
click at [329, 275] on form "Branch Price Status Status is valid till Kabab N' Kofta, [GEOGRAPHIC_DATA] - 1s…" at bounding box center [360, 251] width 433 height 92
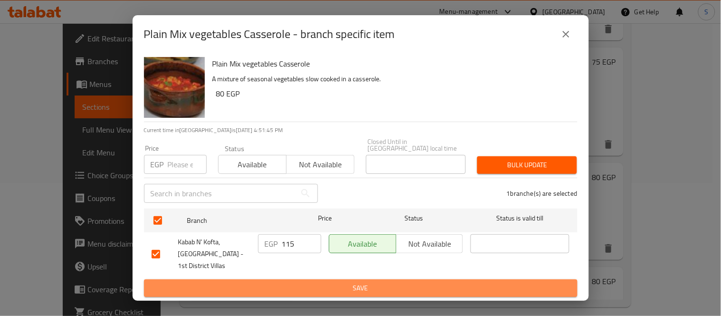
click at [329, 279] on button "Save" at bounding box center [360, 288] width 433 height 18
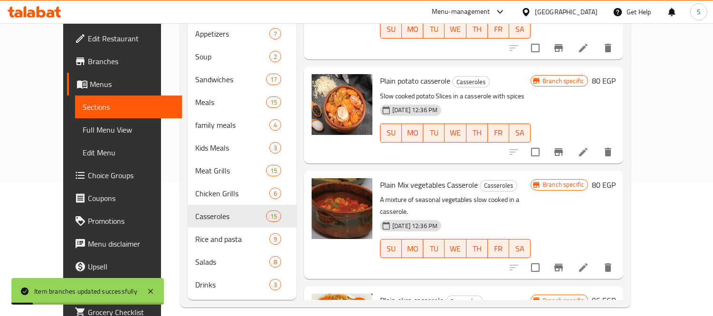
scroll to position [1003, 0]
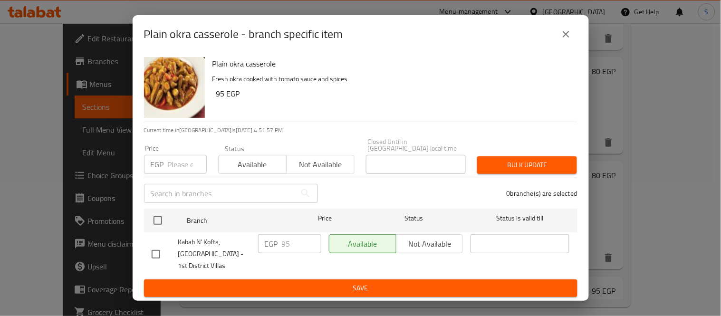
drag, startPoint x: 138, startPoint y: 249, endPoint x: 143, endPoint y: 252, distance: 6.0
click at [138, 249] on div "Plain okra casserole Fresh okra cooked with tomato sauce and spices 95 EGP Curr…" at bounding box center [361, 176] width 456 height 247
click at [151, 253] on input "checkbox" at bounding box center [156, 254] width 20 height 20
checkbox input "true"
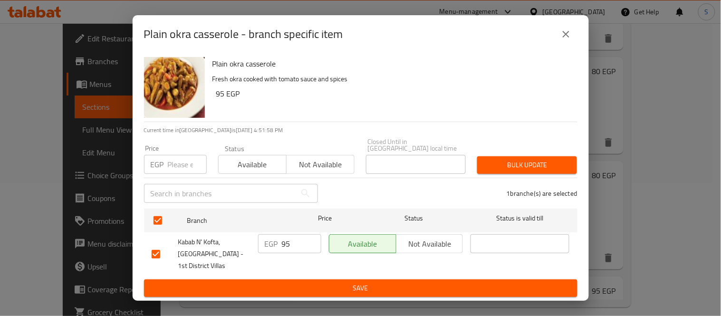
click at [291, 243] on input "95" at bounding box center [301, 243] width 39 height 19
type input "140"
click at [329, 288] on span "Save" at bounding box center [361, 288] width 418 height 12
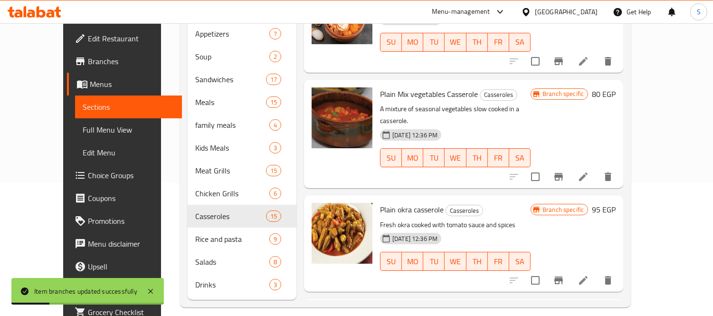
scroll to position [1108, 0]
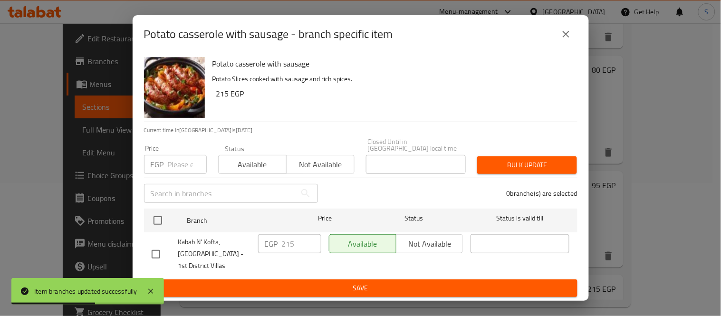
click at [145, 247] on li "Kabab N' Kofta, [GEOGRAPHIC_DATA] - 1st District Villas EGP 215 ​ Available Not…" at bounding box center [360, 253] width 433 height 43
click at [152, 247] on input "checkbox" at bounding box center [156, 254] width 20 height 20
checkbox input "true"
click at [292, 241] on input "215" at bounding box center [301, 243] width 39 height 19
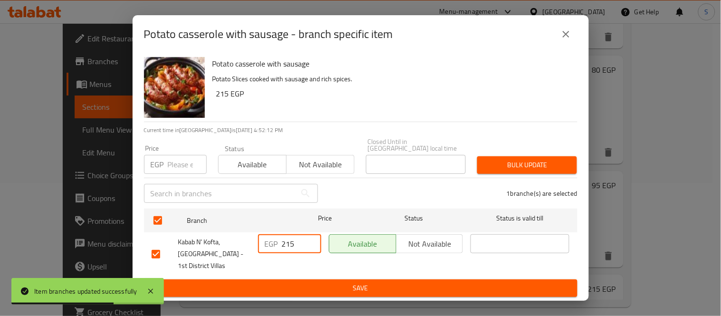
click at [292, 241] on input "215" at bounding box center [301, 243] width 39 height 19
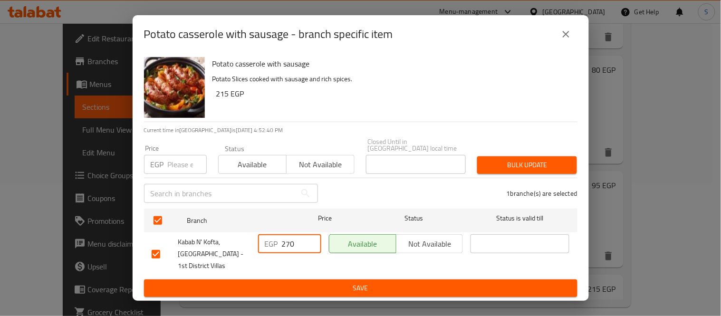
type input "270"
click at [351, 296] on div "Potato casserole with sausage Potato Slices cooked with sausage and rich spices…" at bounding box center [361, 176] width 456 height 247
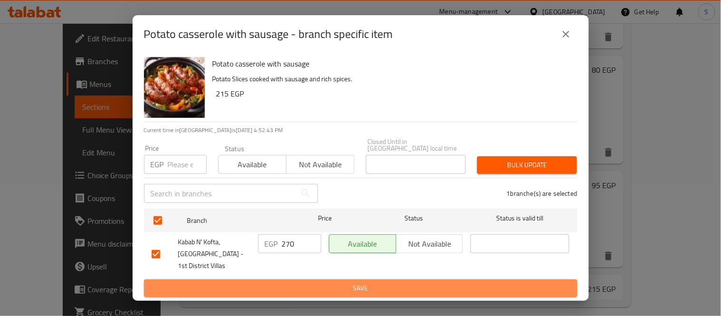
click at [352, 289] on span "Save" at bounding box center [361, 288] width 418 height 12
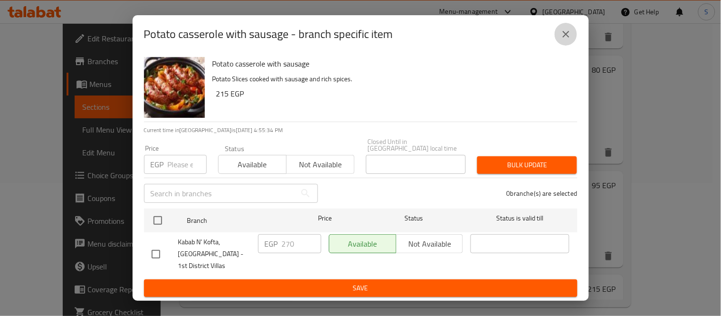
click at [557, 37] on button "close" at bounding box center [565, 34] width 23 height 23
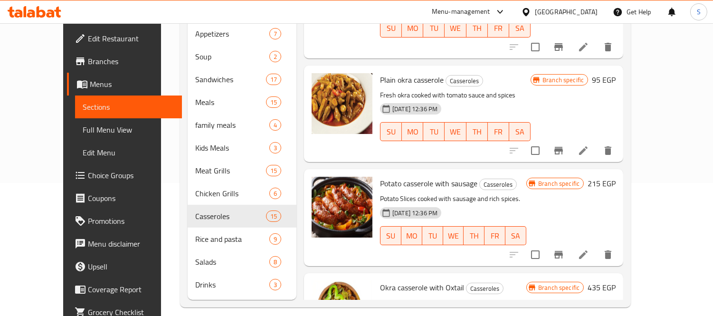
scroll to position [1261, 0]
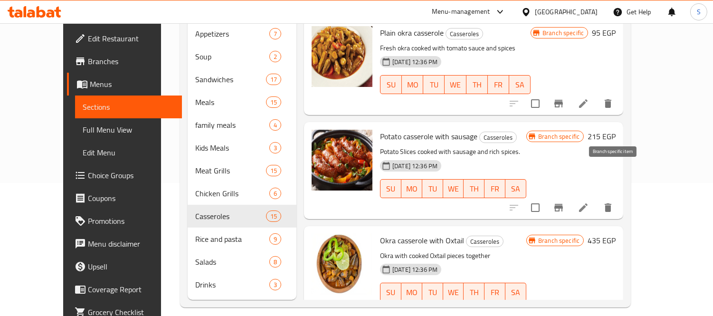
click at [563, 307] on icon "Branch-specific-item" at bounding box center [558, 311] width 9 height 8
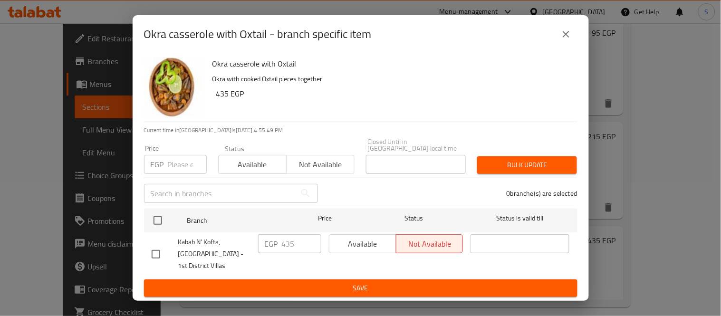
click at [156, 246] on input "checkbox" at bounding box center [156, 254] width 20 height 20
checkbox input "true"
click at [288, 243] on input "435" at bounding box center [301, 243] width 39 height 19
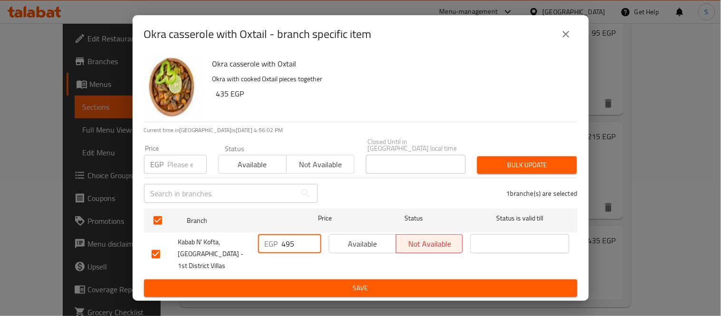
type input "495"
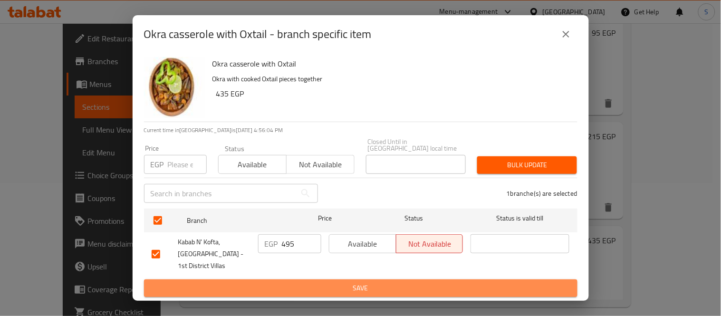
click at [279, 282] on span "Save" at bounding box center [361, 288] width 418 height 12
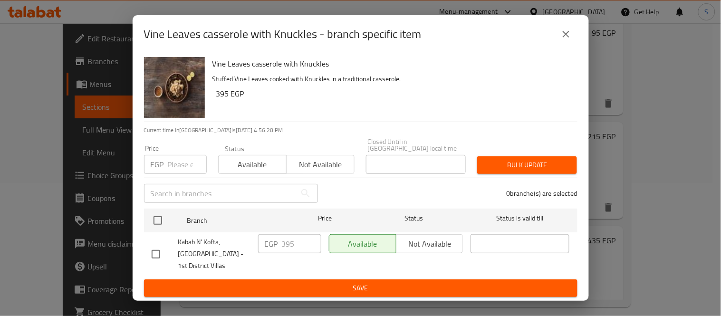
click at [146, 256] on input "checkbox" at bounding box center [156, 254] width 20 height 20
checkbox input "true"
click at [296, 246] on input "395" at bounding box center [301, 243] width 39 height 19
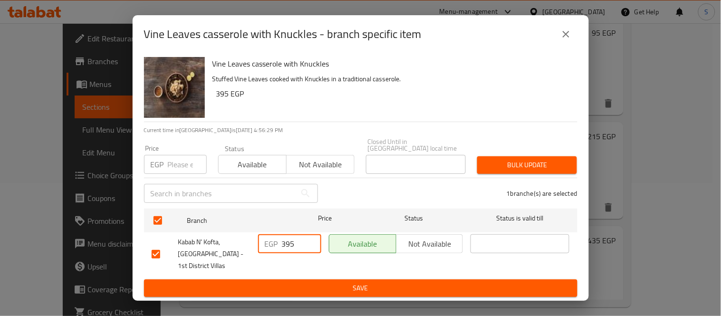
click at [296, 246] on input "395" at bounding box center [301, 243] width 39 height 19
type input "460"
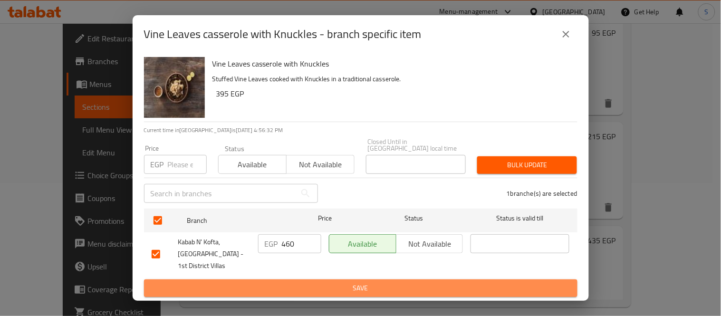
click at [522, 293] on button "Save" at bounding box center [360, 288] width 433 height 18
